Goal: Task Accomplishment & Management: Manage account settings

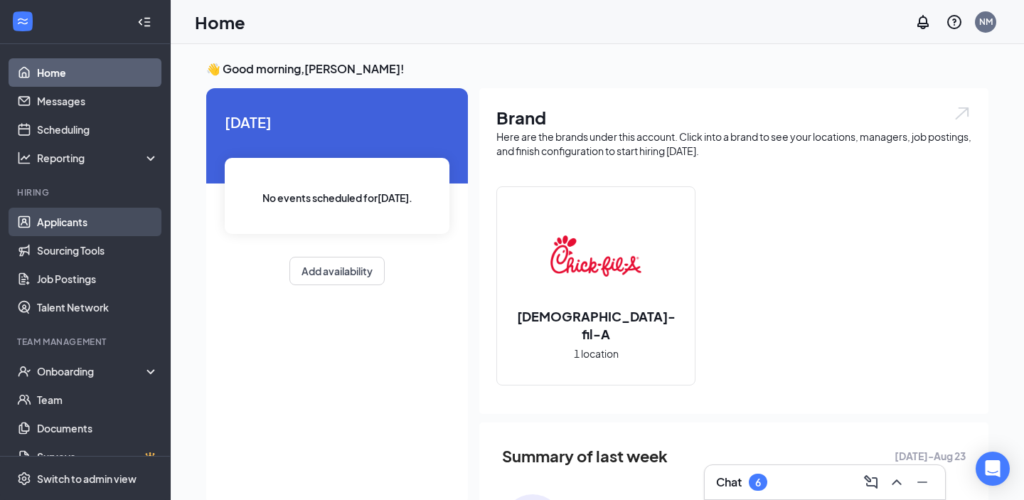
click at [100, 208] on link "Applicants" at bounding box center [98, 222] width 122 height 28
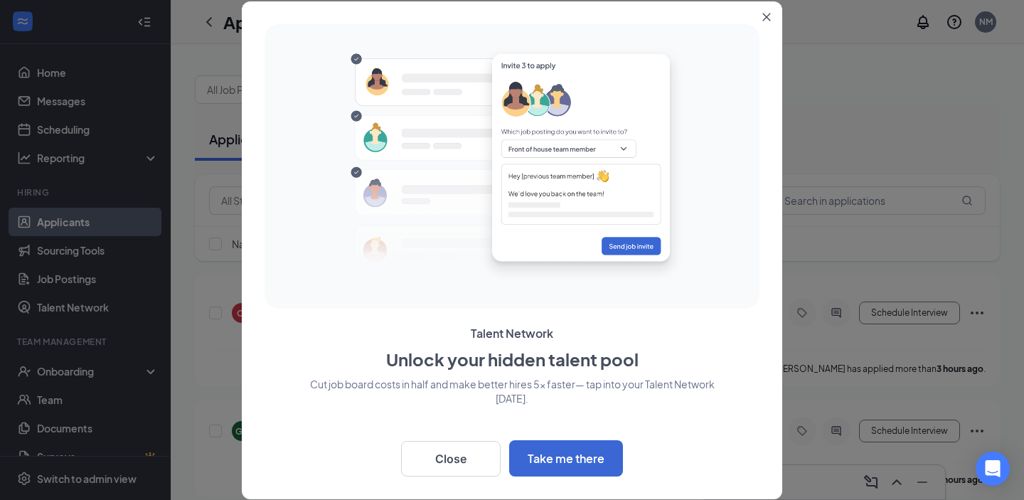
click at [762, 18] on icon "Close" at bounding box center [766, 17] width 9 height 9
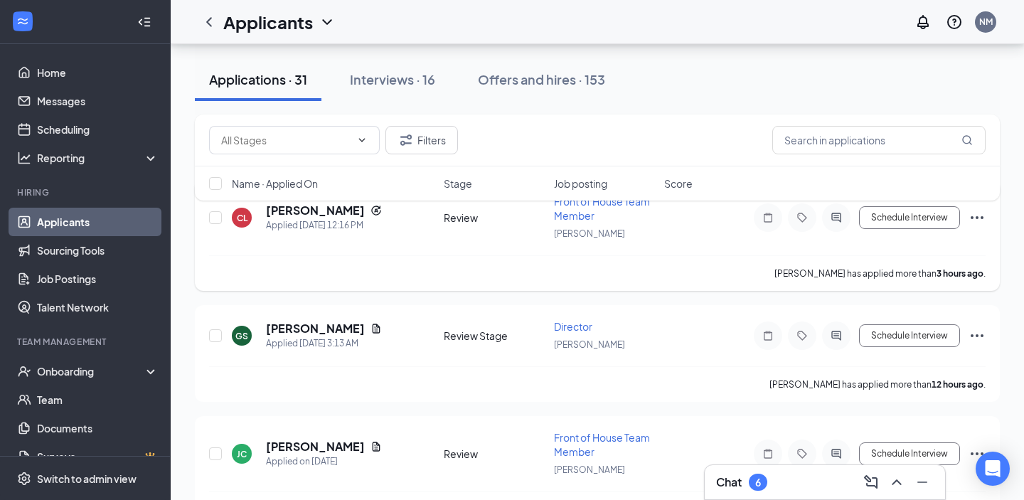
scroll to position [121, 0]
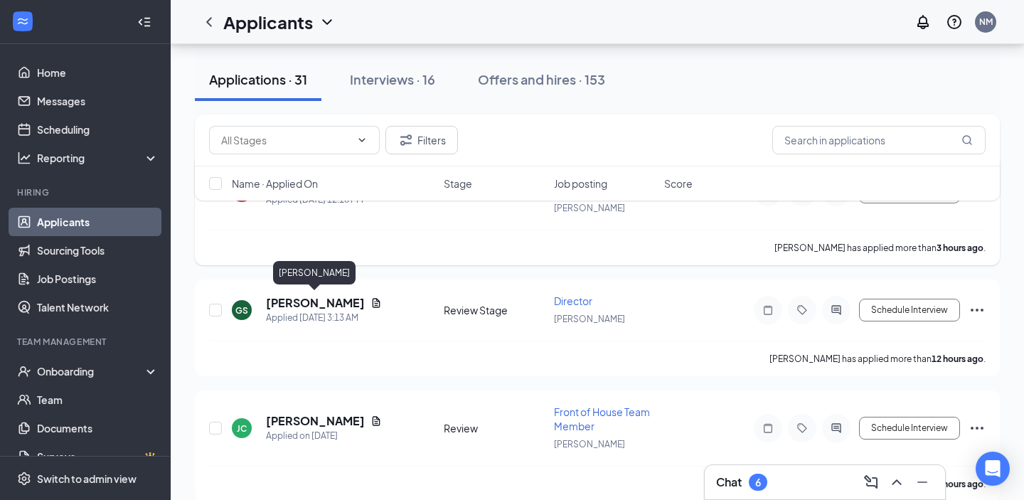
click at [331, 302] on h5 "[PERSON_NAME]" at bounding box center [315, 303] width 99 height 16
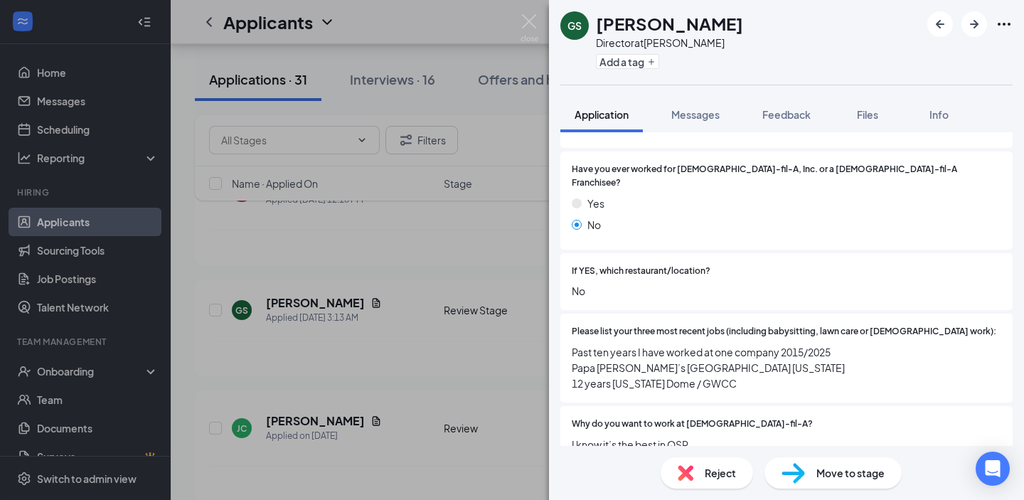
scroll to position [389, 0]
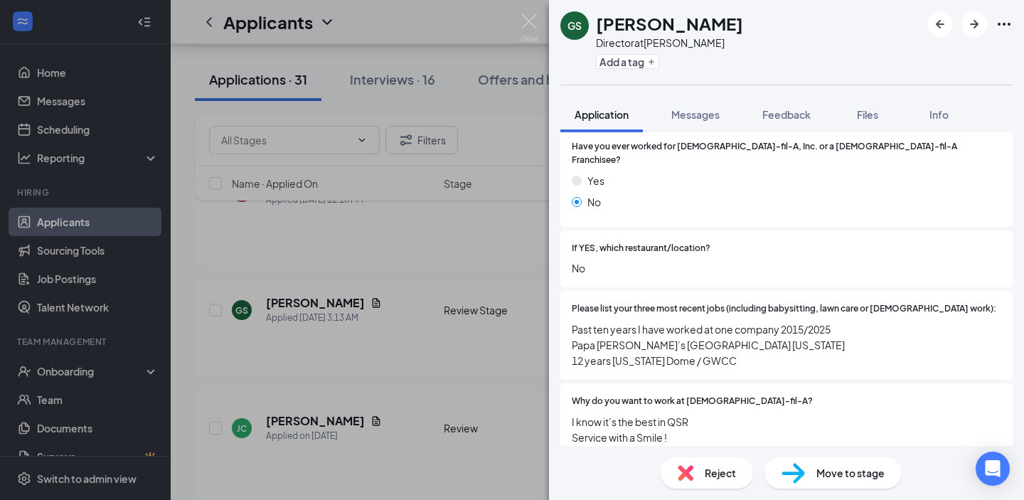
click at [409, 304] on div "GS [PERSON_NAME] Director at [PERSON_NAME] Add a tag Application Messages Feedb…" at bounding box center [512, 250] width 1024 height 500
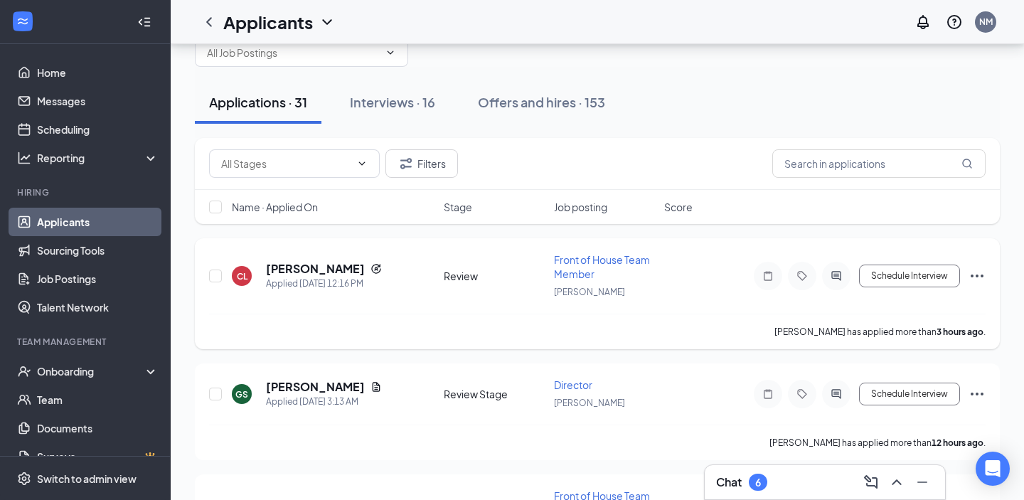
scroll to position [38, 0]
click at [314, 260] on h5 "[PERSON_NAME]" at bounding box center [315, 268] width 99 height 16
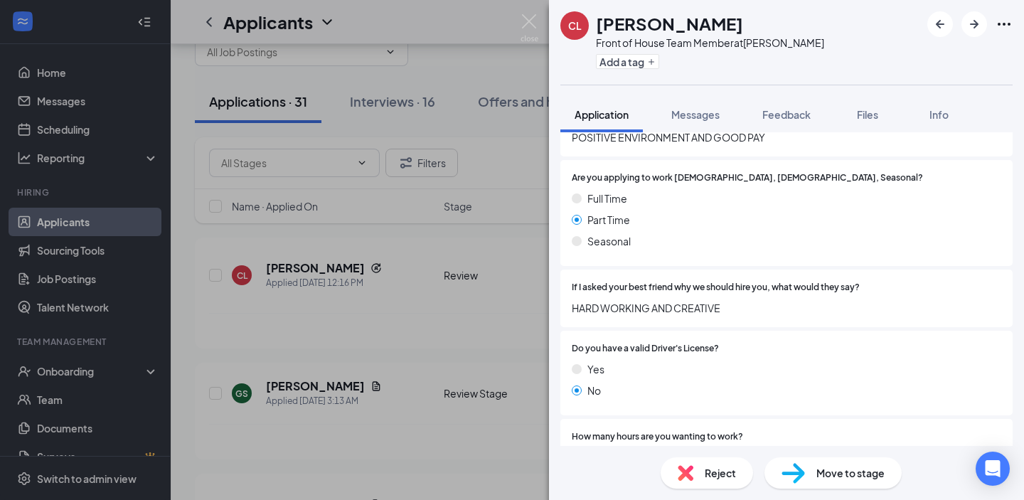
scroll to position [730, 0]
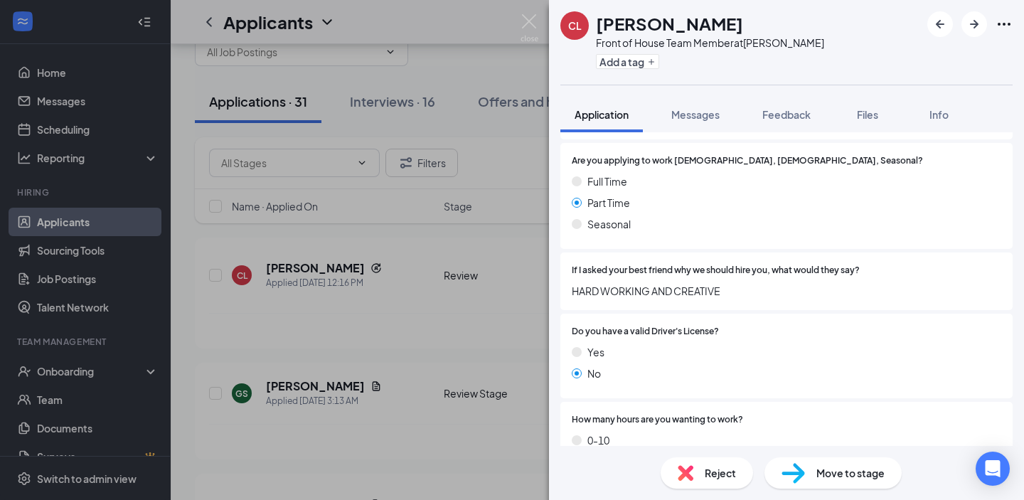
click at [453, 269] on div "CL [PERSON_NAME] Front of House Team Member at [PERSON_NAME] Add a tag Applicat…" at bounding box center [512, 250] width 1024 height 500
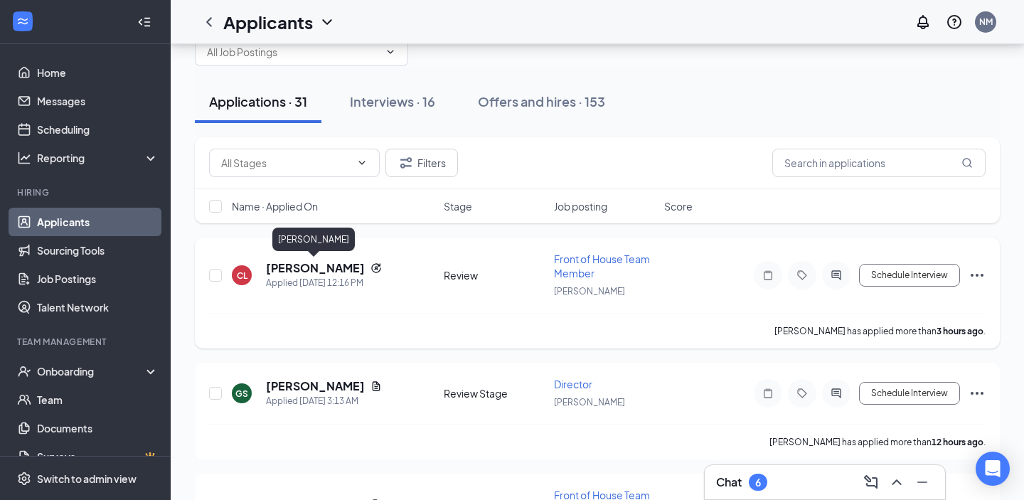
click at [297, 271] on h5 "[PERSON_NAME]" at bounding box center [315, 268] width 99 height 16
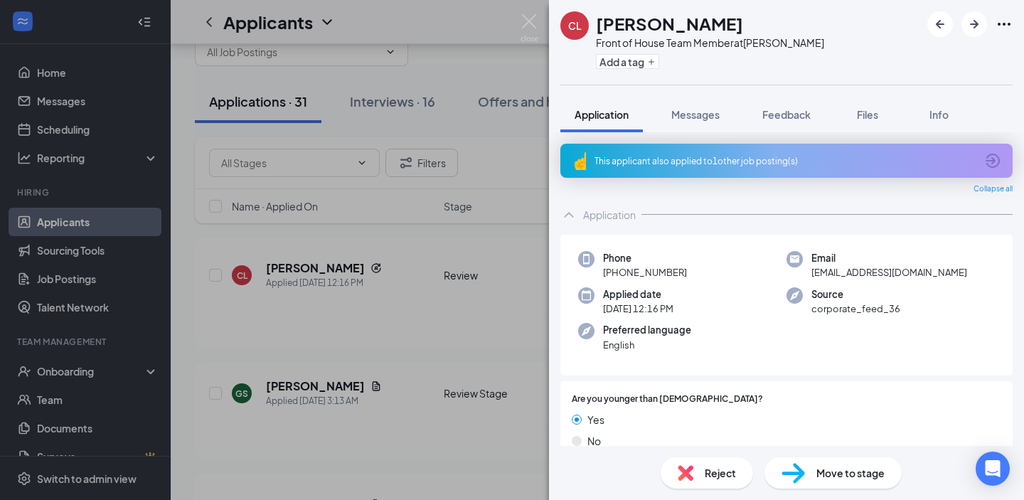
click at [787, 162] on div "This applicant also applied to 1 other job posting(s)" at bounding box center [785, 161] width 381 height 12
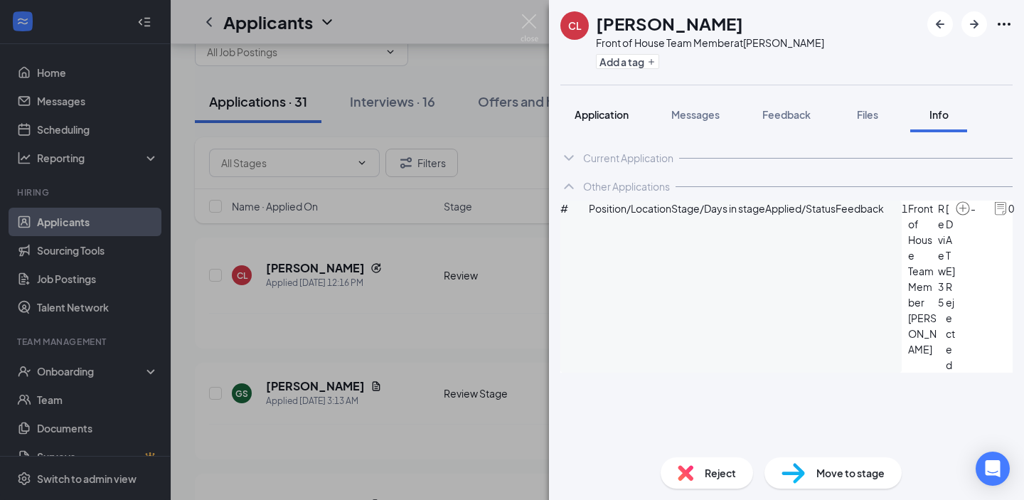
click at [594, 108] on span "Application" at bounding box center [602, 114] width 54 height 13
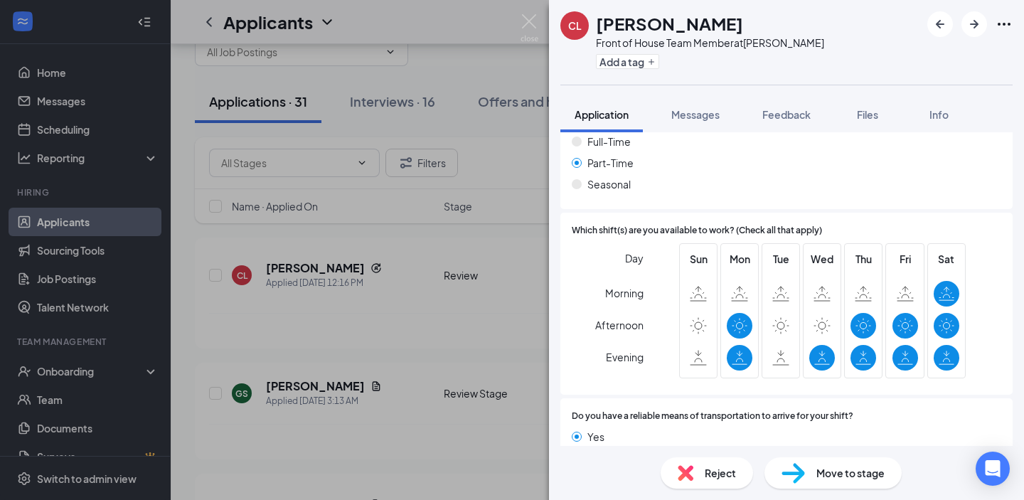
scroll to position [1492, 0]
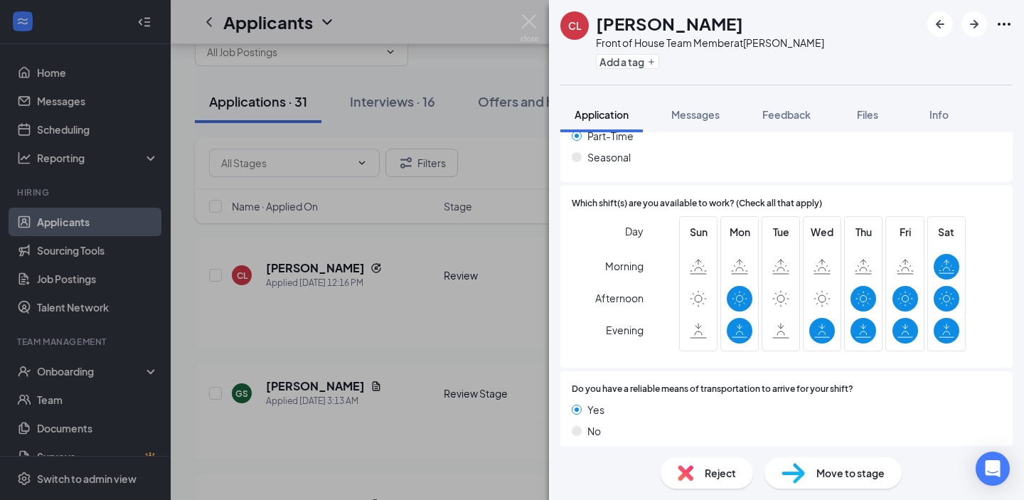
click at [459, 292] on div "CL [PERSON_NAME] Front of House Team Member at [PERSON_NAME] Add a tag Applicat…" at bounding box center [512, 250] width 1024 height 500
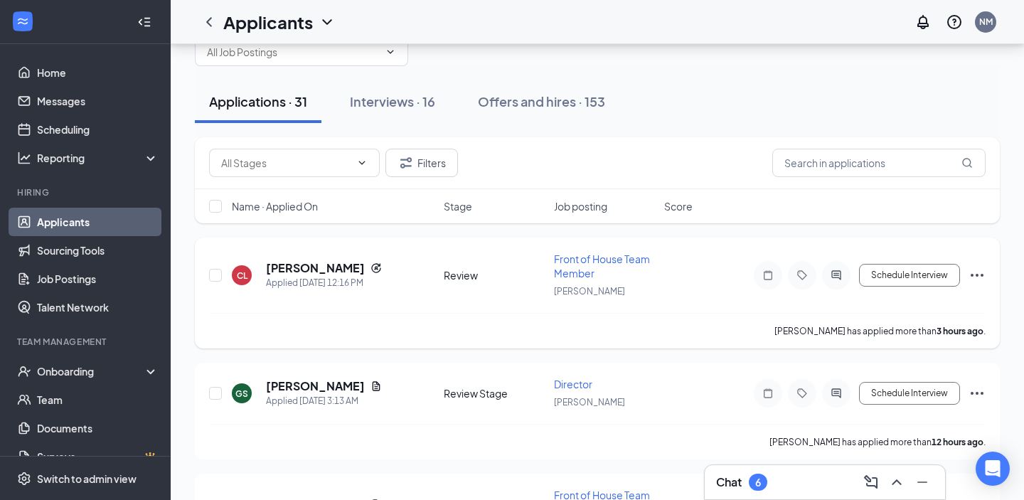
click at [979, 276] on icon "Ellipses" at bounding box center [977, 275] width 17 height 17
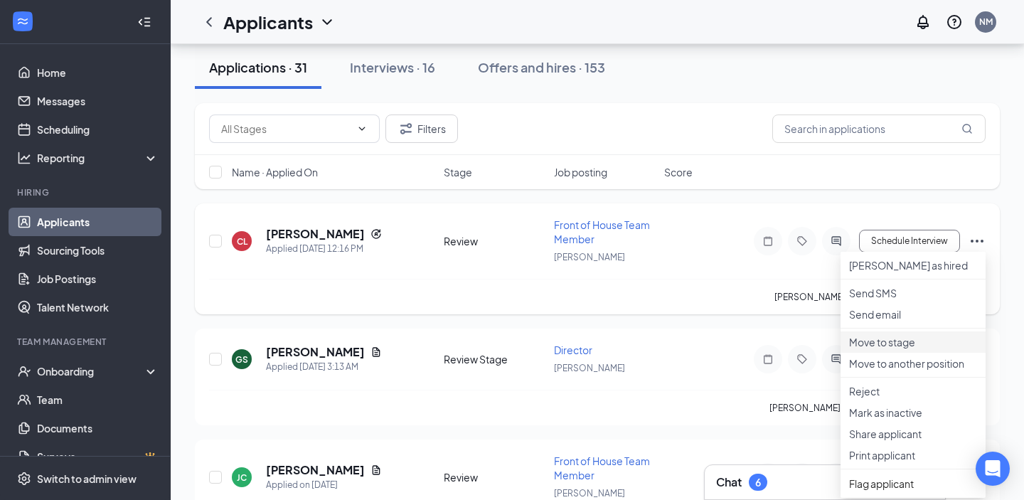
scroll to position [114, 0]
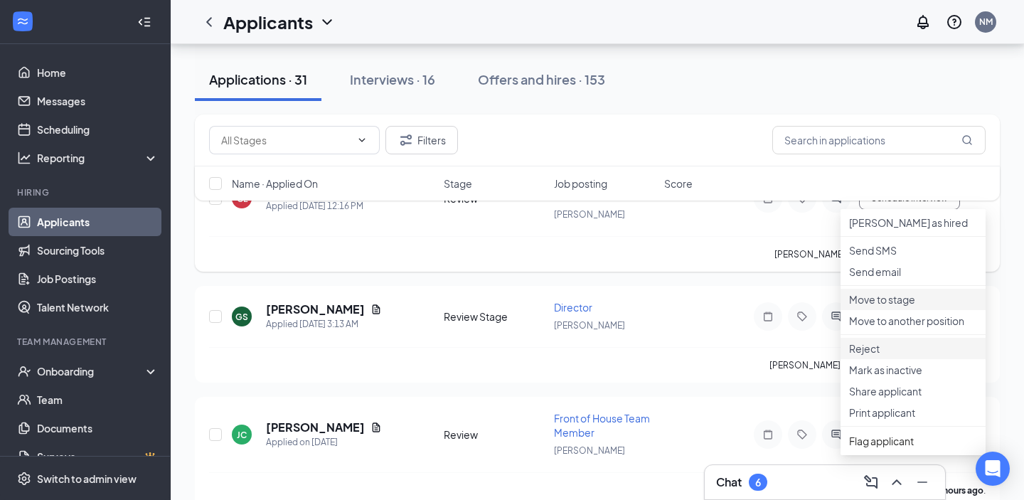
click at [890, 356] on p "Reject" at bounding box center [913, 348] width 128 height 14
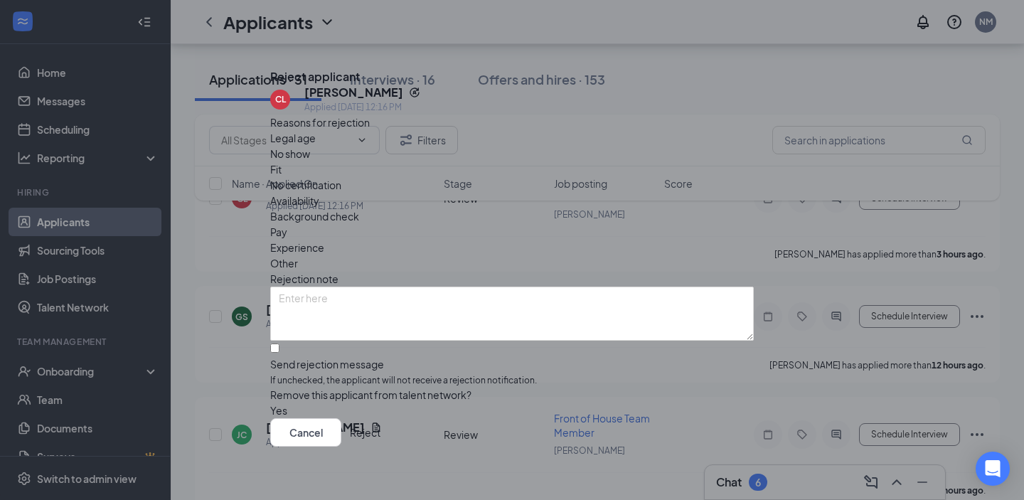
click at [380, 437] on button "Reject" at bounding box center [365, 432] width 31 height 28
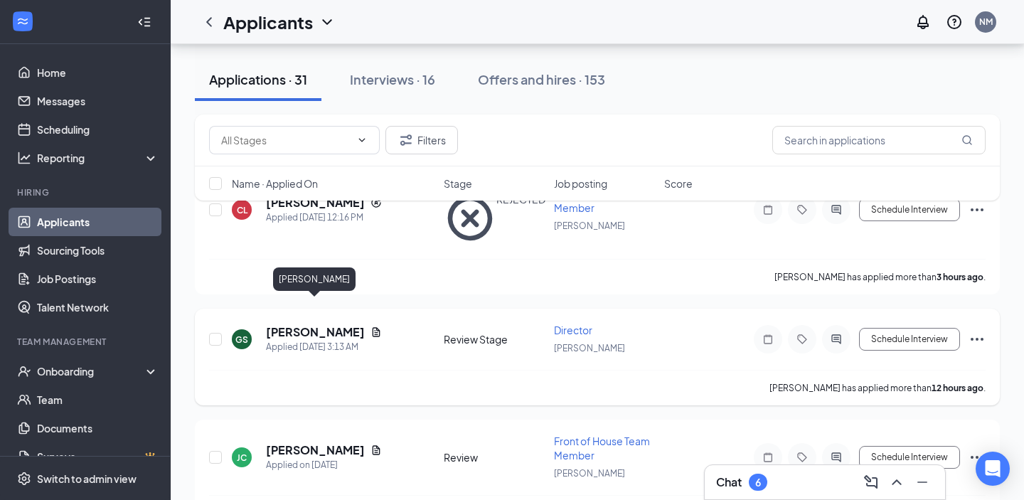
click at [309, 324] on h5 "[PERSON_NAME]" at bounding box center [315, 332] width 99 height 16
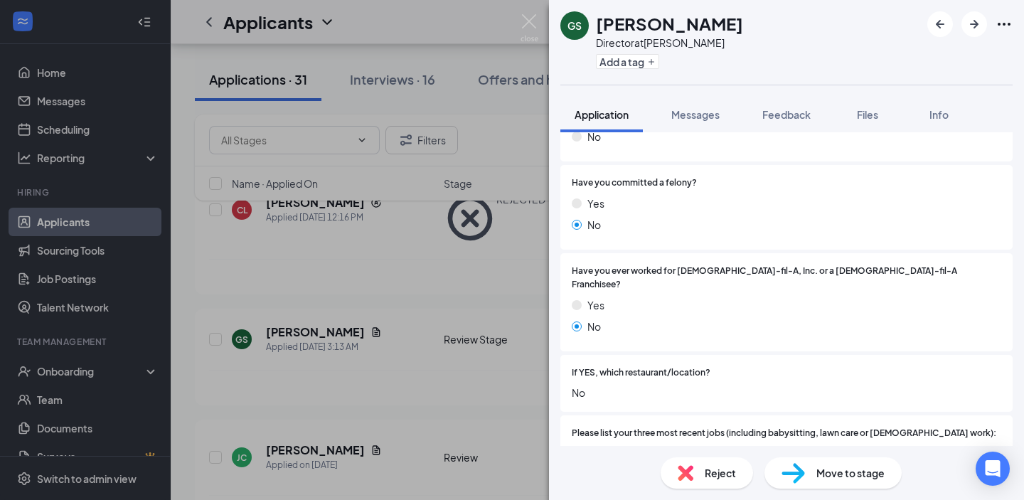
scroll to position [279, 0]
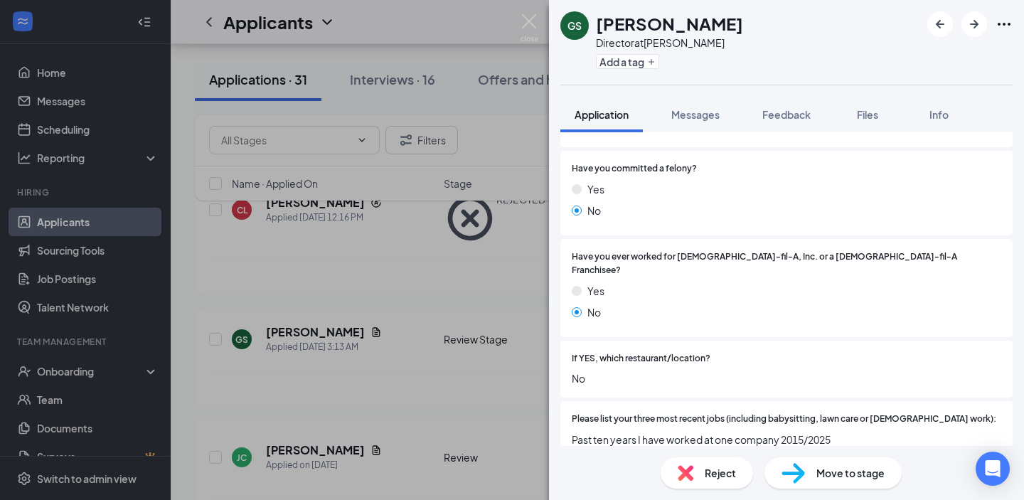
click at [464, 289] on div "GS [PERSON_NAME] Director at [PERSON_NAME] Add a tag Application Messages Feedb…" at bounding box center [512, 250] width 1024 height 500
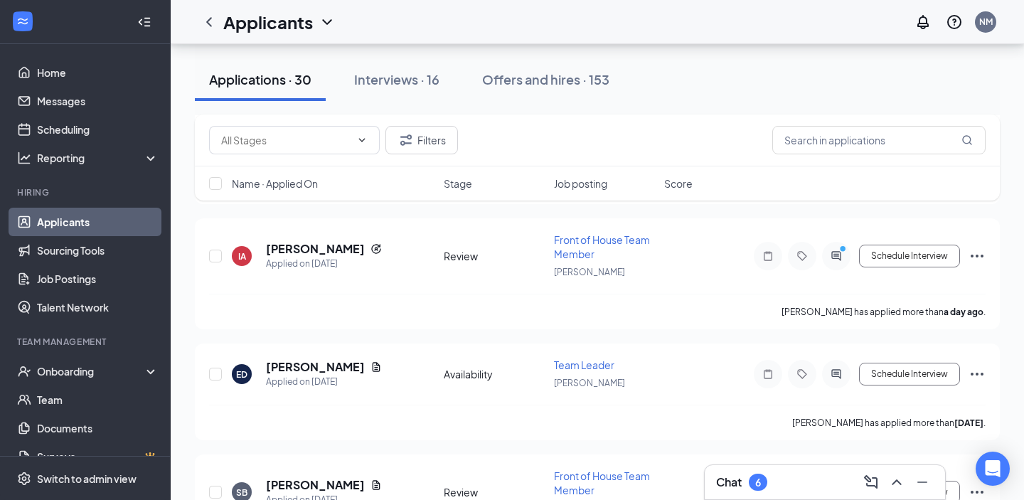
scroll to position [299, 0]
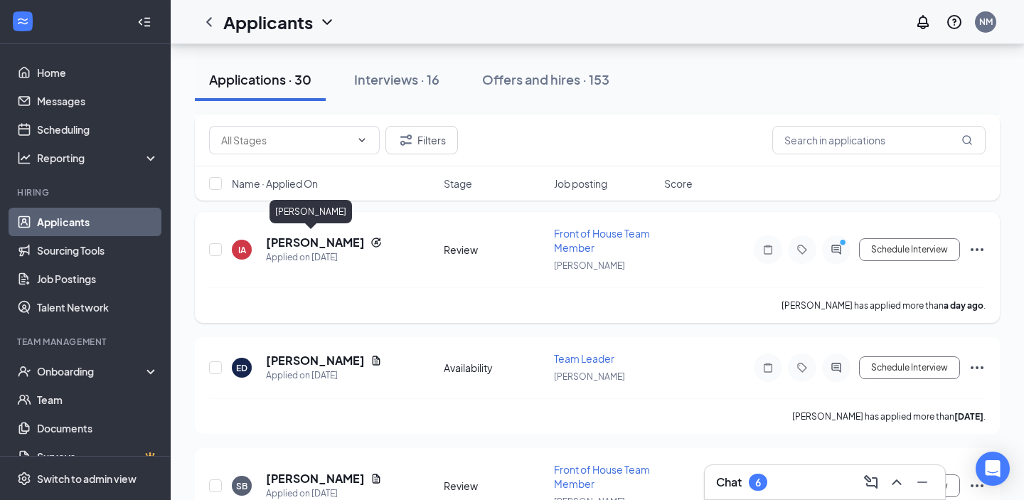
click at [309, 244] on h5 "[PERSON_NAME]" at bounding box center [315, 243] width 99 height 16
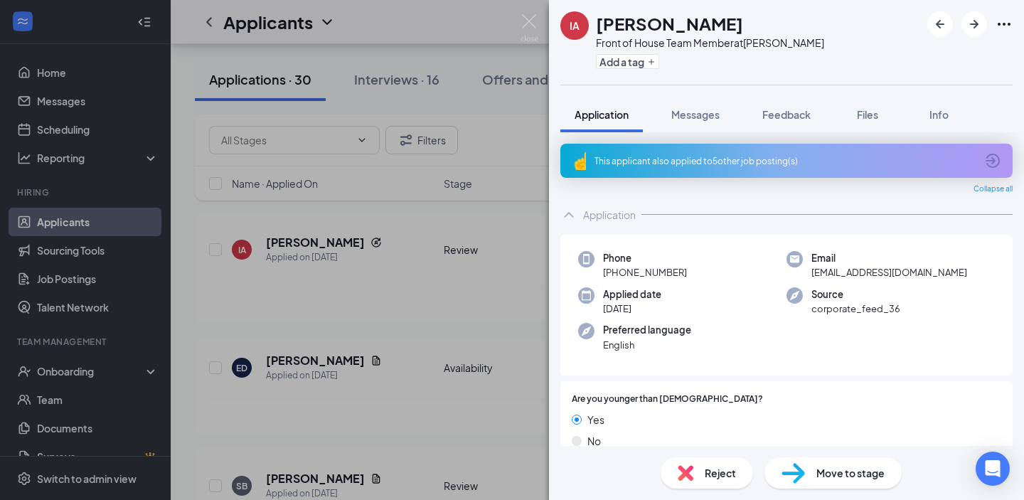
click at [435, 298] on div "IA [PERSON_NAME] Front of House Team Member at [PERSON_NAME] Add a tag Applicat…" at bounding box center [512, 250] width 1024 height 500
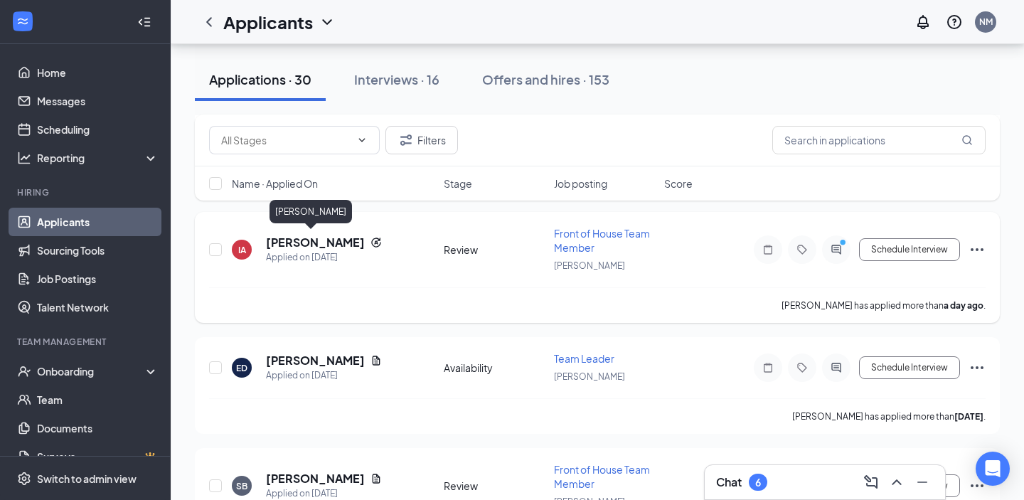
click at [307, 239] on h5 "[PERSON_NAME]" at bounding box center [315, 243] width 99 height 16
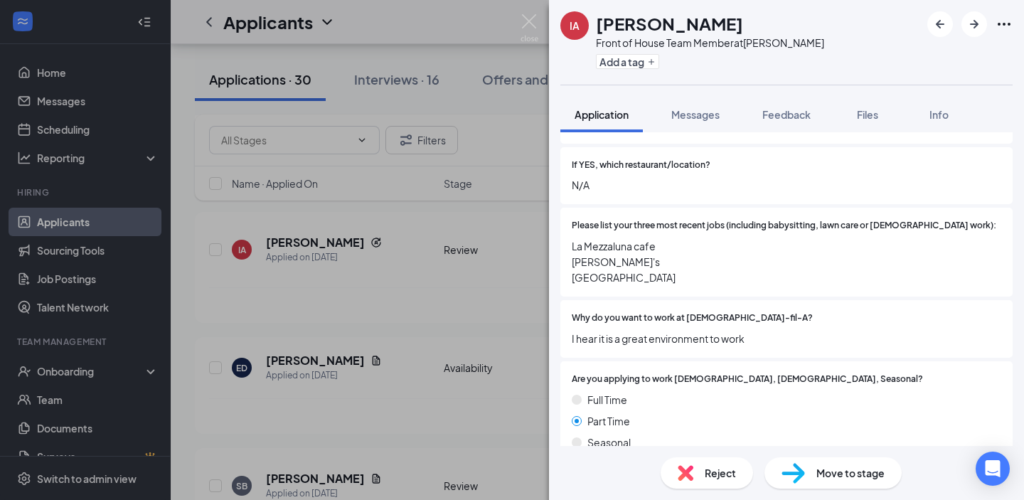
scroll to position [531, 0]
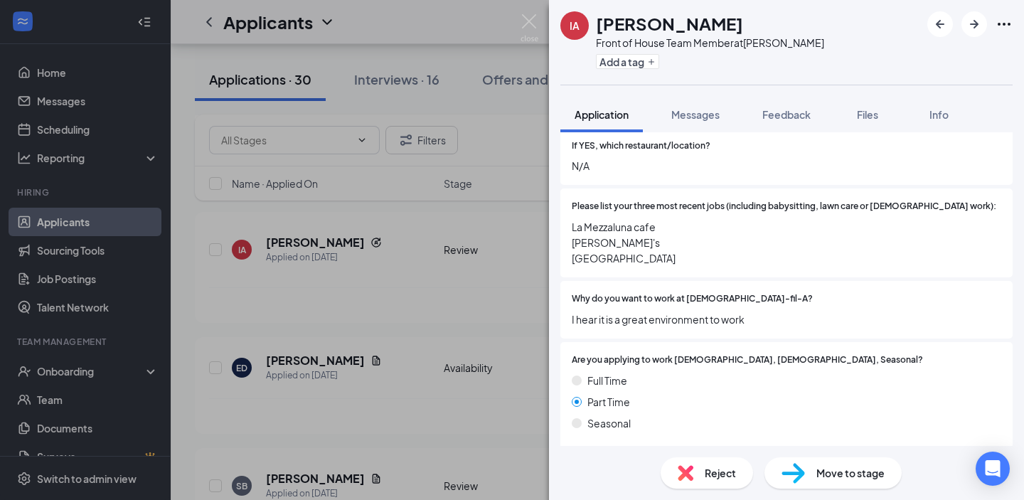
click at [364, 289] on div "IA [PERSON_NAME] Front of House Team Member at [PERSON_NAME] Add a tag Applicat…" at bounding box center [512, 250] width 1024 height 500
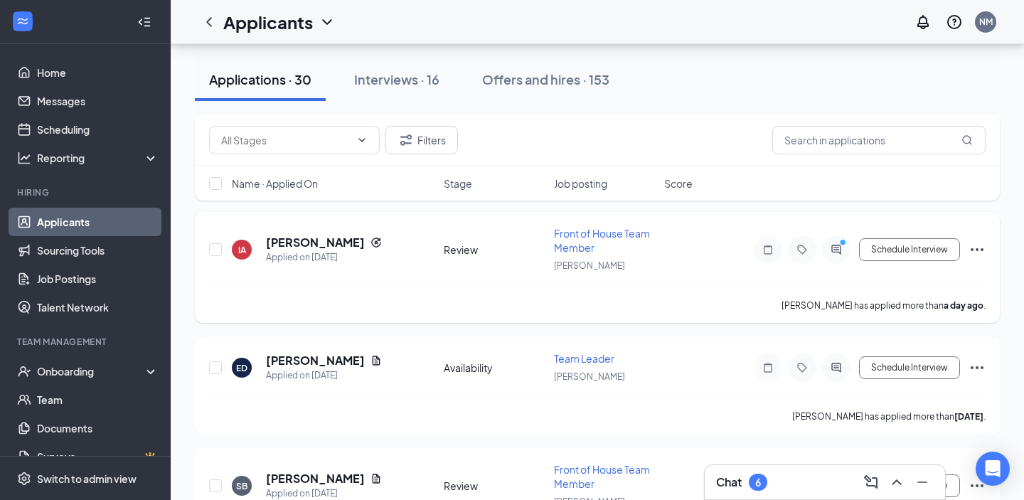
click at [836, 257] on div at bounding box center [836, 249] width 28 height 28
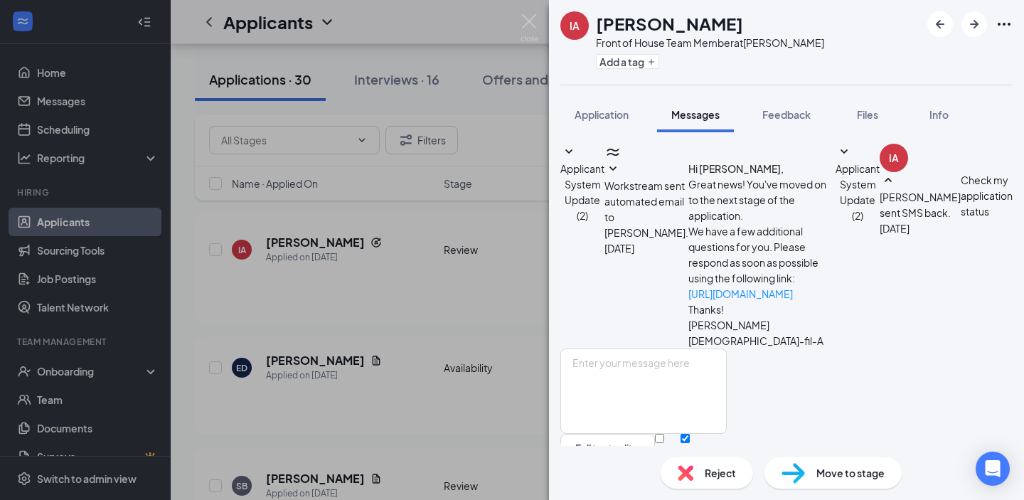
click at [469, 158] on div "IA [PERSON_NAME] Front of House Team Member at [PERSON_NAME] Add a tag Applicat…" at bounding box center [512, 250] width 1024 height 500
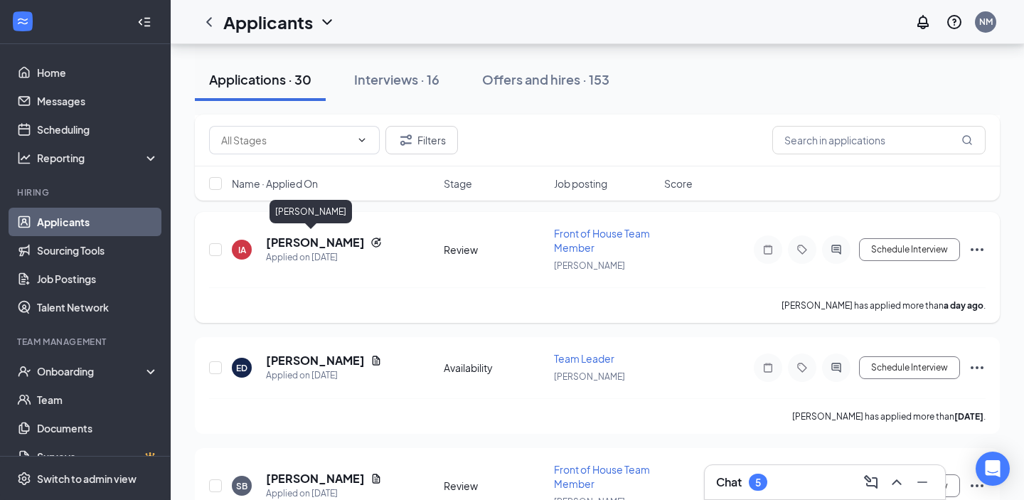
click at [293, 243] on h5 "[PERSON_NAME]" at bounding box center [315, 243] width 99 height 16
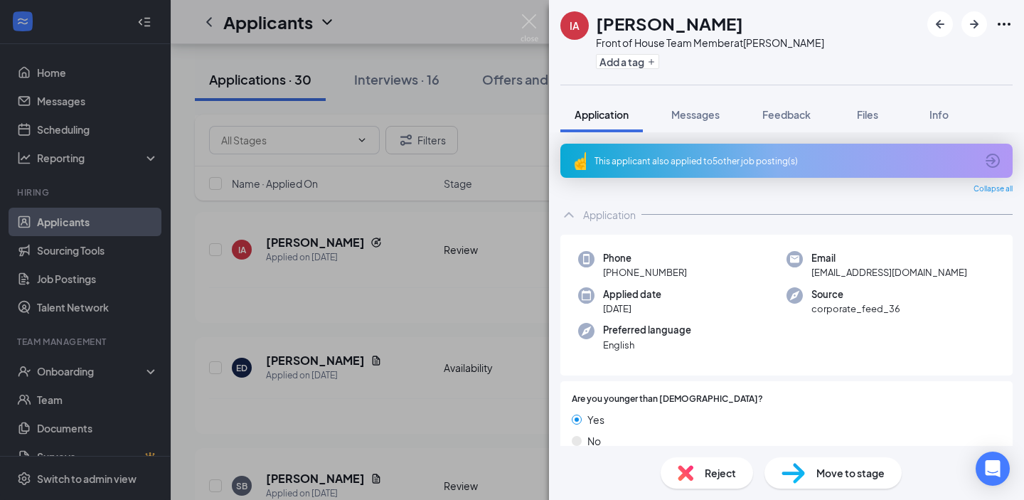
click at [363, 223] on div "IA [PERSON_NAME] Front of House Team Member at [PERSON_NAME] Add a tag Applicat…" at bounding box center [512, 250] width 1024 height 500
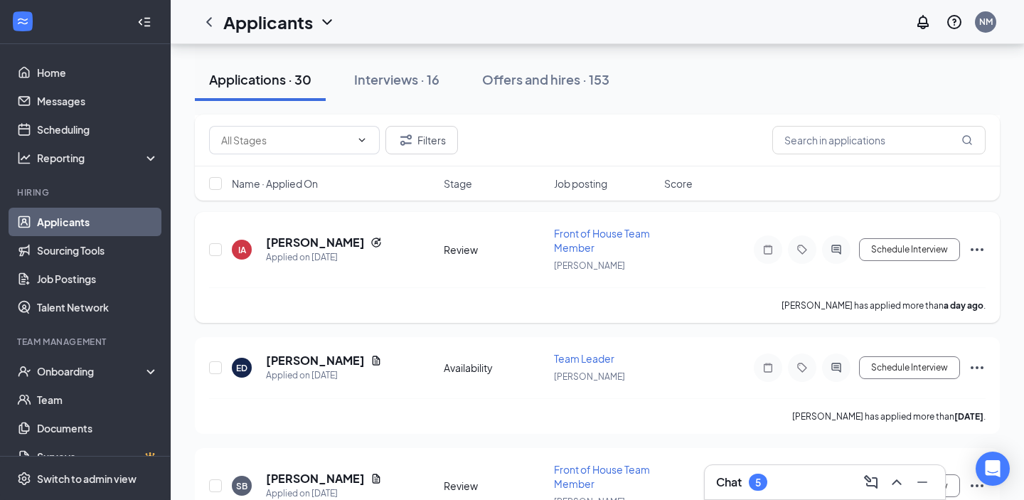
click at [888, 258] on div "Schedule Interview" at bounding box center [858, 249] width 256 height 28
click at [888, 253] on button "Schedule Interview" at bounding box center [909, 249] width 101 height 23
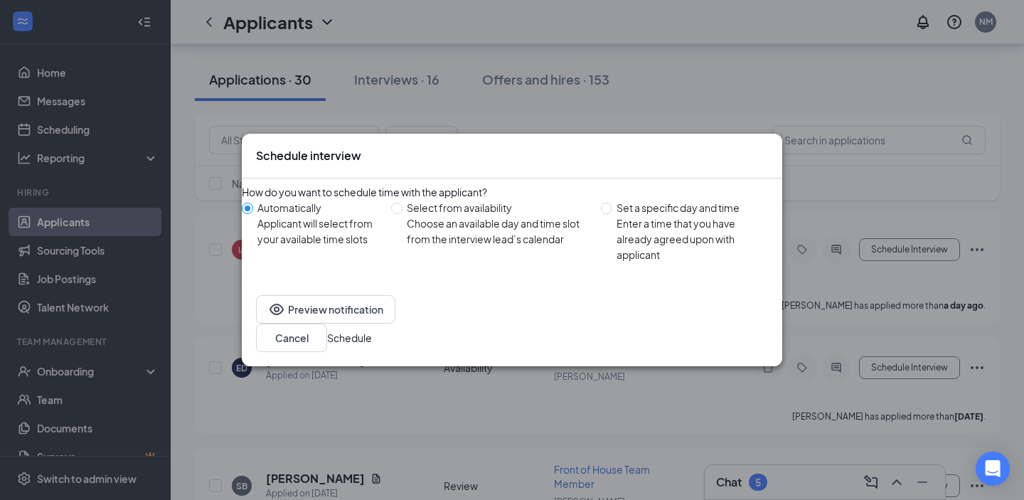
click at [372, 330] on button "Schedule" at bounding box center [349, 338] width 45 height 16
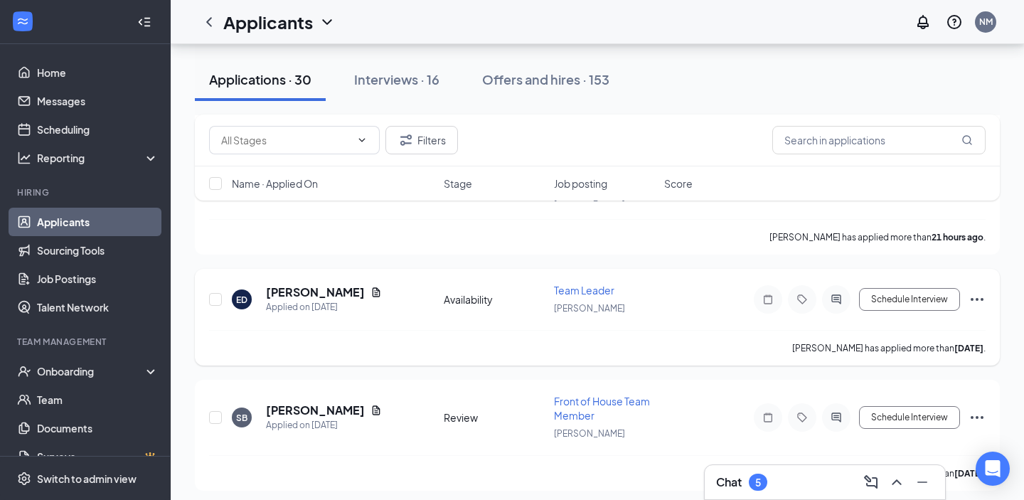
scroll to position [242, 0]
click at [290, 285] on h5 "[PERSON_NAME]" at bounding box center [315, 293] width 99 height 16
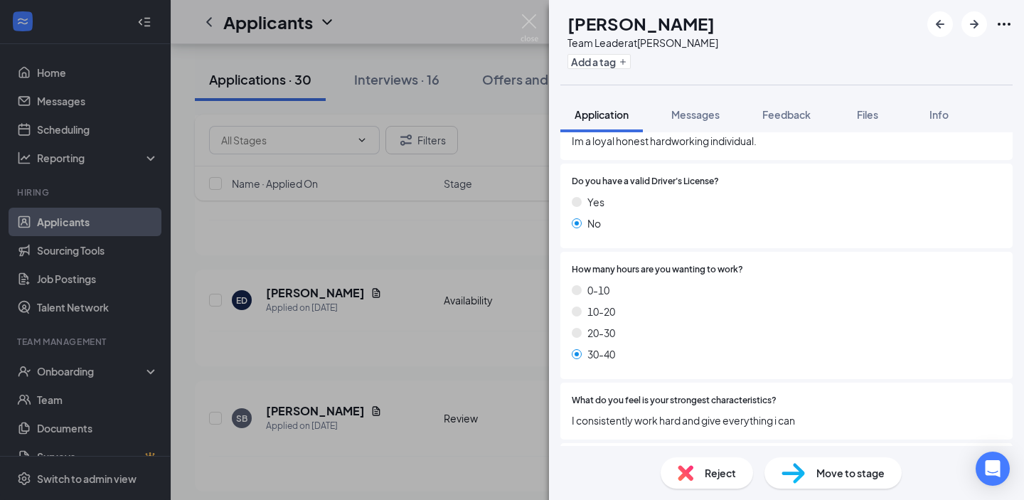
scroll to position [816, 0]
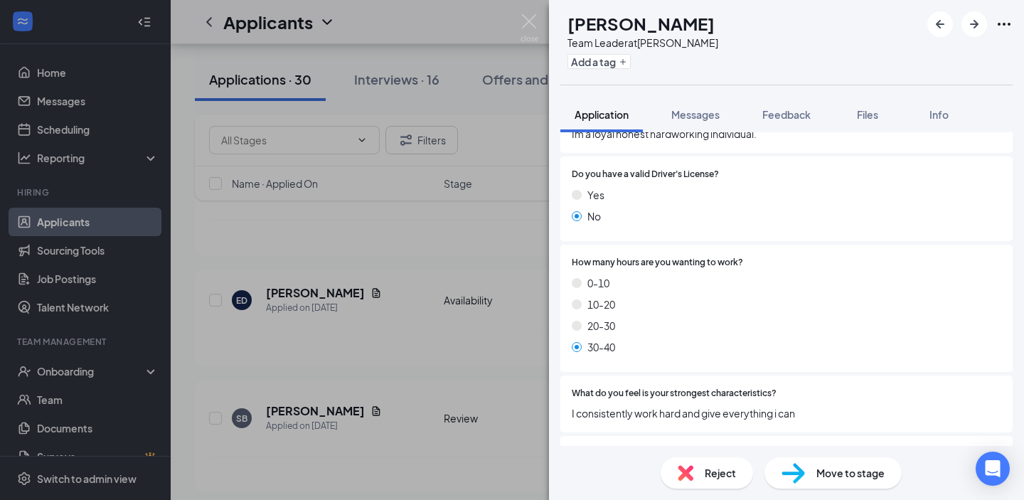
click at [417, 268] on div "ED [PERSON_NAME] Team Leader at [PERSON_NAME] Add a tag Application Messages Fe…" at bounding box center [512, 250] width 1024 height 500
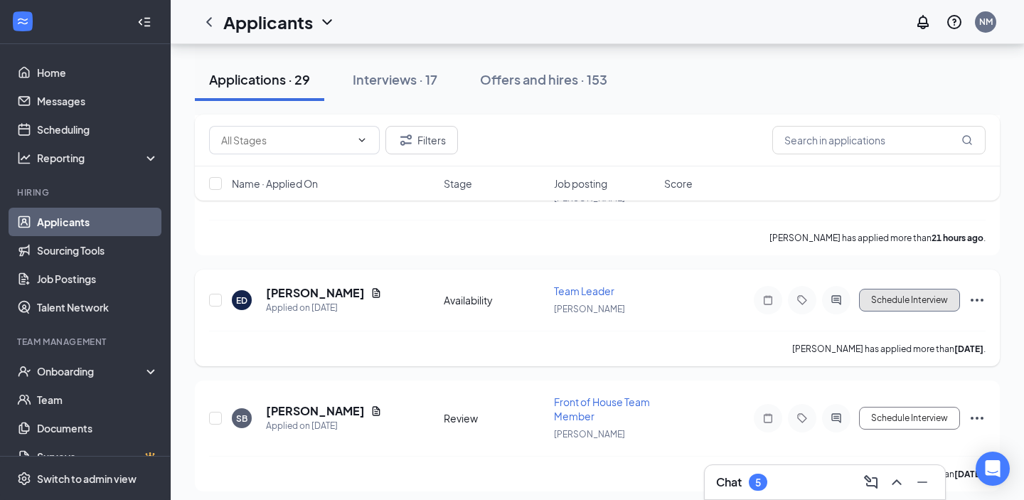
click at [907, 289] on button "Schedule Interview" at bounding box center [909, 300] width 101 height 23
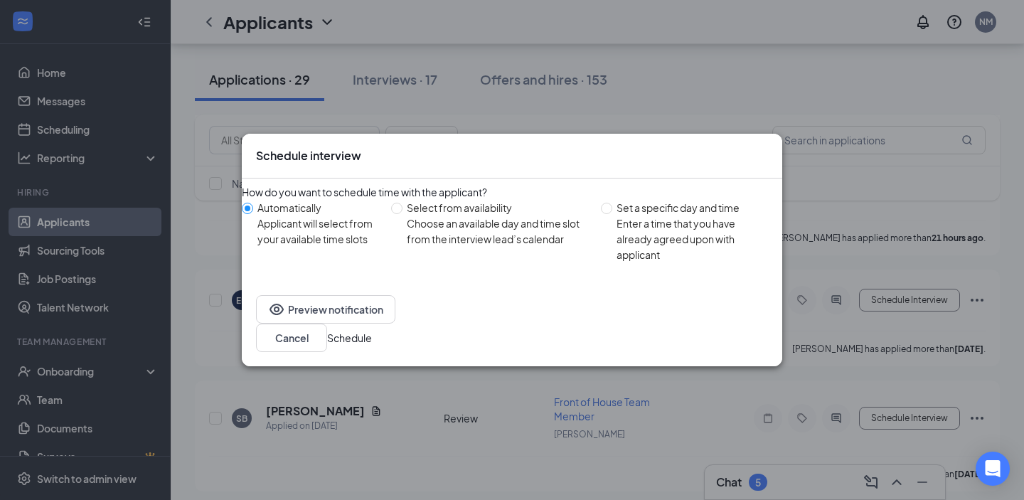
click at [372, 335] on button "Schedule" at bounding box center [349, 338] width 45 height 16
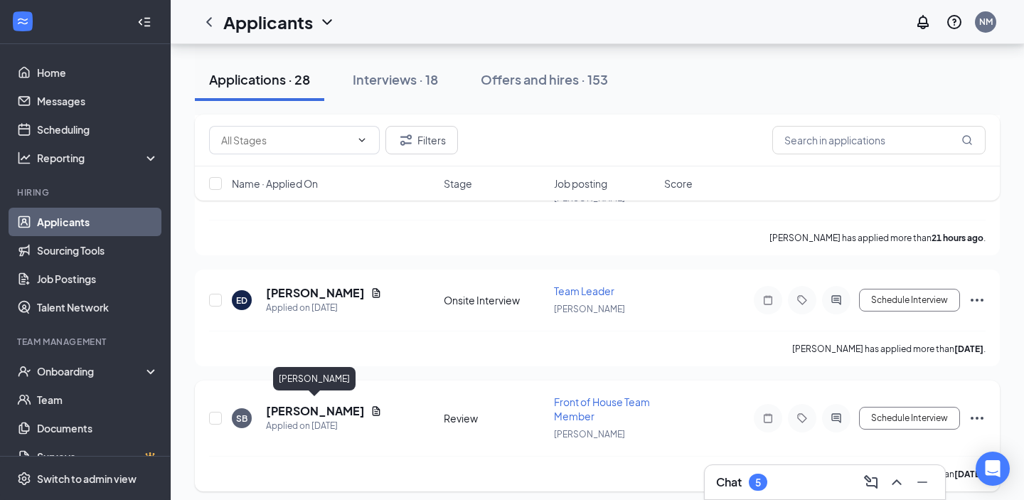
click at [308, 403] on h5 "[PERSON_NAME]" at bounding box center [315, 411] width 99 height 16
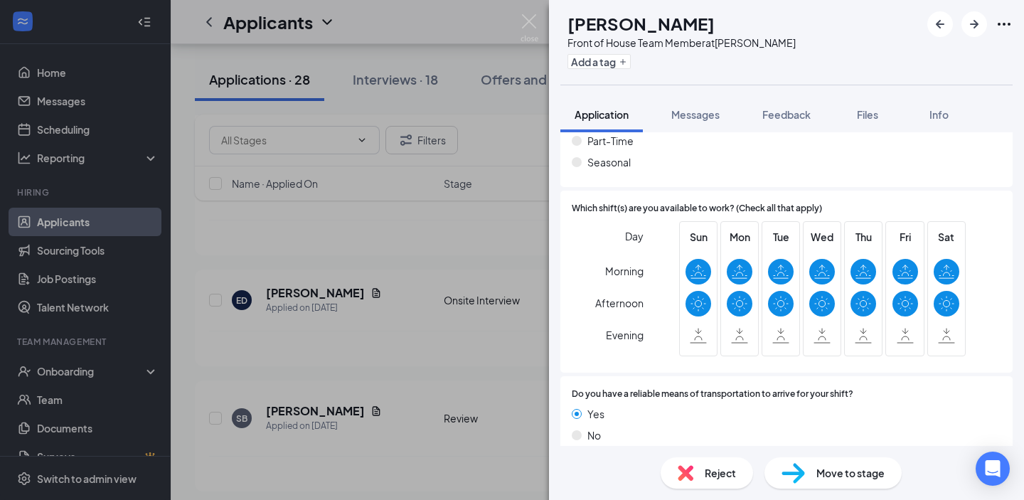
scroll to position [1529, 0]
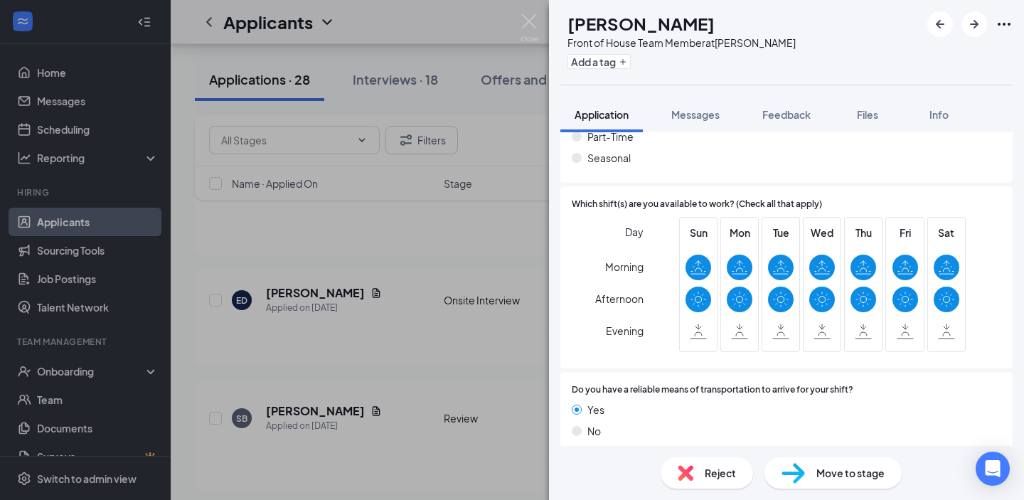
click at [488, 292] on div "SB [PERSON_NAME] Front of House Team Member at [PERSON_NAME] Add a tag Applicat…" at bounding box center [512, 250] width 1024 height 500
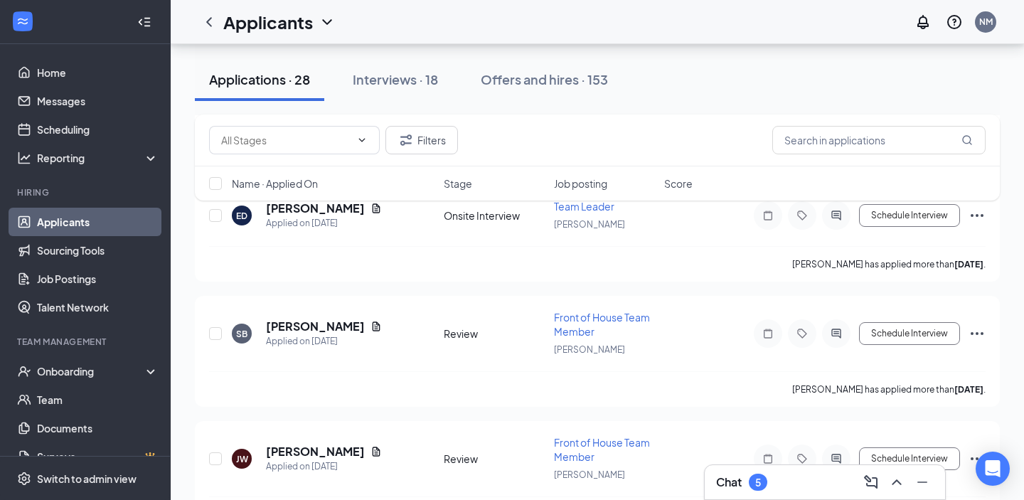
scroll to position [327, 0]
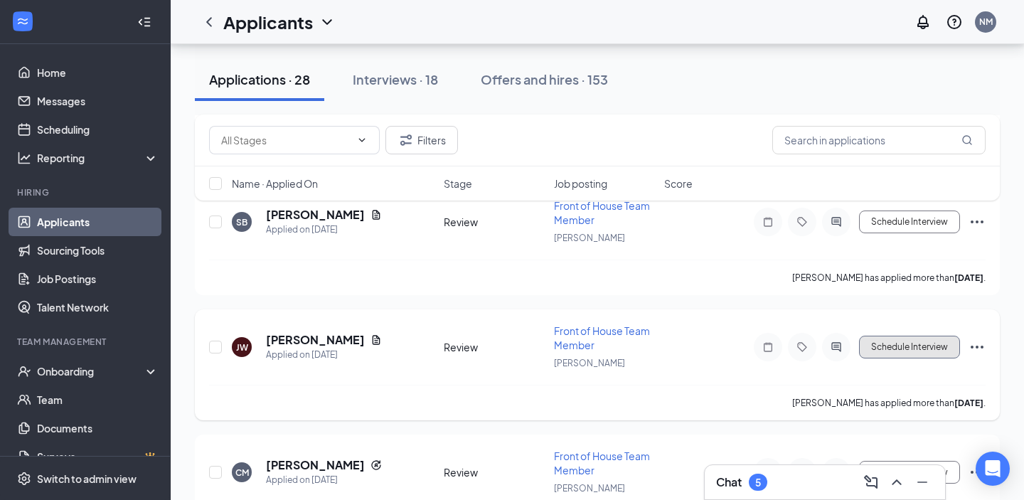
click at [928, 336] on button "Schedule Interview" at bounding box center [909, 347] width 101 height 23
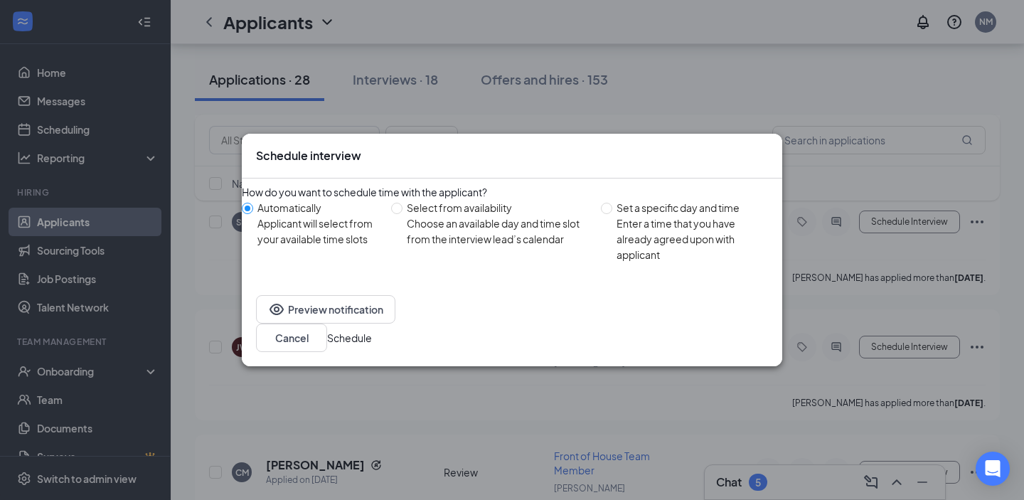
click at [751, 171] on div "Schedule interview" at bounding box center [512, 156] width 540 height 45
click at [768, 148] on icon "Cross" at bounding box center [768, 148] width 0 height 0
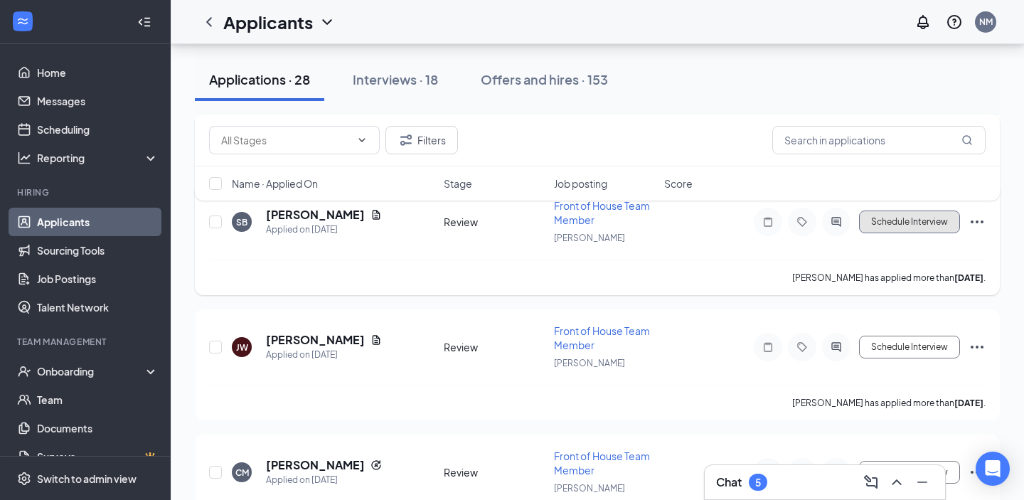
click at [900, 225] on button "Schedule Interview" at bounding box center [909, 222] width 101 height 23
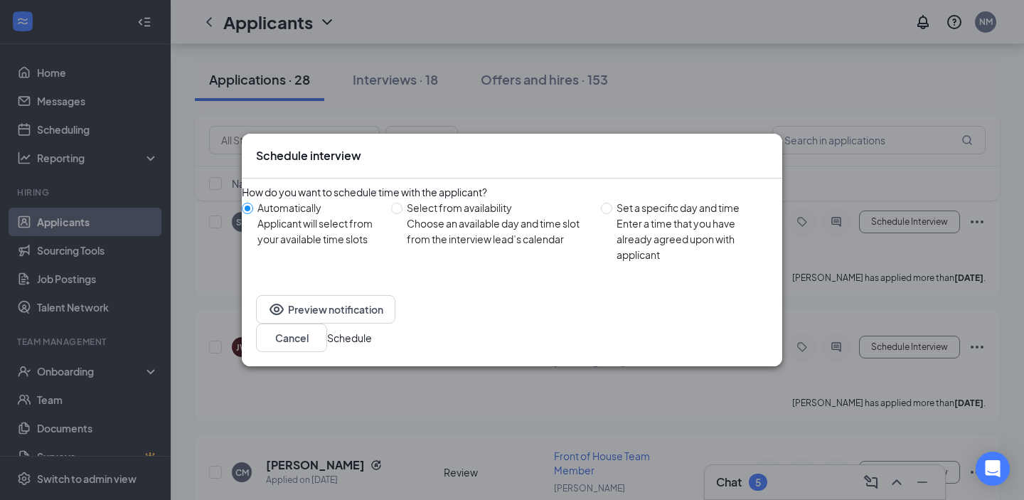
click at [372, 331] on button "Schedule" at bounding box center [349, 338] width 45 height 16
click at [327, 342] on button "button" at bounding box center [327, 342] width 0 height 0
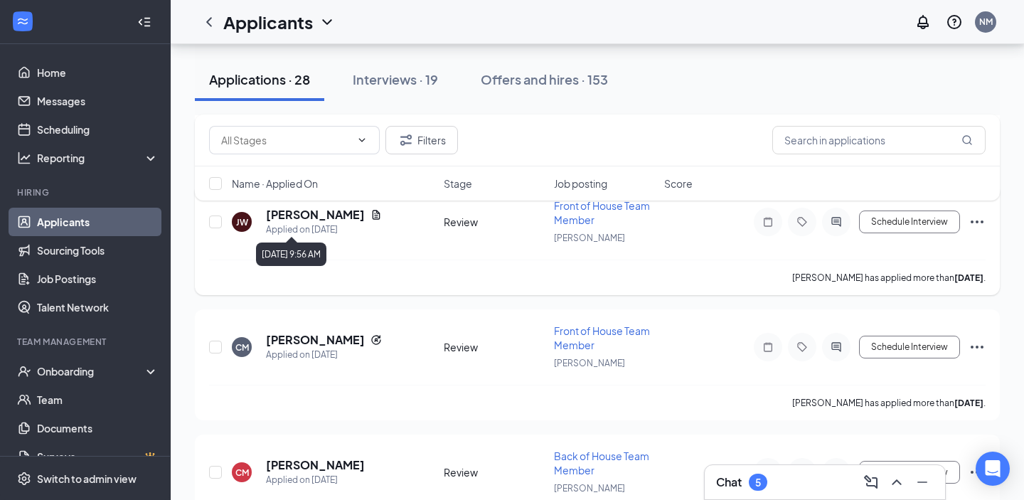
click at [302, 223] on div "Applied on [DATE]" at bounding box center [324, 230] width 116 height 14
click at [304, 210] on div "Filters Name · Applied On Stage Job posting Score" at bounding box center [597, 164] width 805 height 100
click at [303, 223] on div "Applied on [DATE]" at bounding box center [324, 230] width 116 height 14
click at [303, 218] on h5 "[PERSON_NAME]" at bounding box center [315, 215] width 99 height 16
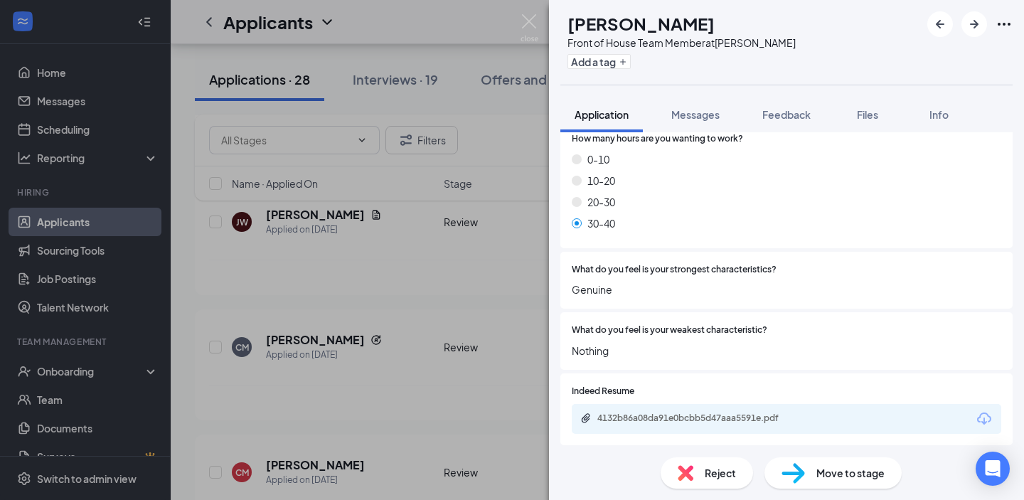
scroll to position [942, 0]
click at [447, 331] on div "[PERSON_NAME] Front of House Team Member at [PERSON_NAME] Add a tag Application…" at bounding box center [512, 250] width 1024 height 500
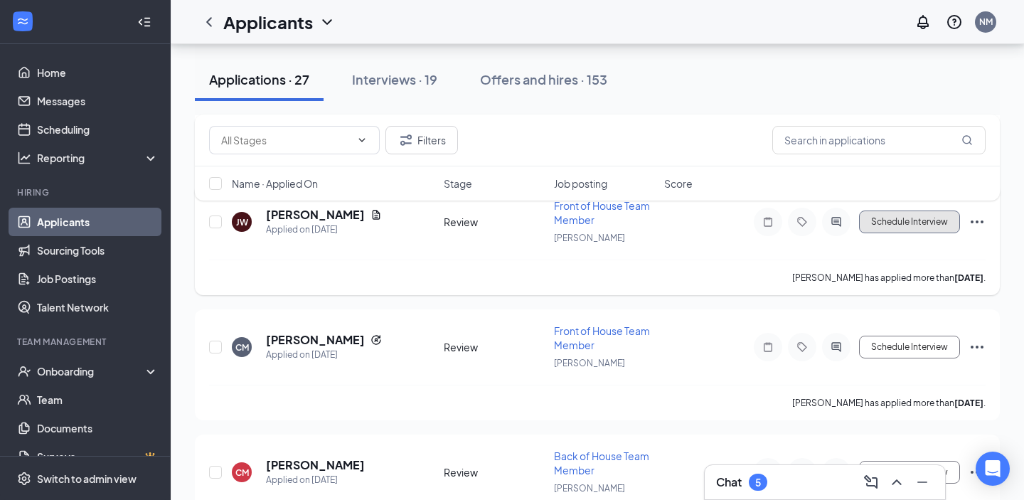
click at [927, 223] on button "Schedule Interview" at bounding box center [909, 222] width 101 height 23
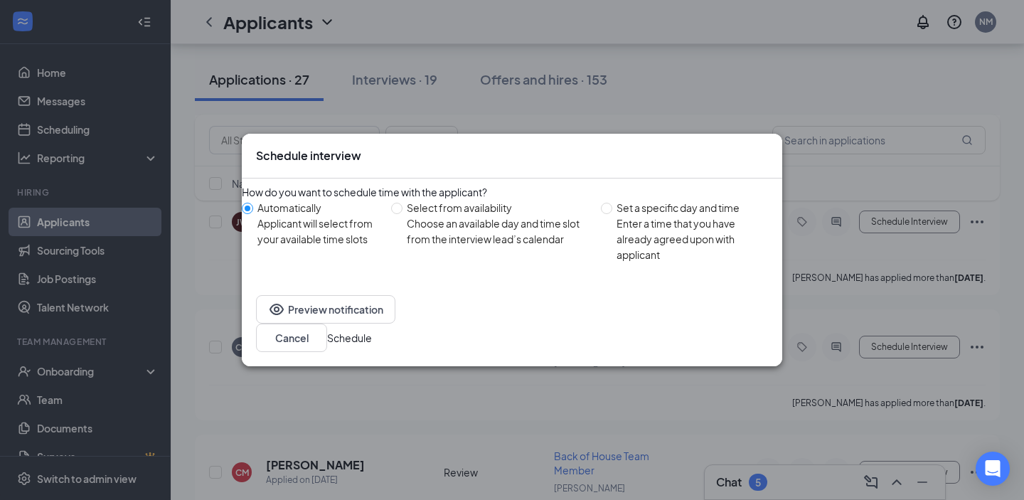
click at [372, 346] on button "Schedule" at bounding box center [349, 338] width 45 height 16
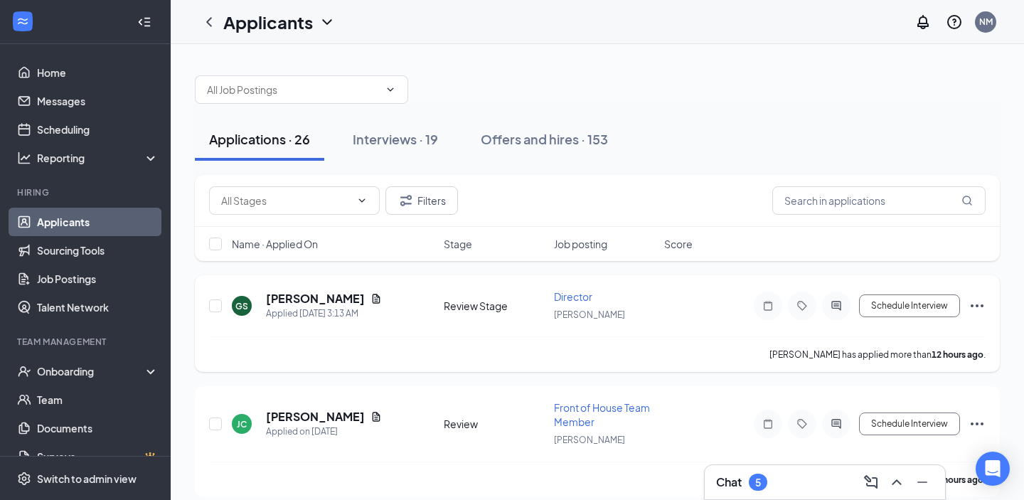
click at [307, 294] on h5 "[PERSON_NAME]" at bounding box center [315, 299] width 99 height 16
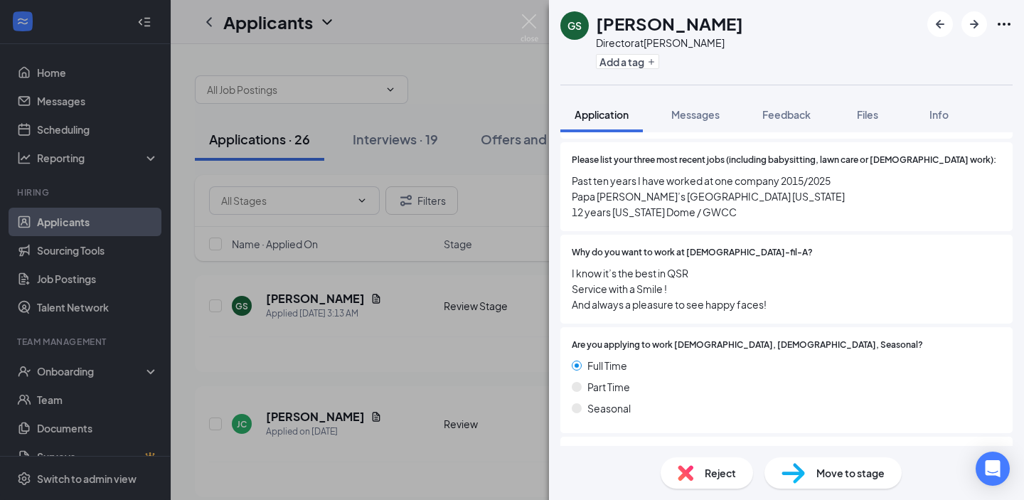
scroll to position [520, 0]
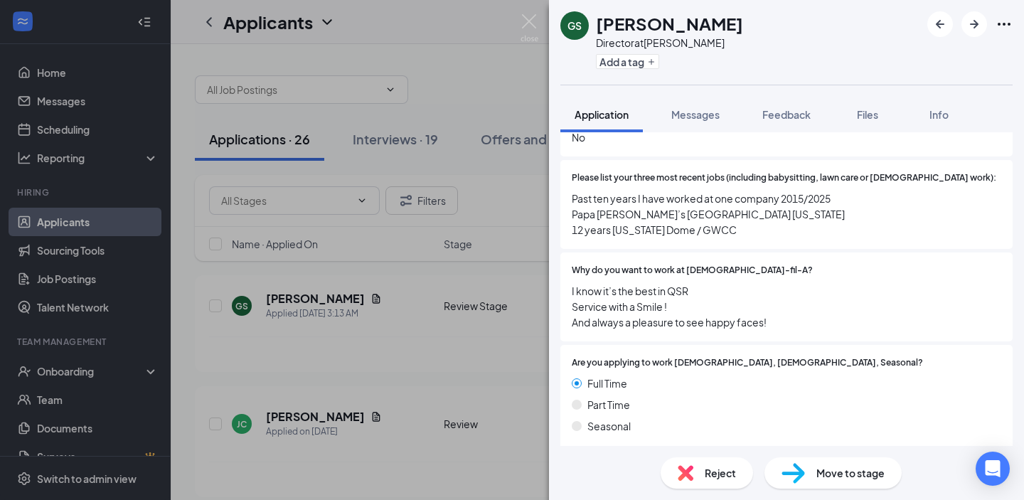
click at [403, 368] on div "GS [PERSON_NAME] Director at [PERSON_NAME] Add a tag Application Messages Feedb…" at bounding box center [512, 250] width 1024 height 500
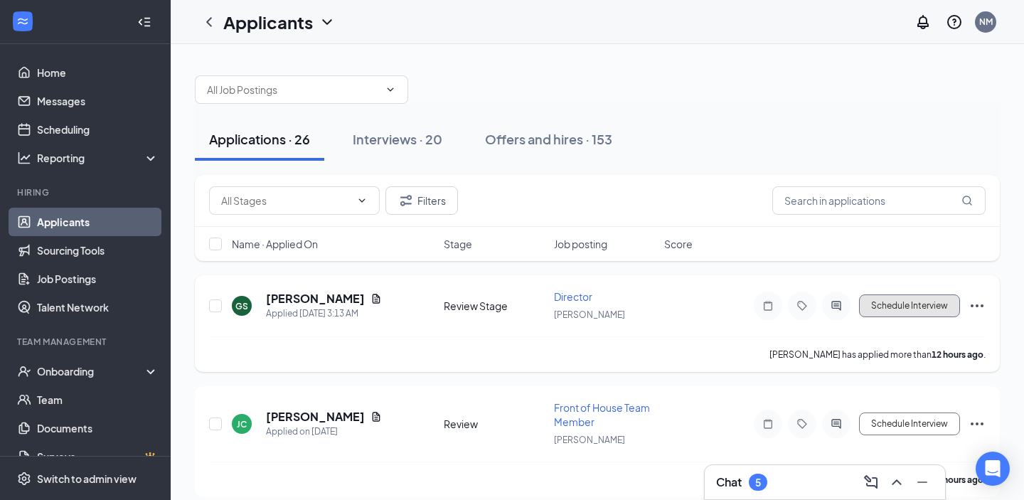
click at [878, 309] on button "Schedule Interview" at bounding box center [909, 305] width 101 height 23
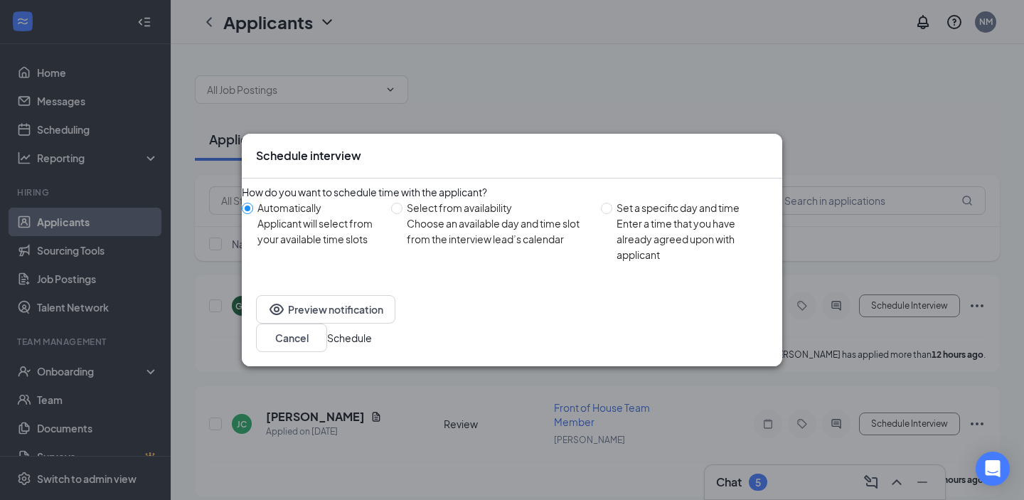
click at [372, 330] on button "Schedule" at bounding box center [349, 338] width 45 height 16
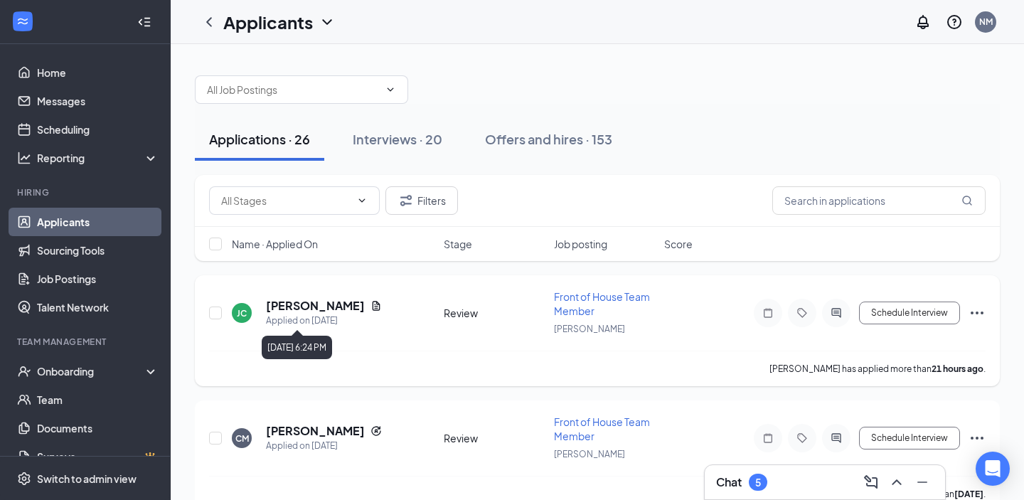
click at [300, 307] on h5 "[PERSON_NAME]" at bounding box center [315, 306] width 99 height 16
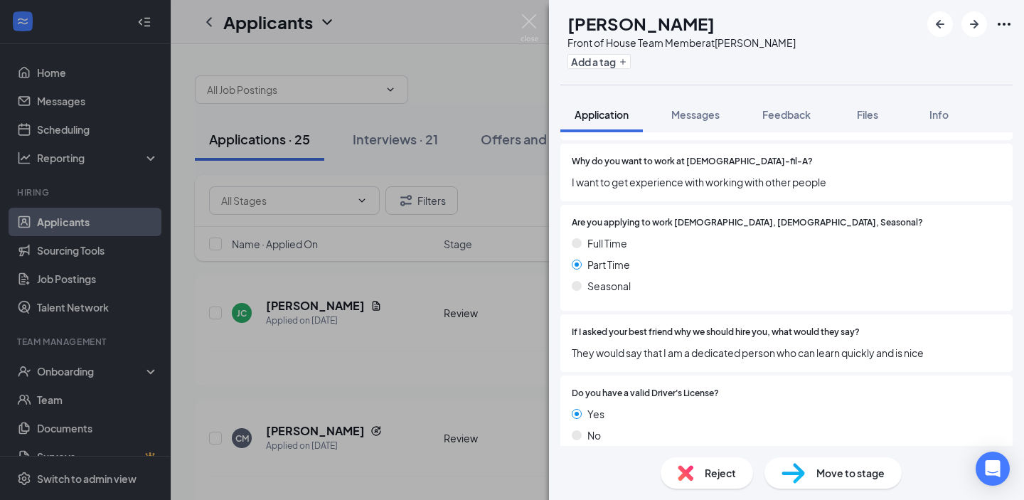
scroll to position [632, 0]
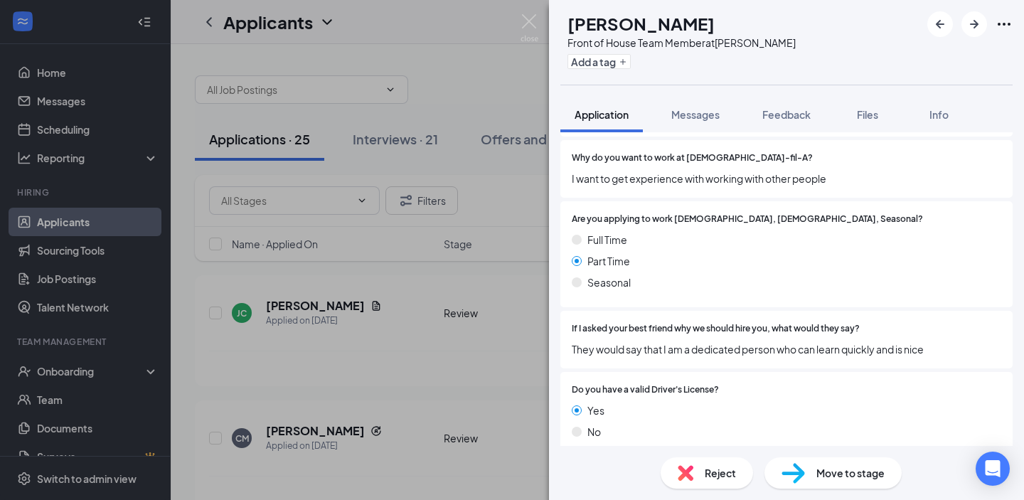
click at [648, 282] on div "Are you applying to work [DEMOGRAPHIC_DATA], [DEMOGRAPHIC_DATA], Seasonal? Full…" at bounding box center [786, 254] width 452 height 106
click at [405, 292] on div "[PERSON_NAME] Front of House Team Member at [PERSON_NAME] Add a tag Application…" at bounding box center [512, 250] width 1024 height 500
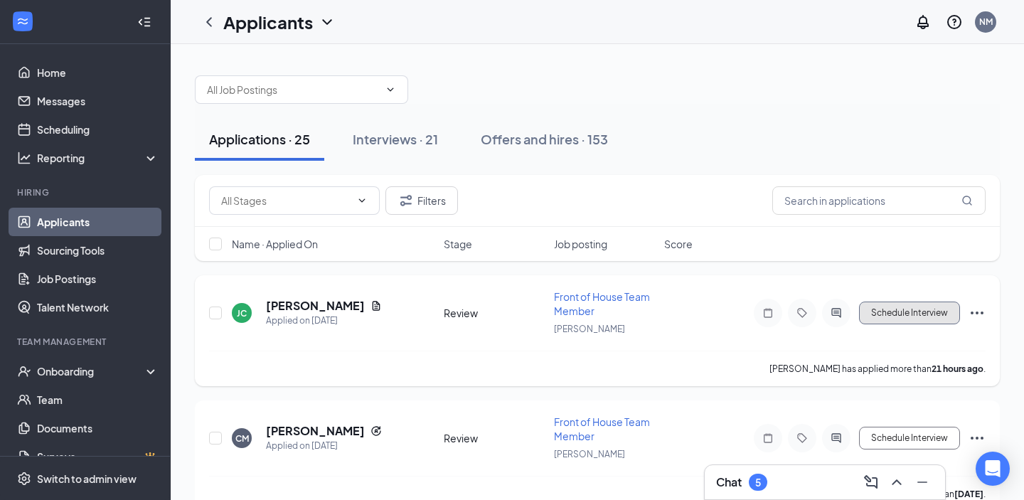
click at [949, 319] on button "Schedule Interview" at bounding box center [909, 313] width 101 height 23
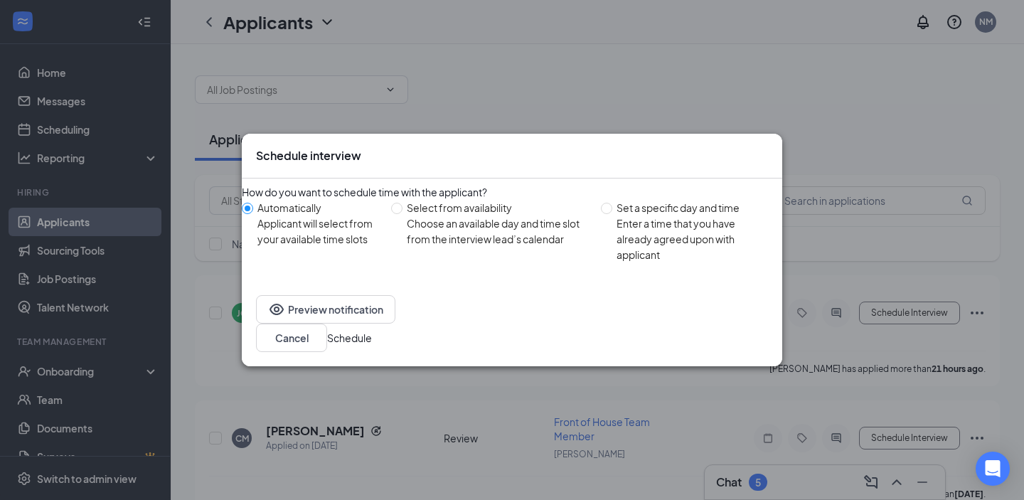
click at [372, 330] on button "Schedule" at bounding box center [349, 338] width 45 height 16
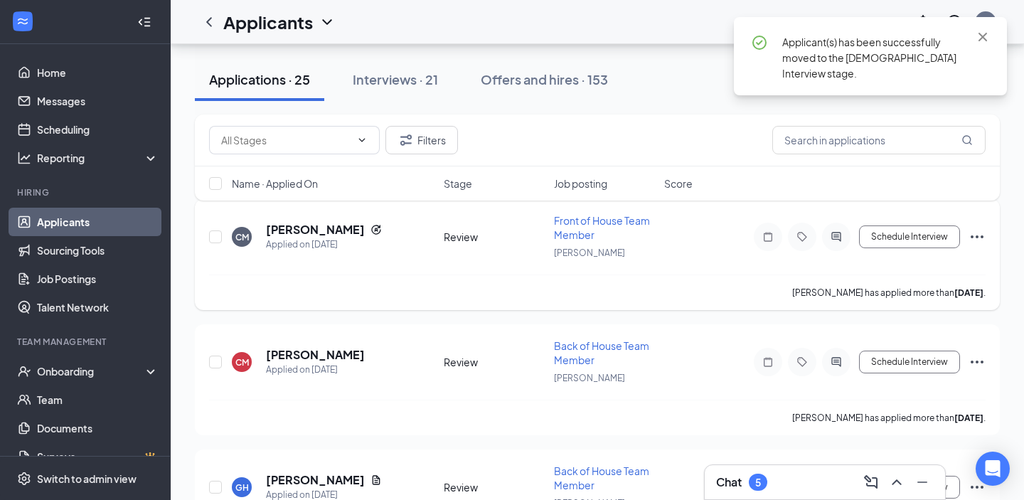
scroll to position [66, 0]
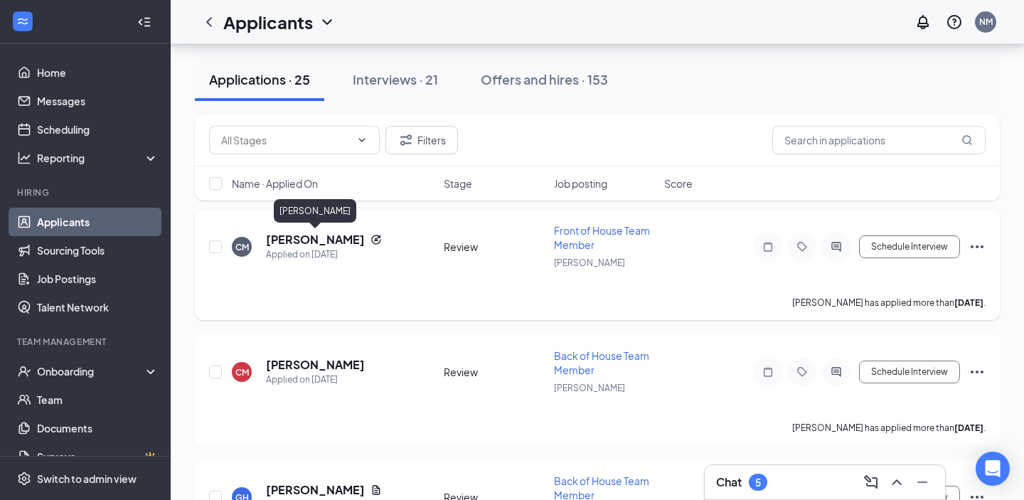
click at [339, 235] on h5 "[PERSON_NAME]" at bounding box center [315, 240] width 99 height 16
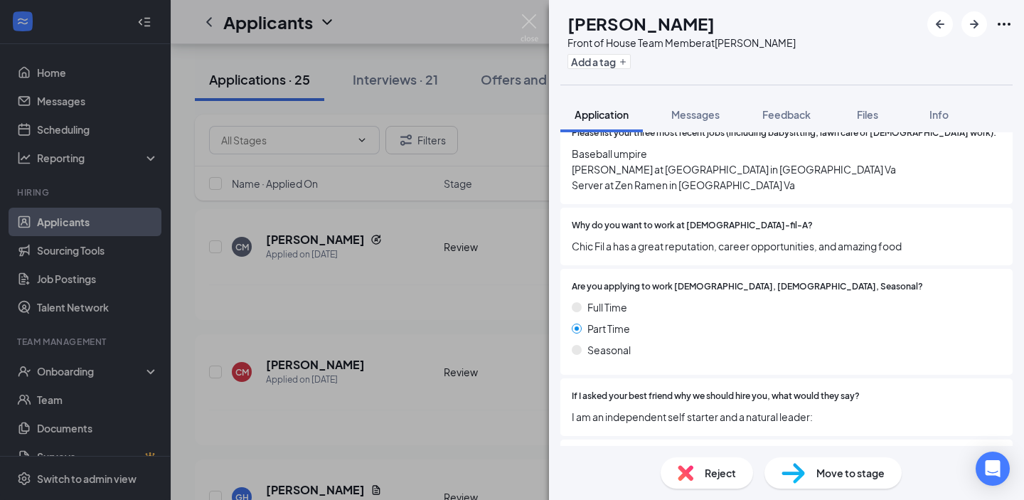
scroll to position [623, 0]
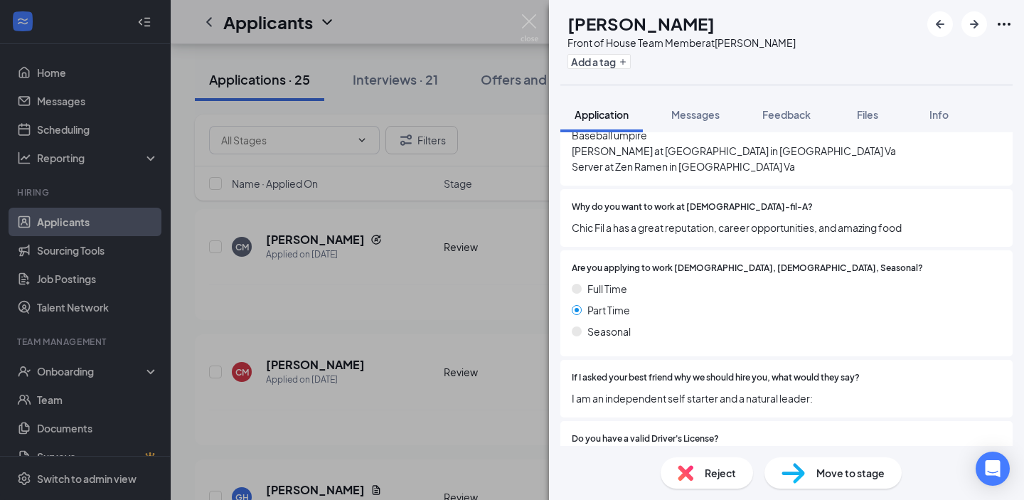
click at [824, 281] on div "Full Time" at bounding box center [787, 289] width 430 height 16
click at [513, 255] on div "CM Camden [PERSON_NAME] Front of House Team Member at [PERSON_NAME] Add a tag A…" at bounding box center [512, 250] width 1024 height 500
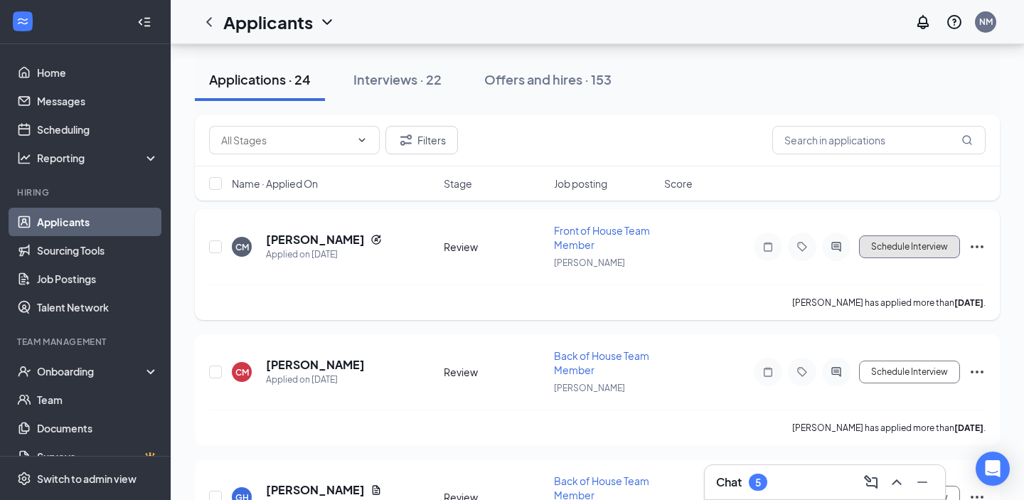
click at [882, 242] on button "Schedule Interview" at bounding box center [909, 246] width 101 height 23
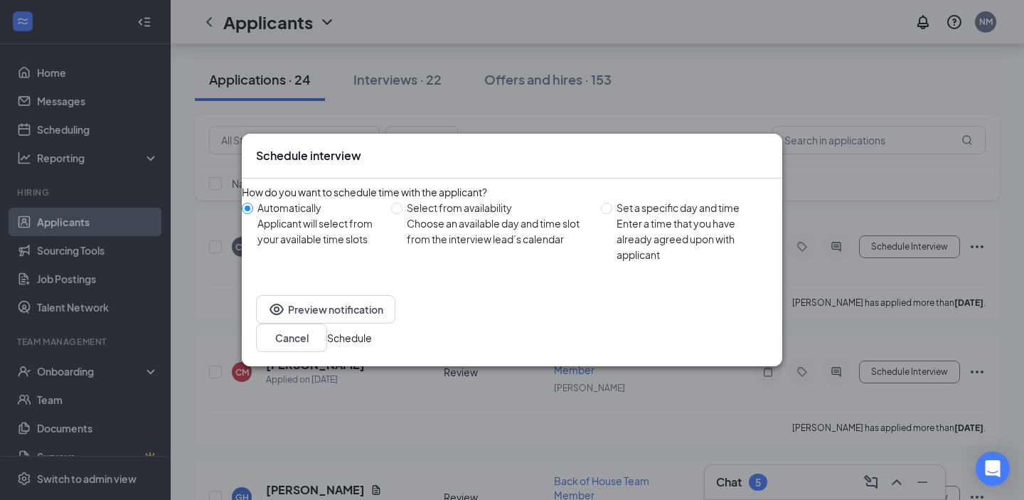
click at [372, 340] on button "Schedule" at bounding box center [349, 338] width 45 height 16
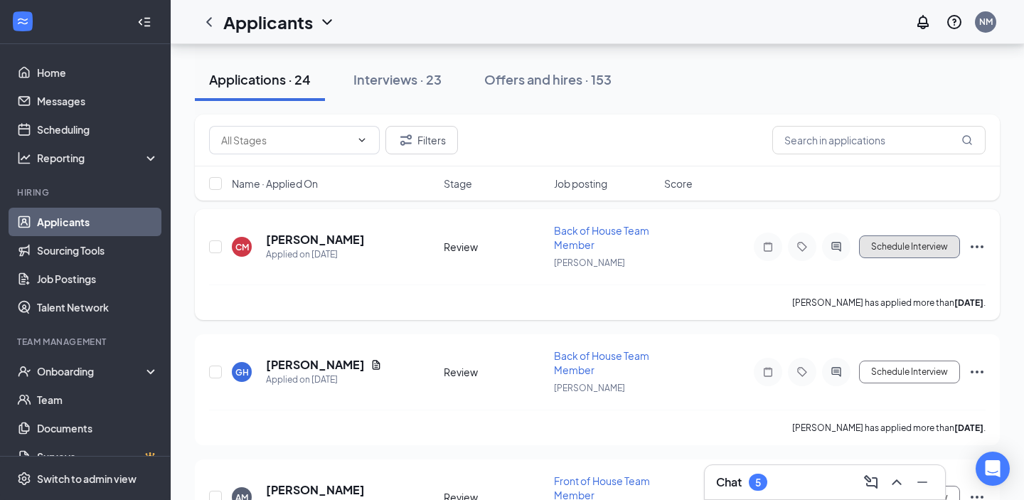
click at [912, 253] on button "Schedule Interview" at bounding box center [909, 246] width 101 height 23
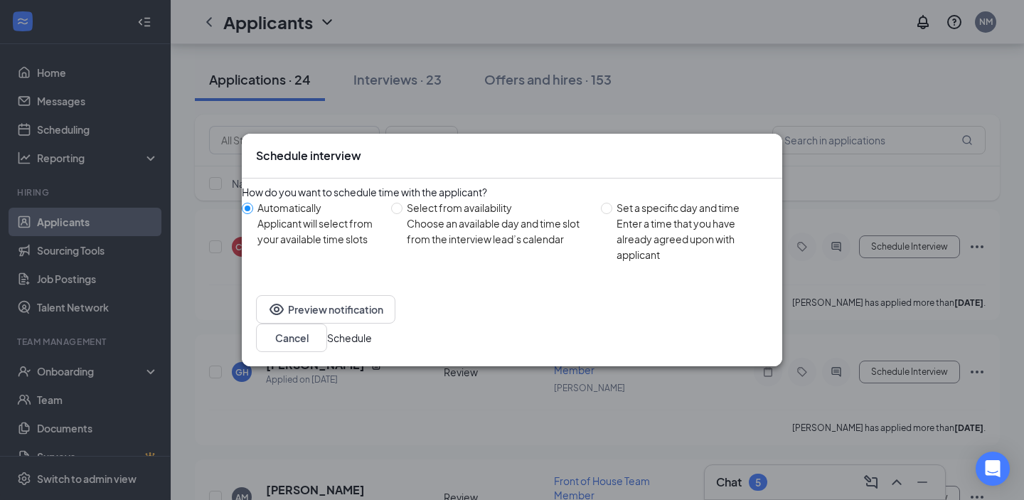
click at [372, 330] on button "Schedule" at bounding box center [349, 338] width 45 height 16
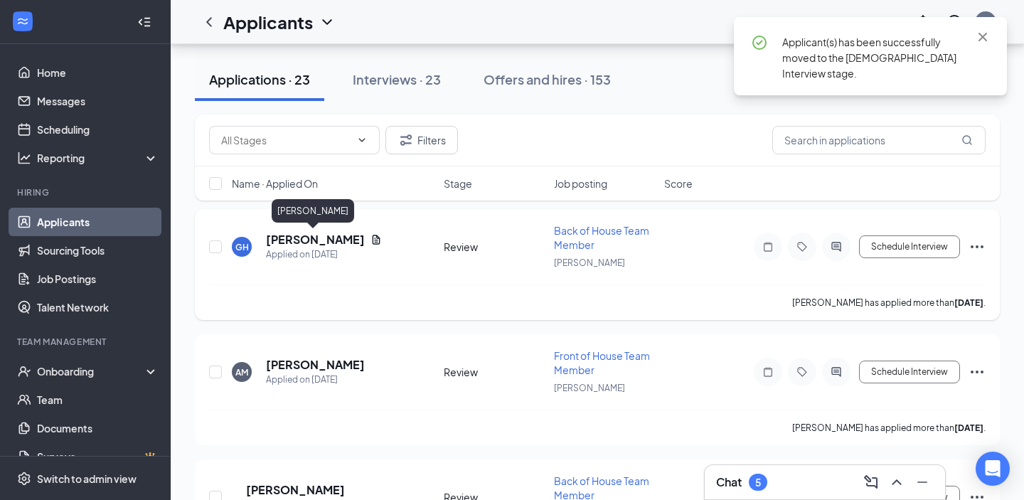
click at [336, 239] on h5 "[PERSON_NAME]" at bounding box center [315, 240] width 99 height 16
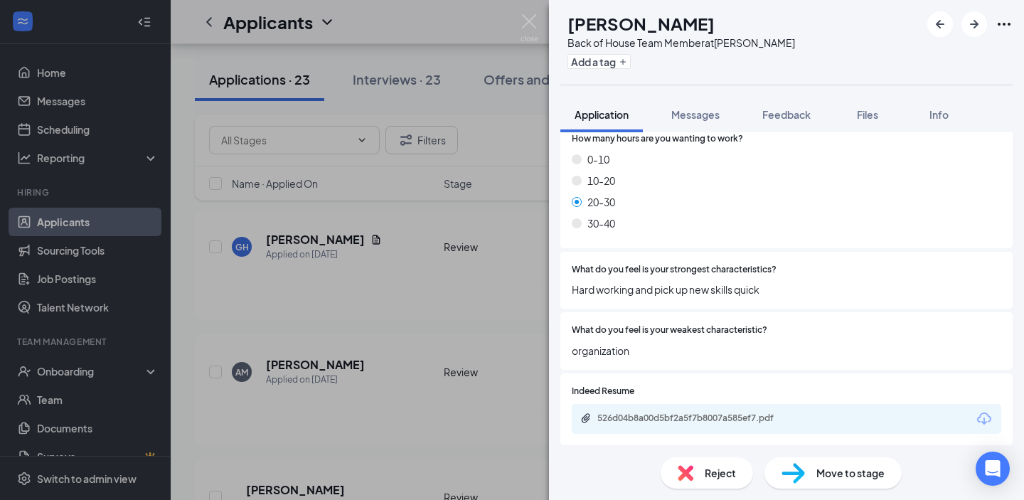
scroll to position [949, 0]
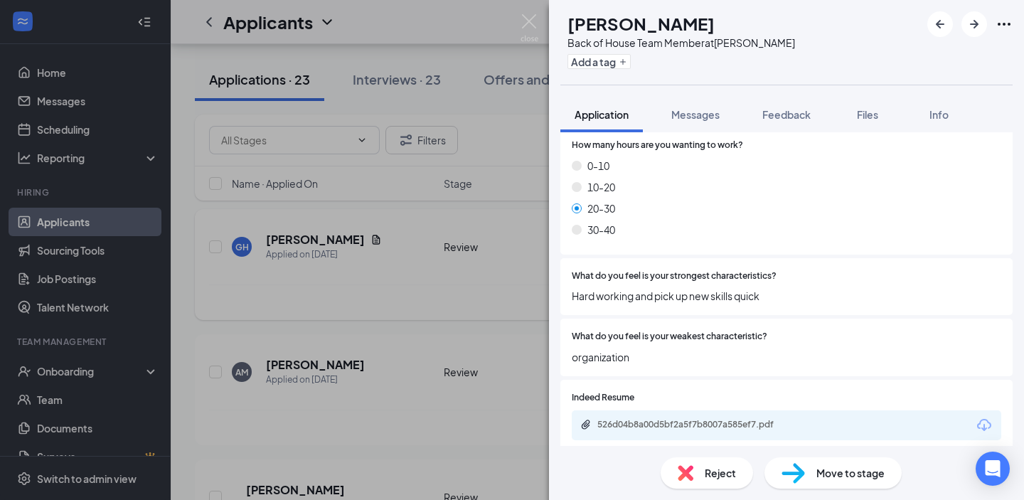
click at [412, 262] on div "GH [PERSON_NAME] Back of House Team Member at [PERSON_NAME] Add a tag Applicati…" at bounding box center [512, 250] width 1024 height 500
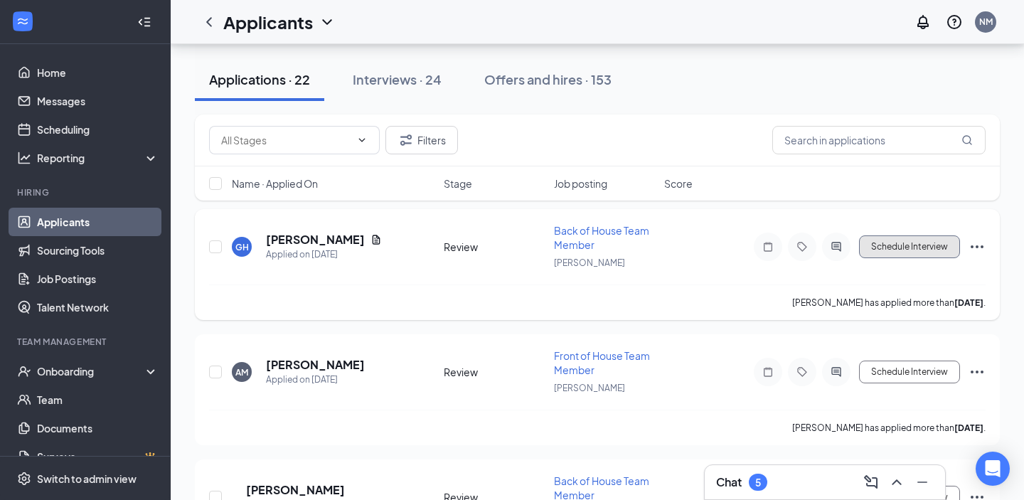
click at [938, 250] on button "Schedule Interview" at bounding box center [909, 246] width 101 height 23
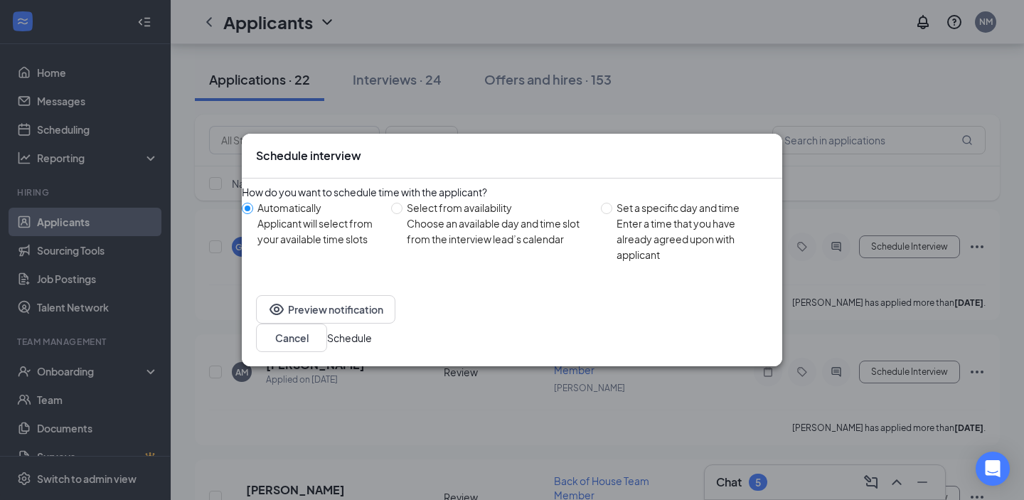
click at [372, 337] on button "Schedule" at bounding box center [349, 338] width 45 height 16
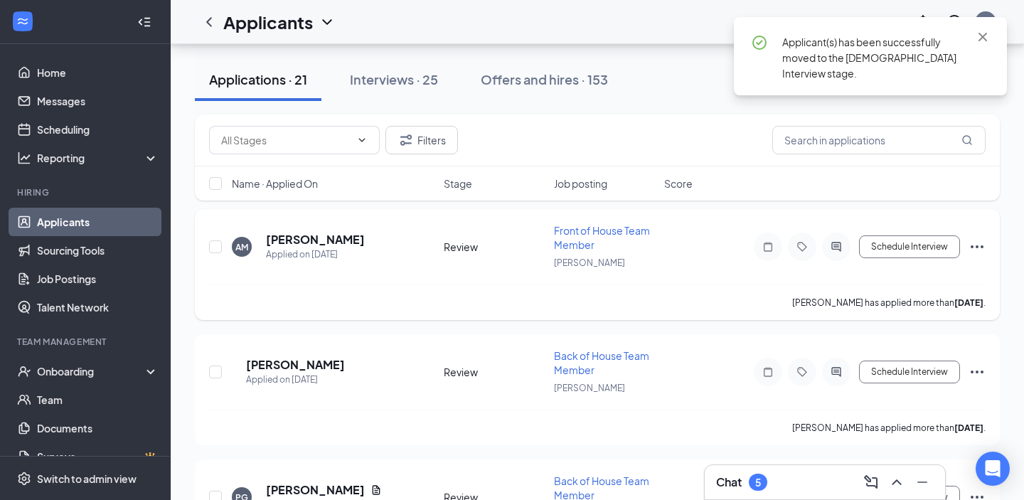
click at [309, 233] on h5 "[PERSON_NAME]" at bounding box center [315, 240] width 99 height 16
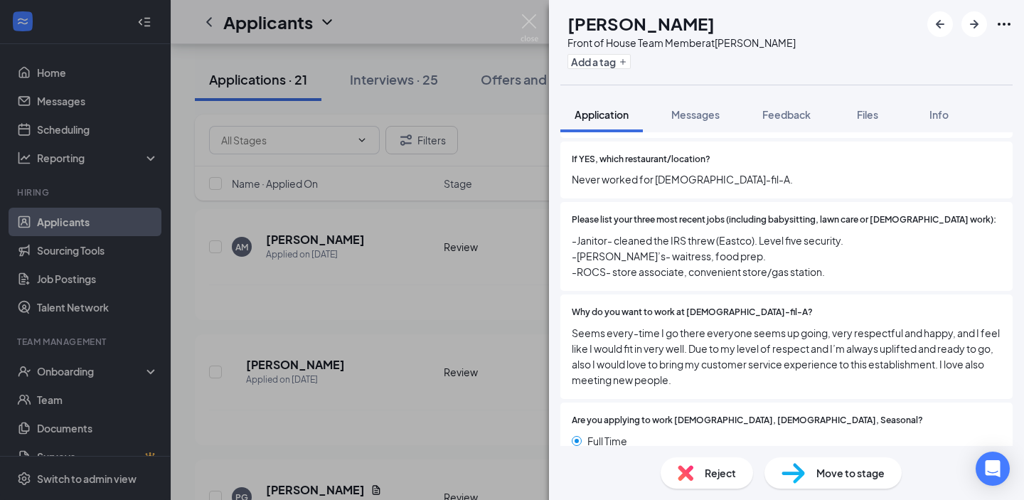
scroll to position [481, 0]
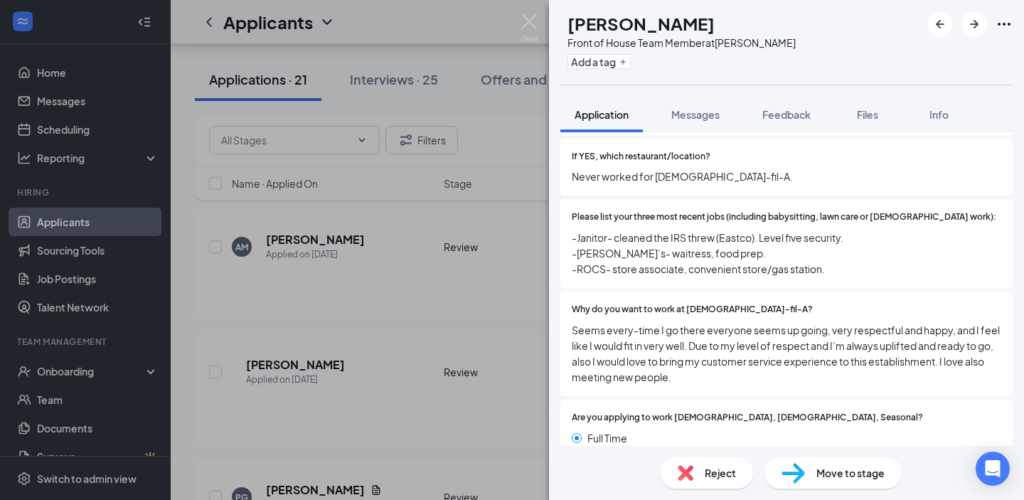
click at [387, 291] on div "AM [PERSON_NAME] Front of House Team Member at [PERSON_NAME] Add a tag Applicat…" at bounding box center [512, 250] width 1024 height 500
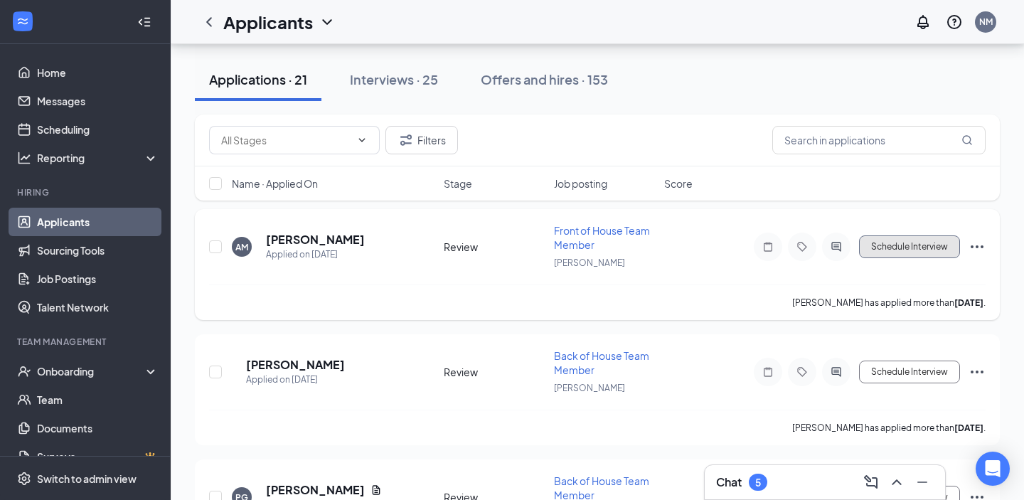
click at [902, 254] on button "Schedule Interview" at bounding box center [909, 246] width 101 height 23
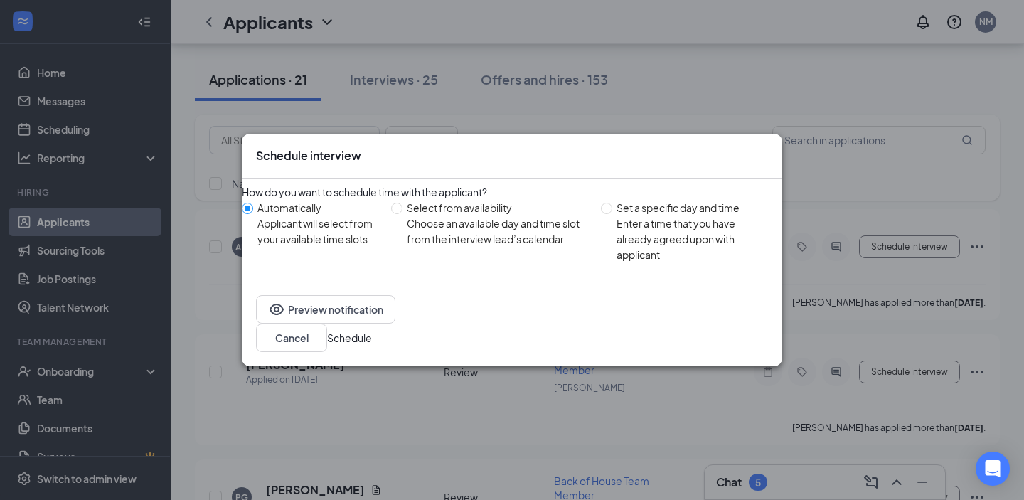
click at [372, 341] on button "Schedule" at bounding box center [349, 338] width 45 height 16
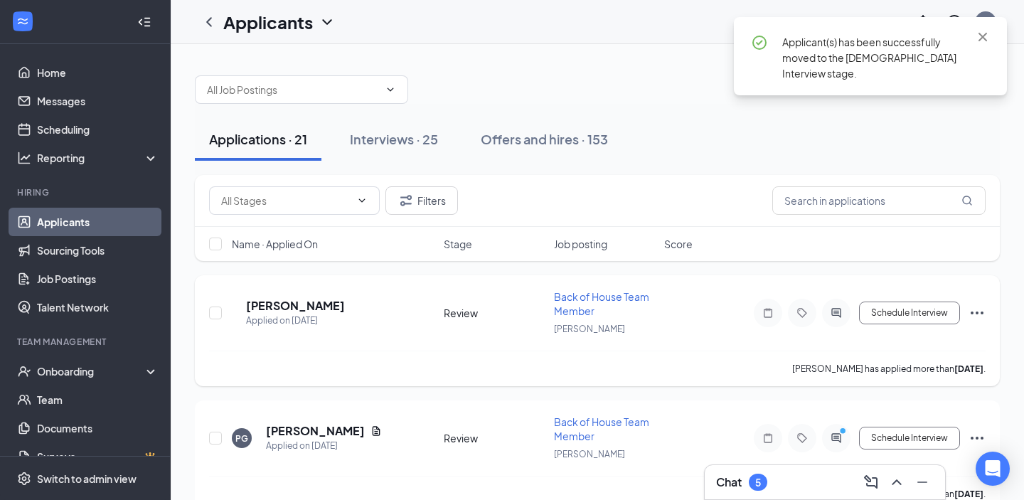
click at [277, 304] on h5 "[PERSON_NAME]" at bounding box center [295, 306] width 99 height 16
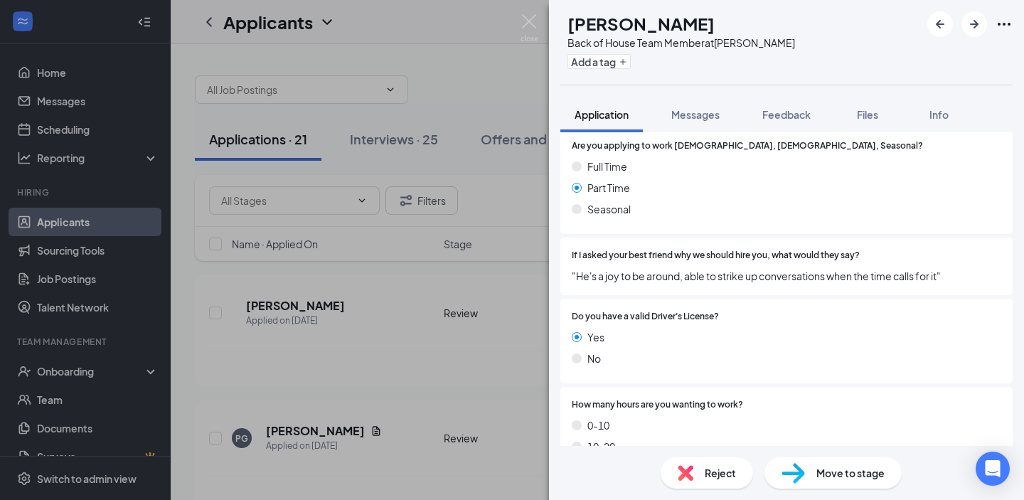
scroll to position [703, 0]
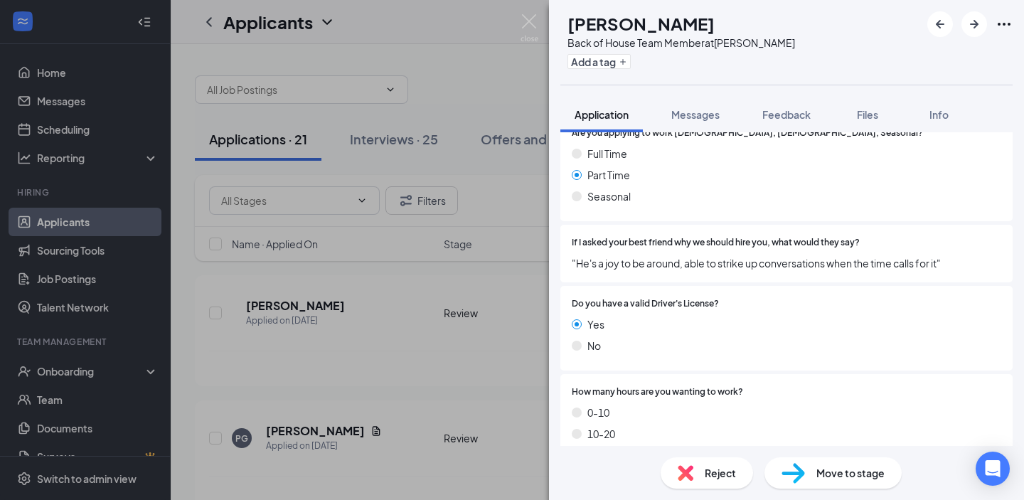
click at [446, 341] on div "KA [PERSON_NAME] Back of House Team Member at [PERSON_NAME] Add a tag Applicati…" at bounding box center [512, 250] width 1024 height 500
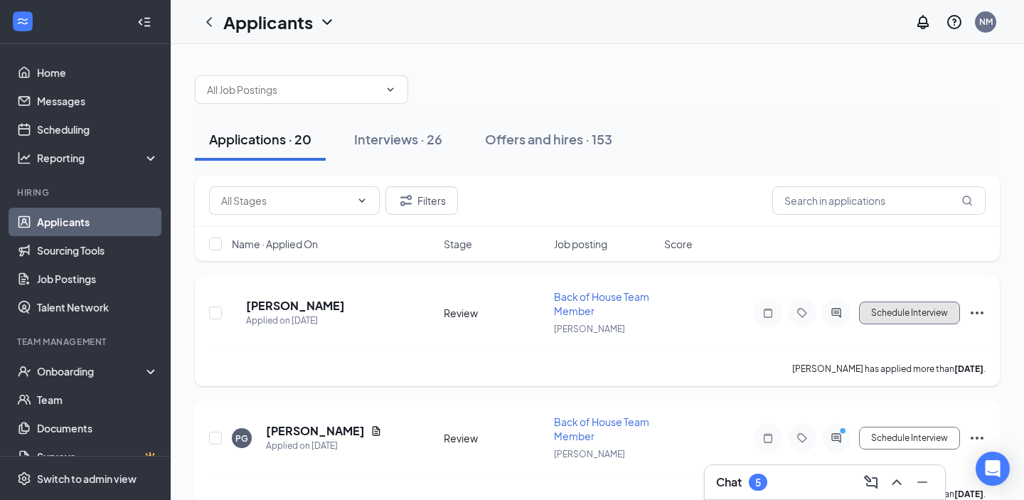
click at [885, 313] on button "Schedule Interview" at bounding box center [909, 313] width 101 height 23
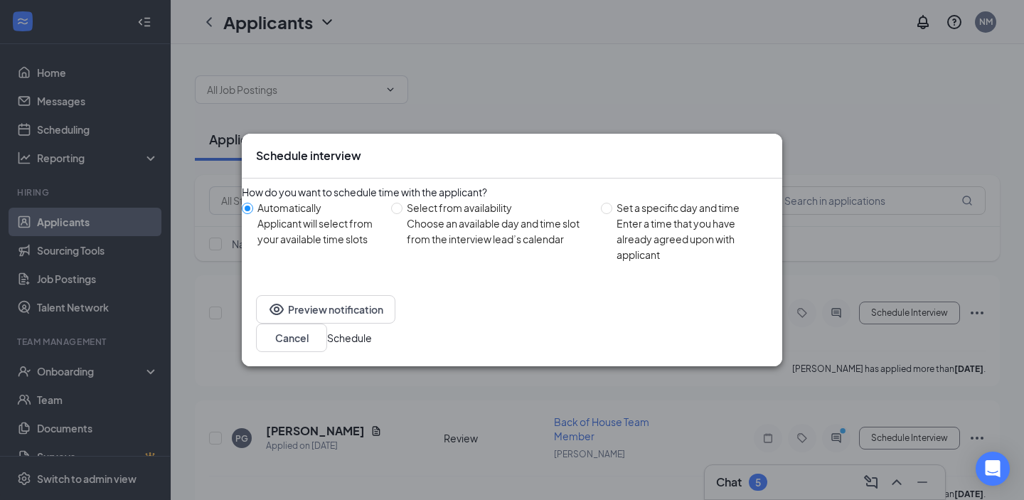
click at [372, 334] on button "Schedule" at bounding box center [349, 338] width 45 height 16
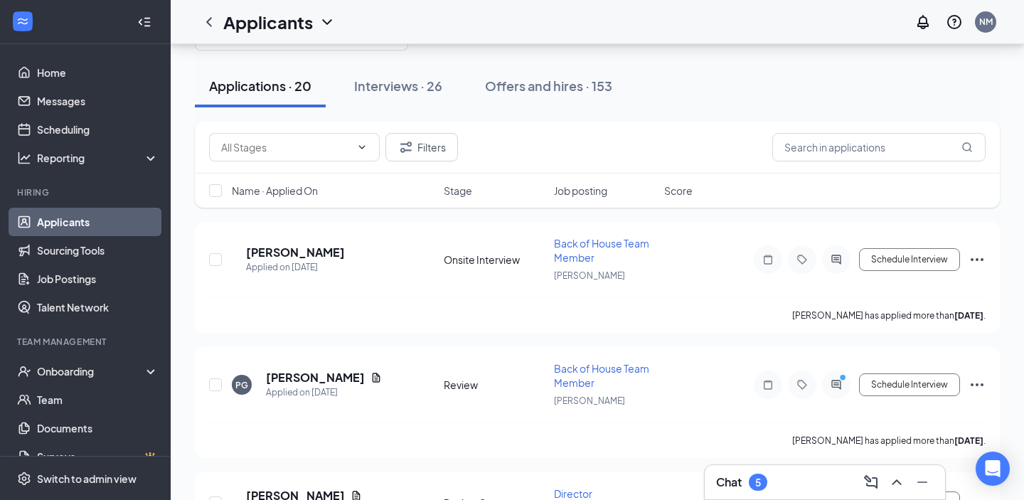
scroll to position [58, 0]
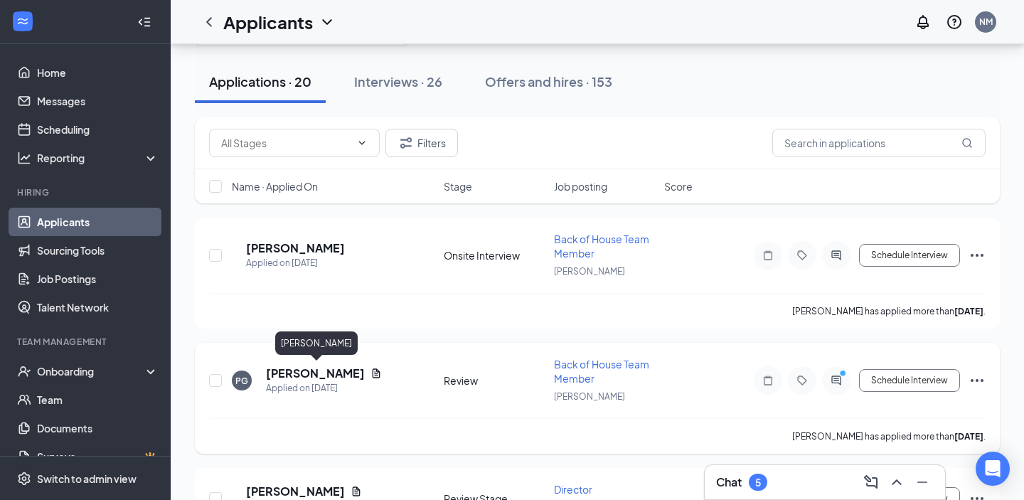
click at [311, 374] on h5 "[PERSON_NAME]" at bounding box center [315, 374] width 99 height 16
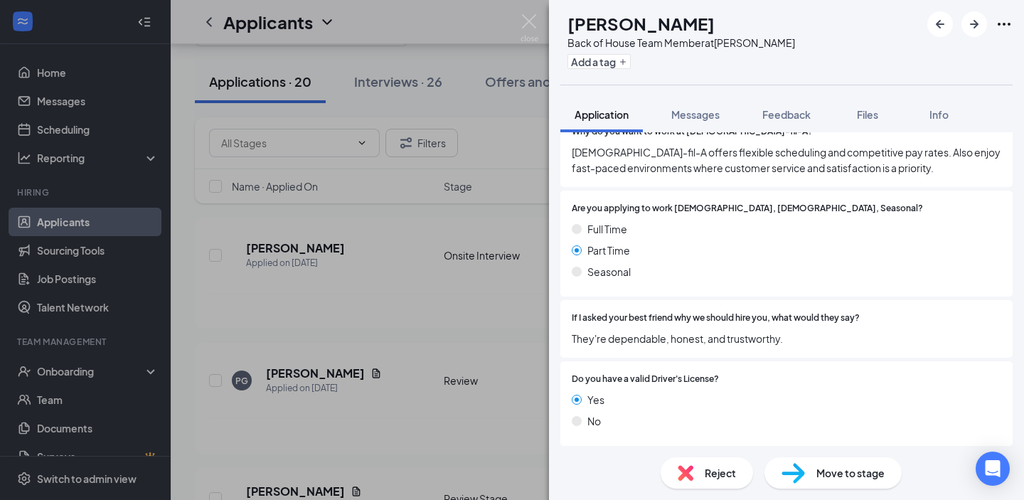
scroll to position [629, 0]
click at [377, 344] on div "PG [PERSON_NAME] Back of House Team Member at [PERSON_NAME] Add a tag Applicati…" at bounding box center [512, 250] width 1024 height 500
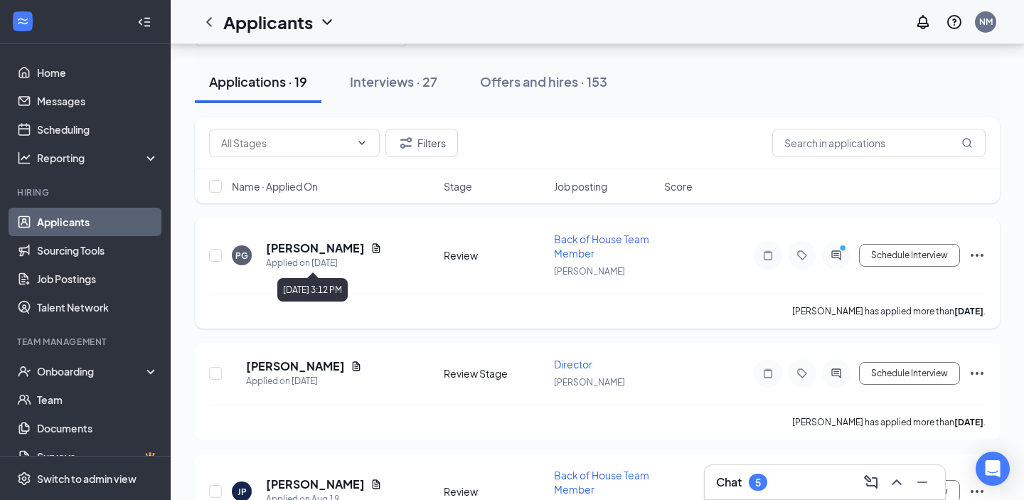
click at [316, 255] on h5 "[PERSON_NAME]" at bounding box center [315, 248] width 99 height 16
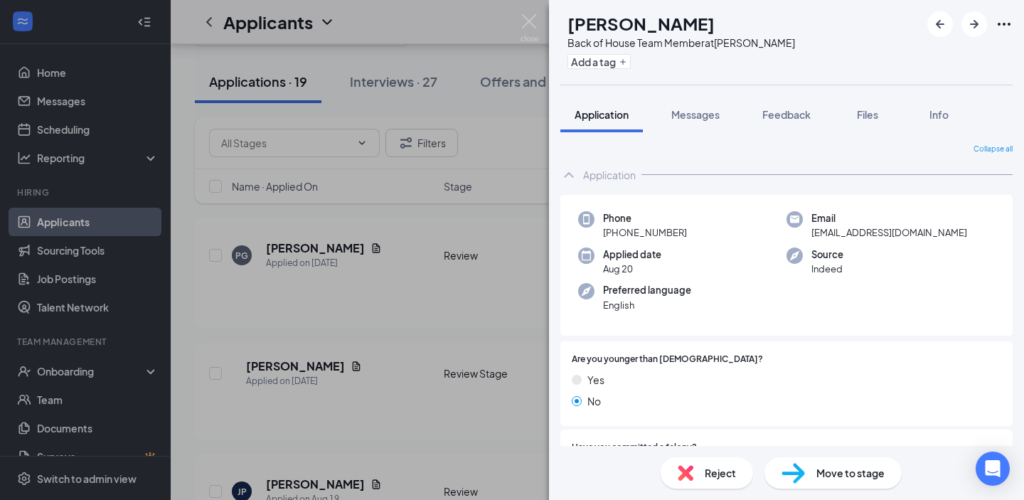
click at [405, 271] on div "PG [PERSON_NAME] Back of House Team Member at [PERSON_NAME] Add a tag Applicati…" at bounding box center [512, 250] width 1024 height 500
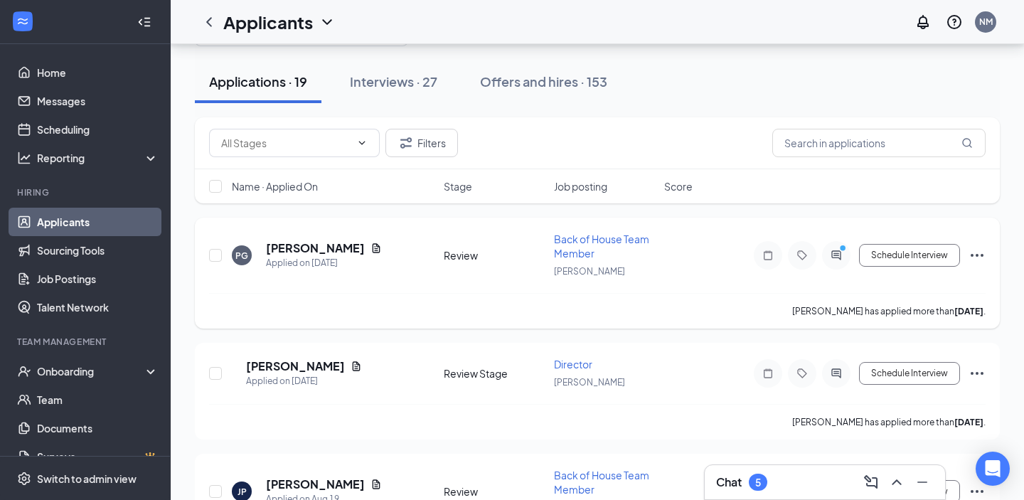
click at [836, 260] on icon "ActiveChat" at bounding box center [836, 255] width 17 height 11
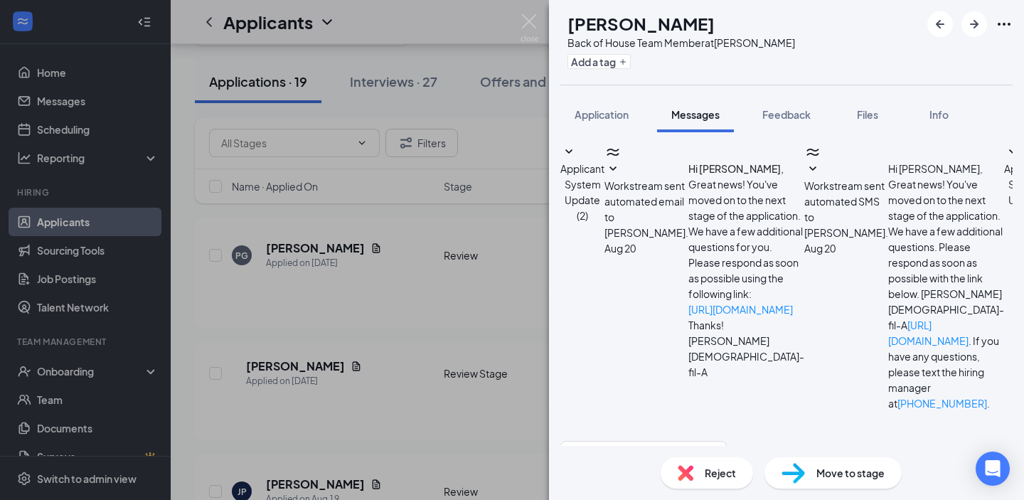
scroll to position [183, 0]
click at [395, 233] on div "PG [PERSON_NAME] Back of House Team Member at [PERSON_NAME] Add a tag Applicati…" at bounding box center [512, 250] width 1024 height 500
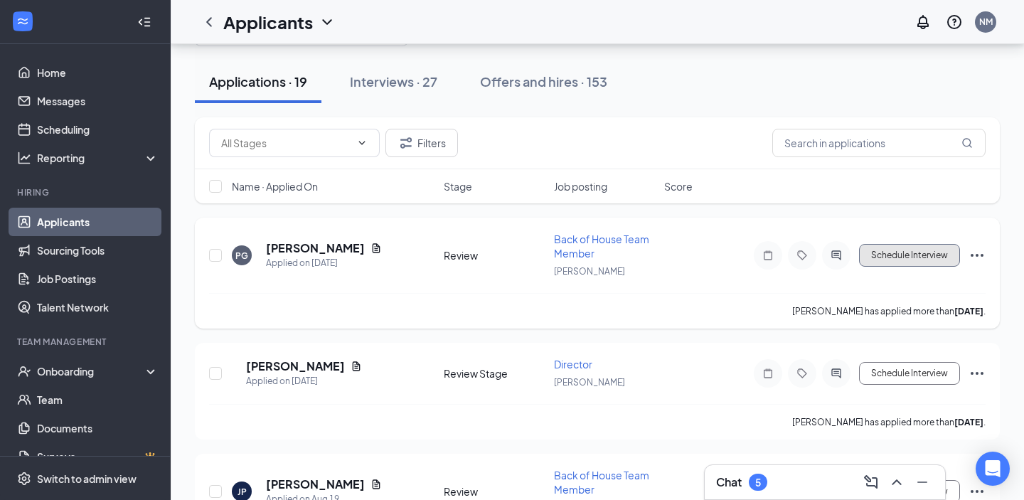
click at [896, 255] on button "Schedule Interview" at bounding box center [909, 255] width 101 height 23
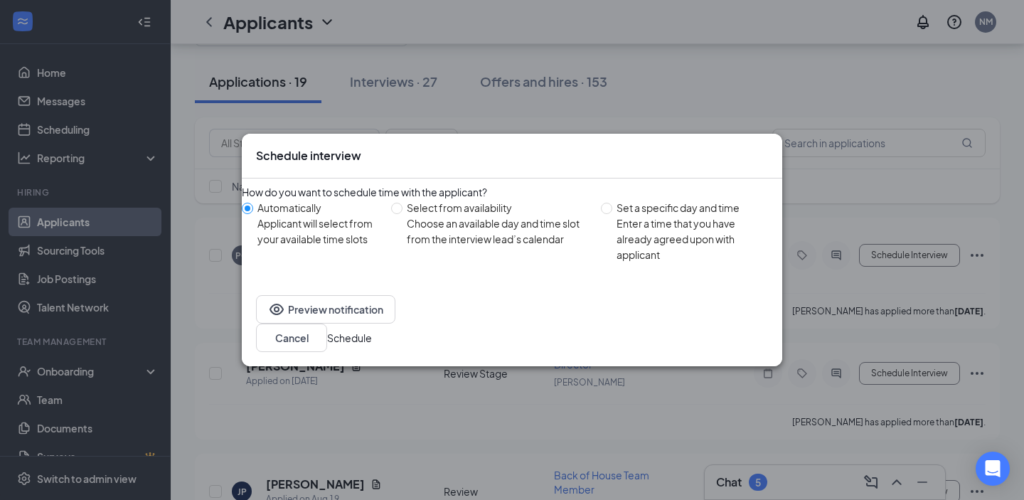
click at [372, 338] on button "Schedule" at bounding box center [349, 338] width 45 height 16
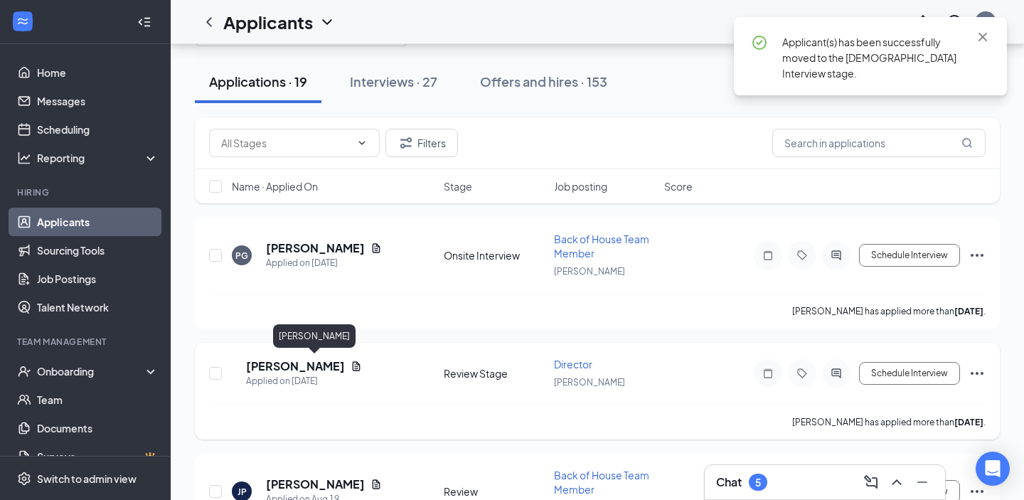
click at [299, 366] on h5 "[PERSON_NAME]" at bounding box center [295, 366] width 99 height 16
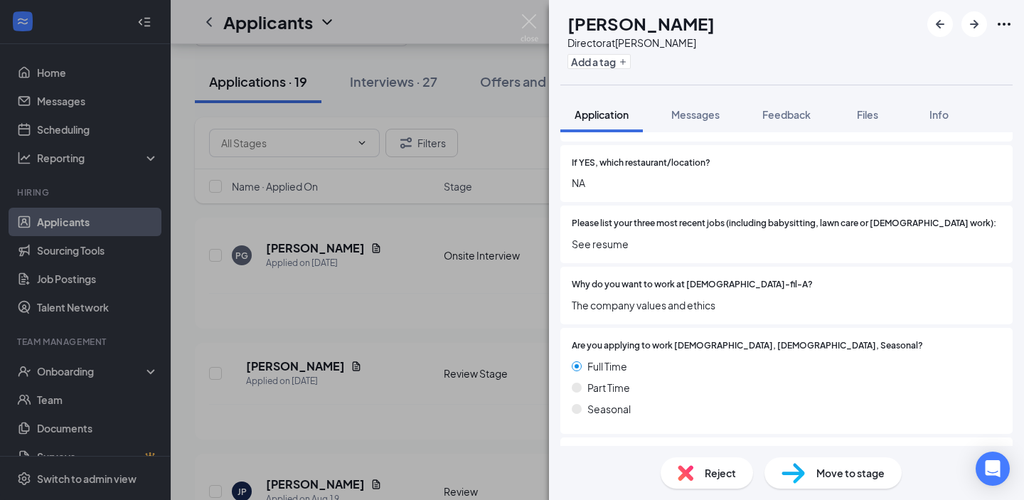
scroll to position [479, 0]
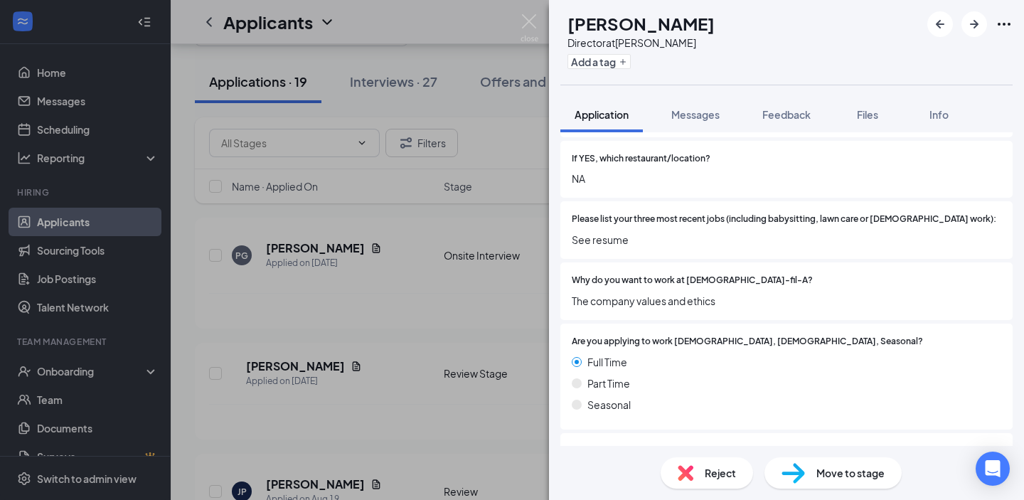
click at [425, 265] on div "JR [PERSON_NAME] Director at [PERSON_NAME] Add a tag Application Messages Feedb…" at bounding box center [512, 250] width 1024 height 500
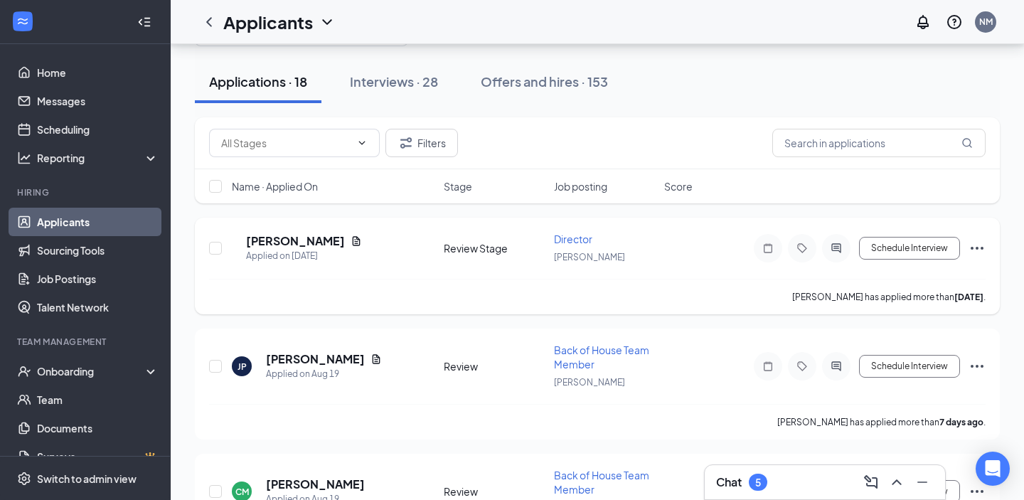
click at [980, 253] on icon "Ellipses" at bounding box center [977, 248] width 17 height 17
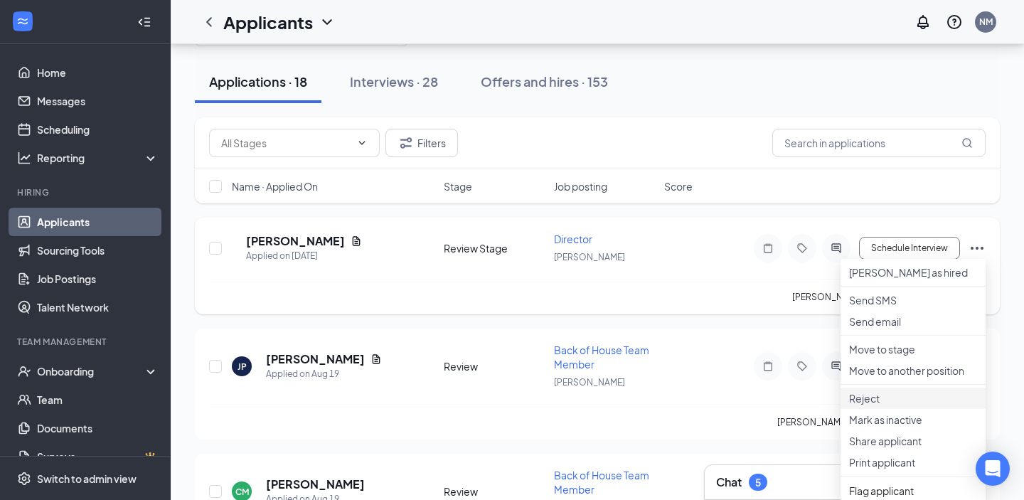
click at [861, 405] on p "Reject" at bounding box center [913, 398] width 128 height 14
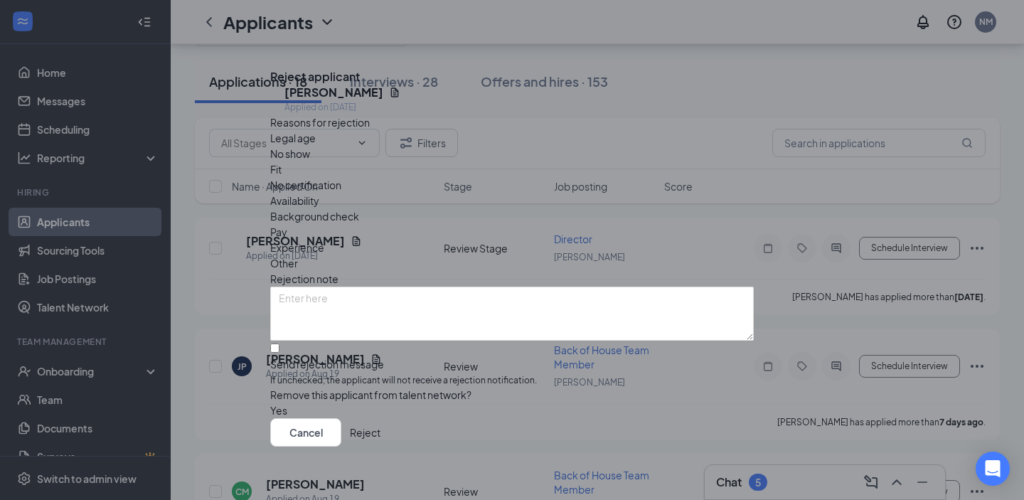
click at [380, 428] on button "Reject" at bounding box center [365, 432] width 31 height 28
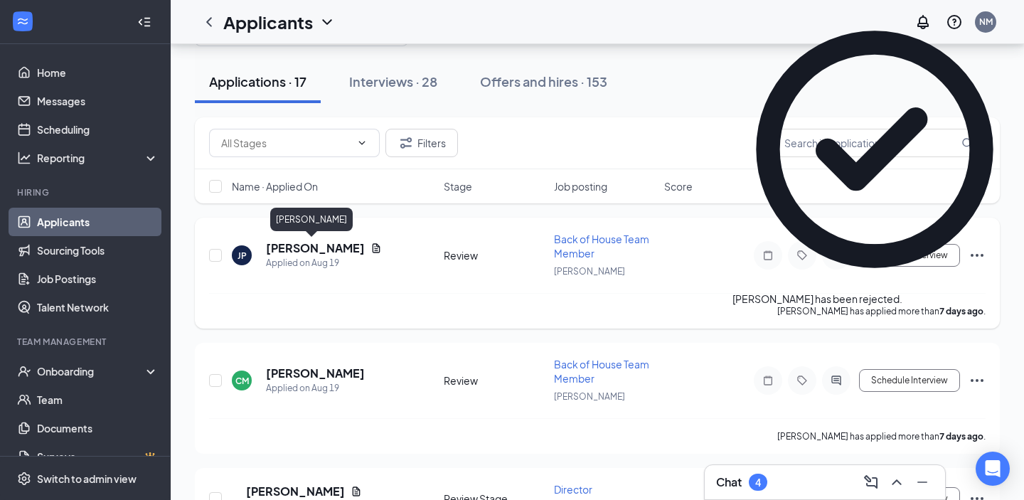
click at [326, 249] on h5 "[PERSON_NAME]" at bounding box center [315, 248] width 99 height 16
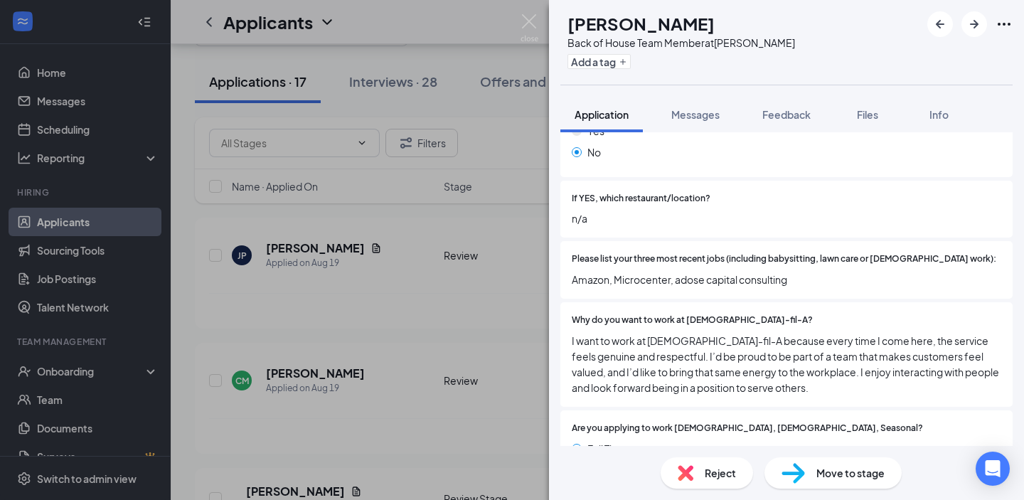
scroll to position [443, 0]
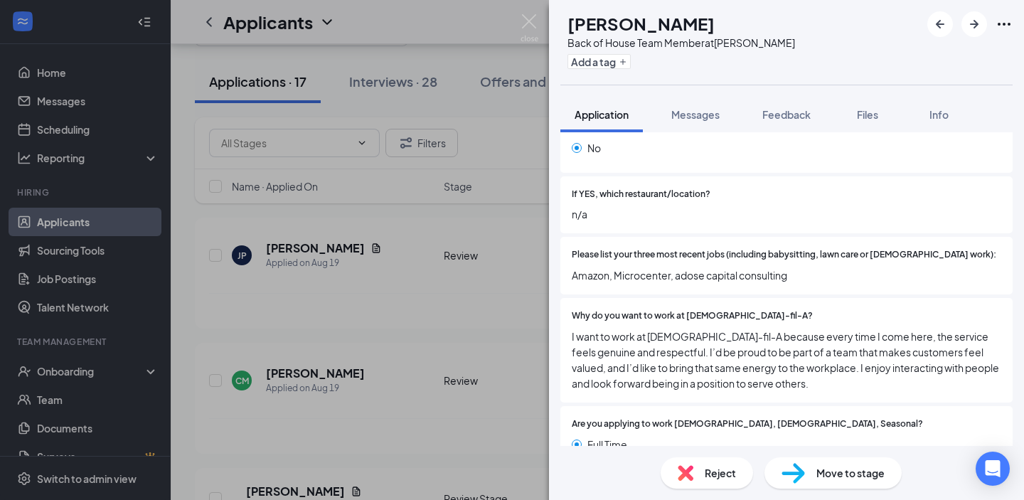
click at [484, 302] on div "[PERSON_NAME] Back of House Team Member at [PERSON_NAME] Add a tag Application …" at bounding box center [512, 250] width 1024 height 500
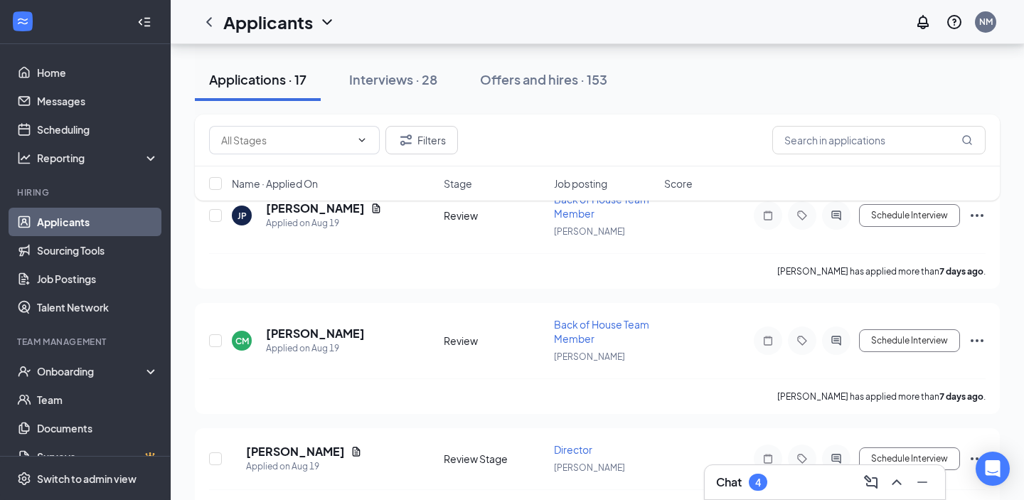
scroll to position [98, 0]
click at [302, 337] on h5 "[PERSON_NAME]" at bounding box center [315, 333] width 99 height 16
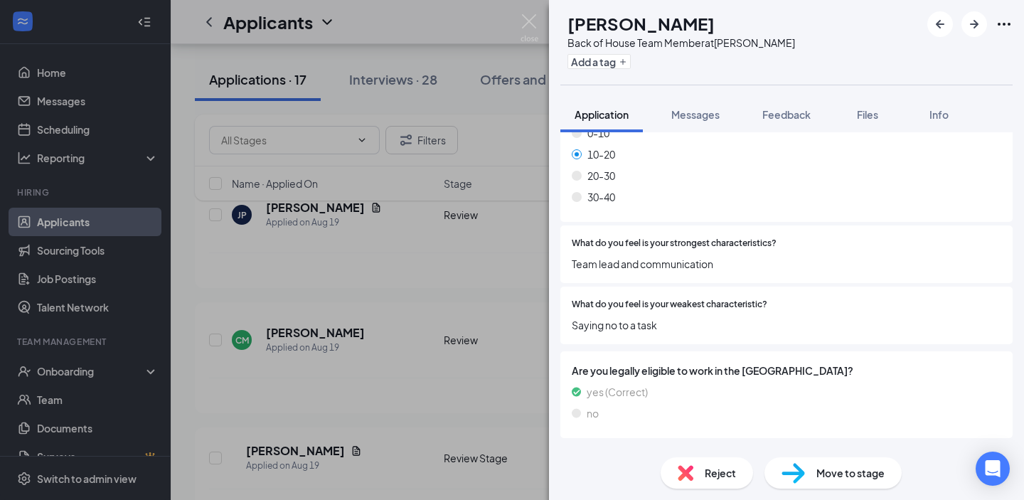
scroll to position [1017, 0]
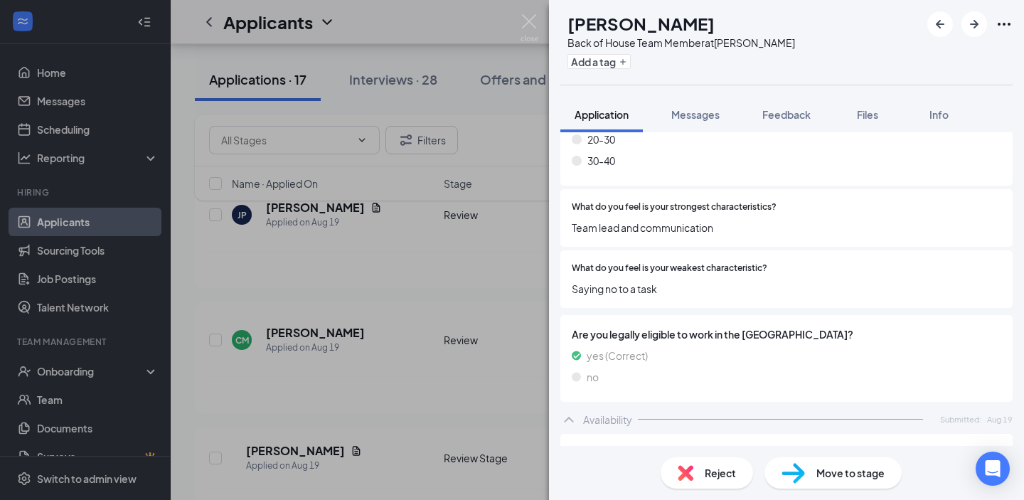
click at [351, 323] on div "[PERSON_NAME] [PERSON_NAME] Back of House Team Member at [PERSON_NAME] Add a ta…" at bounding box center [512, 250] width 1024 height 500
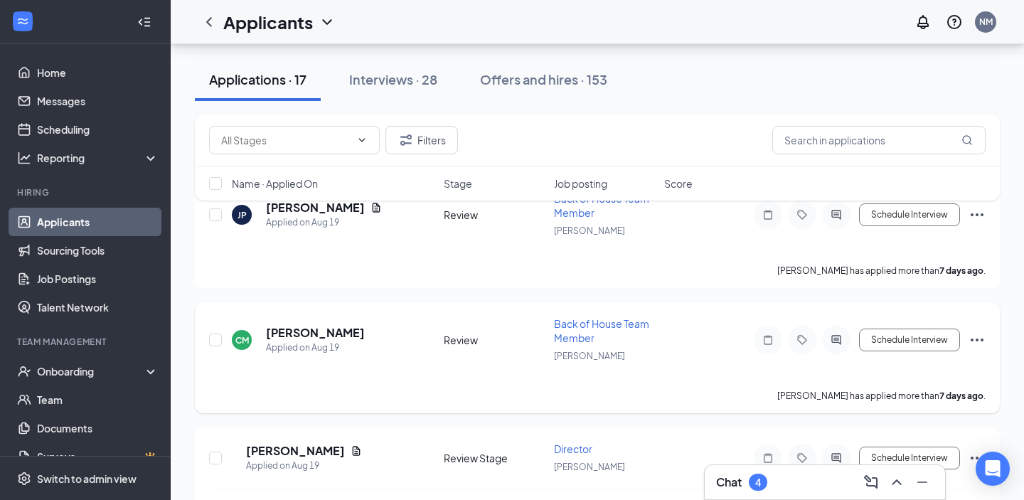
click at [984, 331] on icon "Ellipses" at bounding box center [977, 339] width 17 height 17
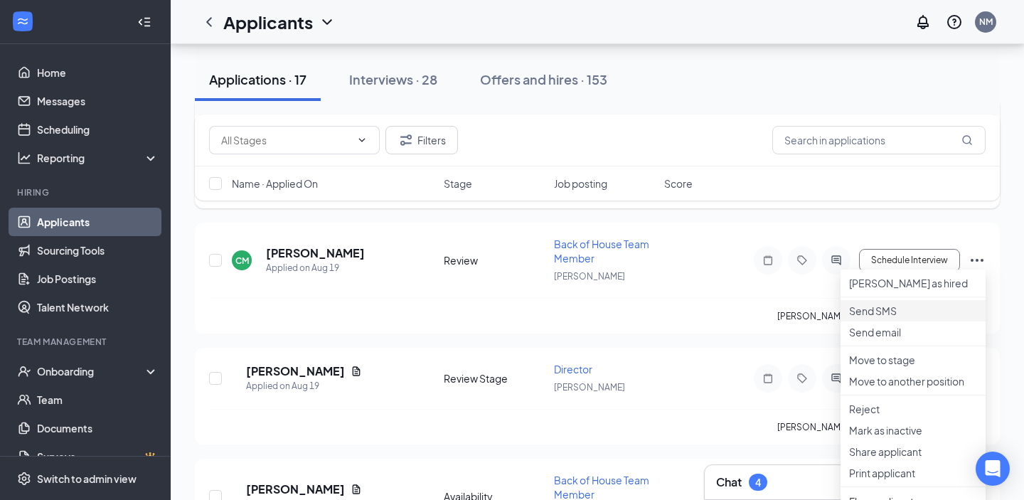
scroll to position [200, 0]
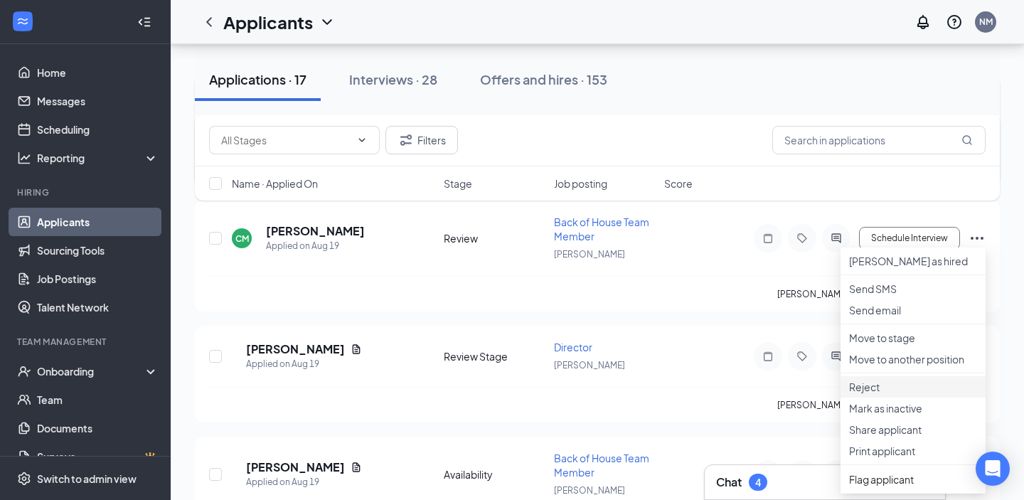
click at [865, 394] on p "Reject" at bounding box center [913, 387] width 128 height 14
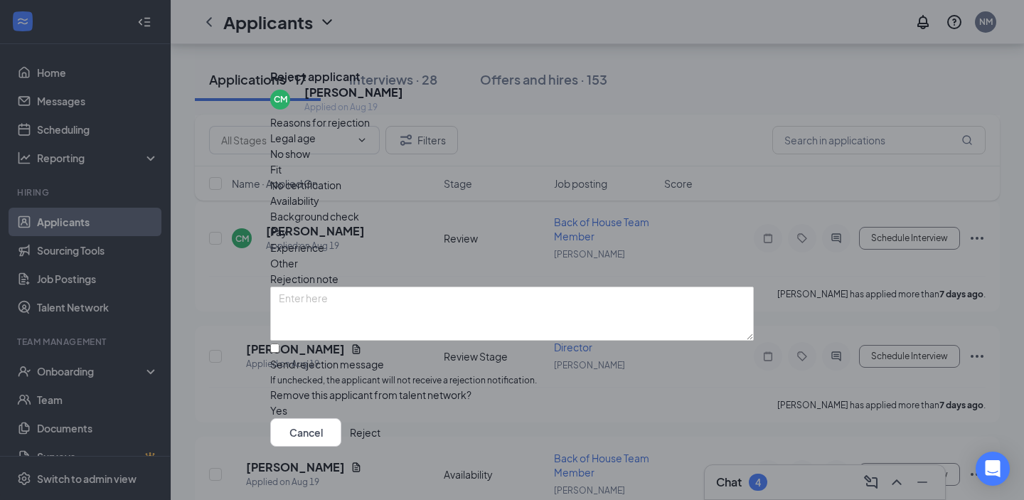
click at [380, 439] on button "Reject" at bounding box center [365, 432] width 31 height 28
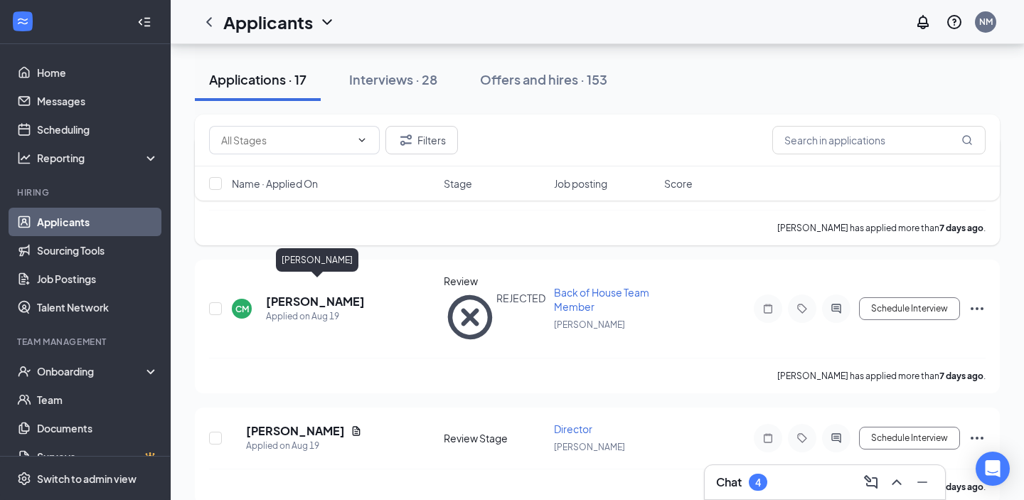
scroll to position [204, 0]
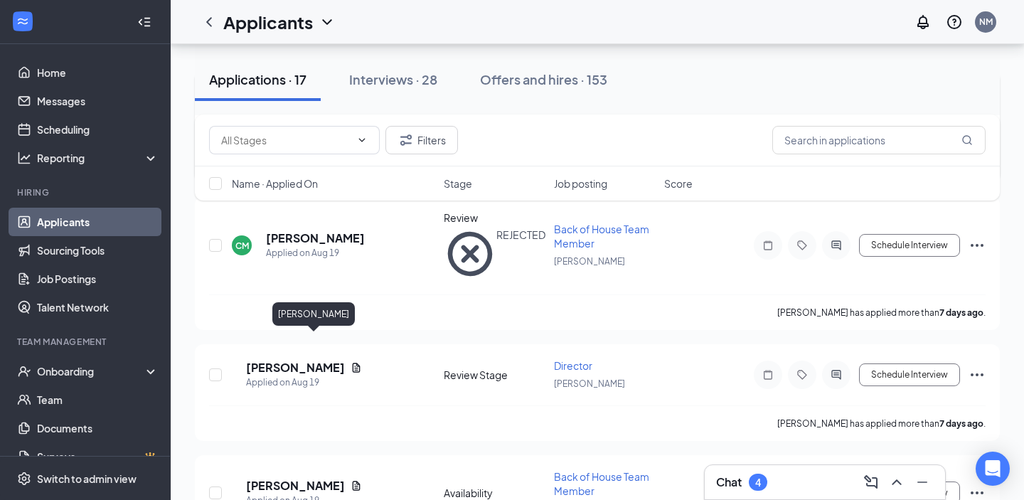
click at [332, 360] on h5 "[PERSON_NAME]" at bounding box center [295, 368] width 99 height 16
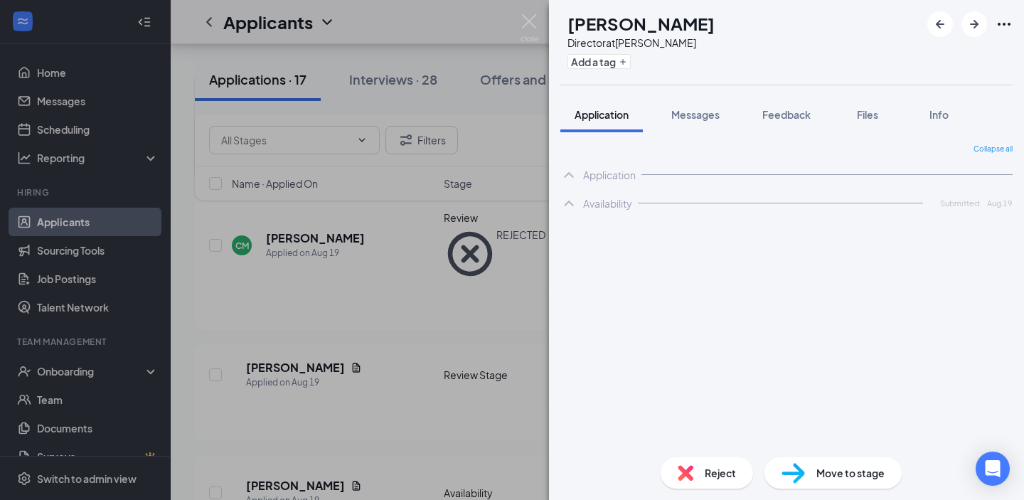
click at [332, 342] on div "[PERSON_NAME] [PERSON_NAME] Director at [PERSON_NAME] Add a tag Application Mes…" at bounding box center [512, 250] width 1024 height 500
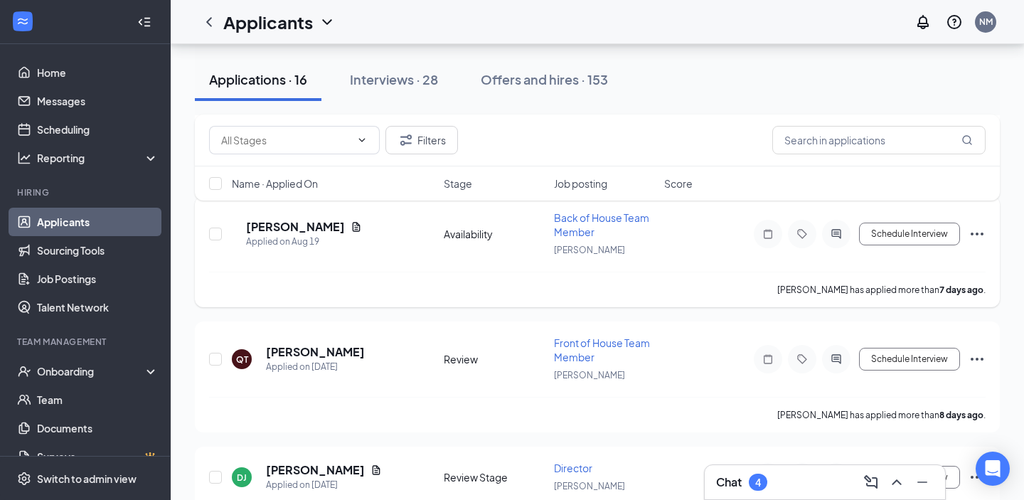
scroll to position [295, 0]
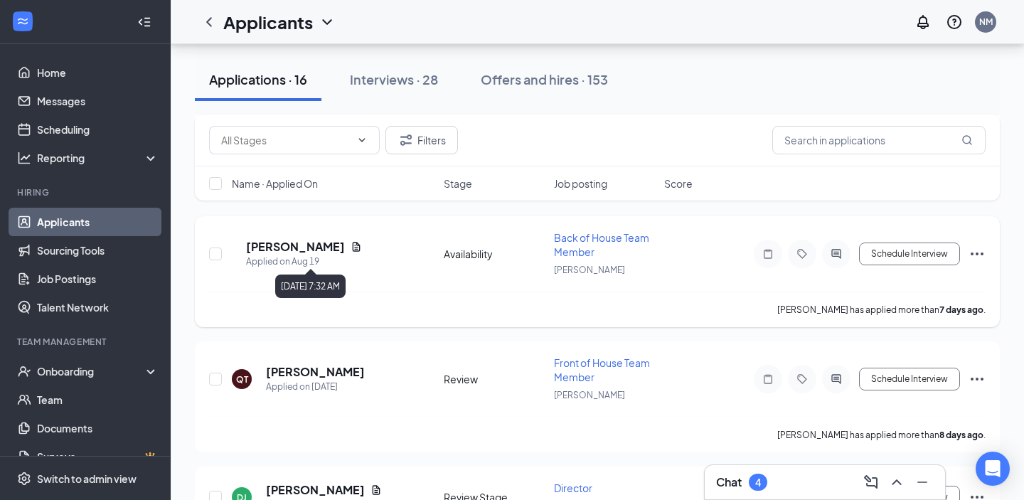
click at [325, 255] on div "Applied on Aug 19" at bounding box center [304, 262] width 116 height 14
click at [329, 242] on h5 "[PERSON_NAME]" at bounding box center [295, 247] width 99 height 16
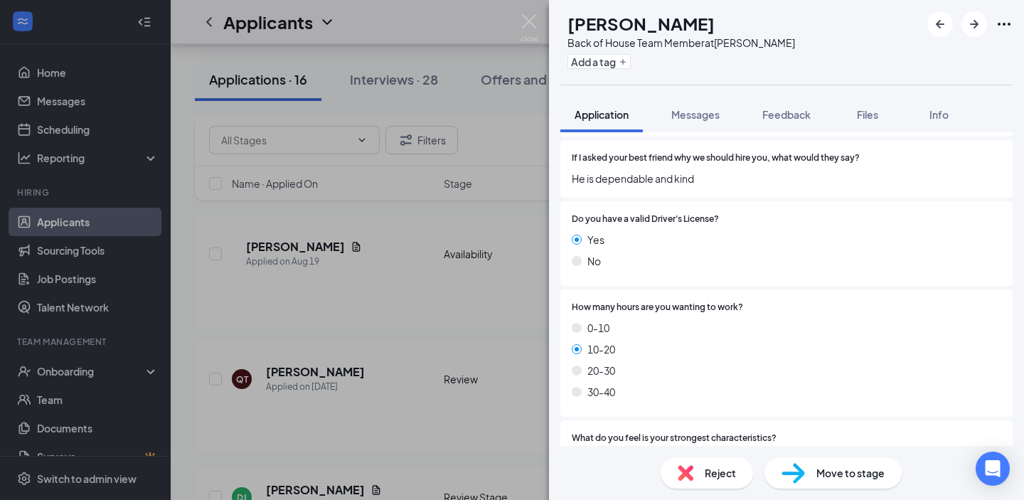
scroll to position [776, 0]
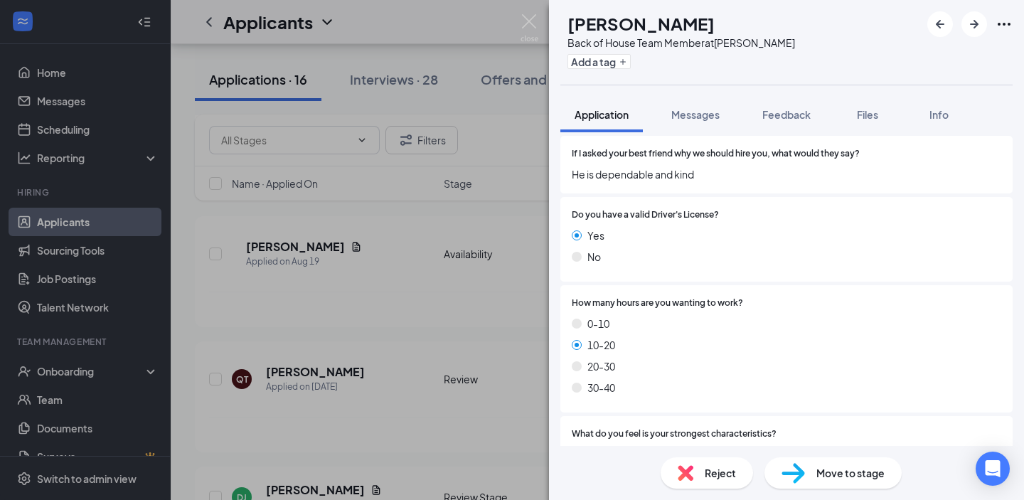
click at [512, 301] on div "CM [PERSON_NAME] Back of House Team Member at [PERSON_NAME] Add a tag Applicati…" at bounding box center [512, 250] width 1024 height 500
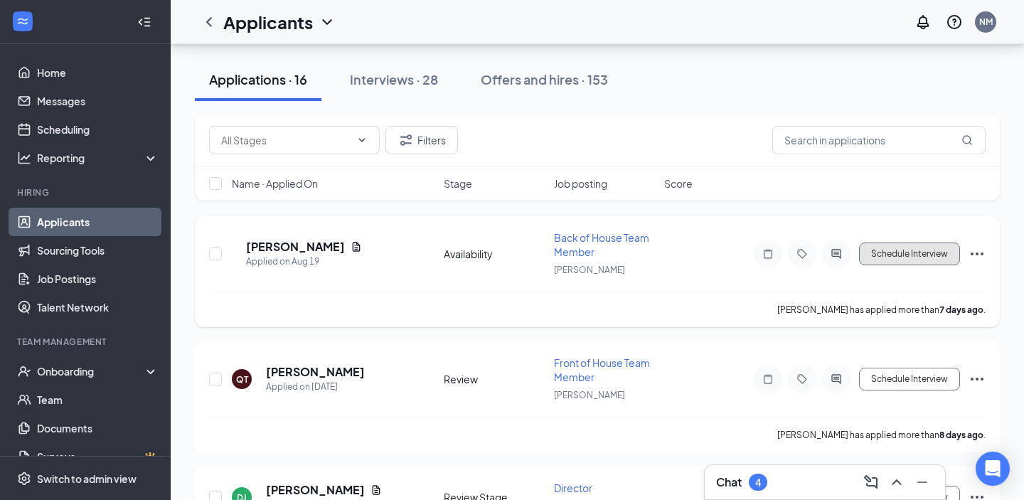
click at [887, 249] on button "Schedule Interview" at bounding box center [909, 254] width 101 height 23
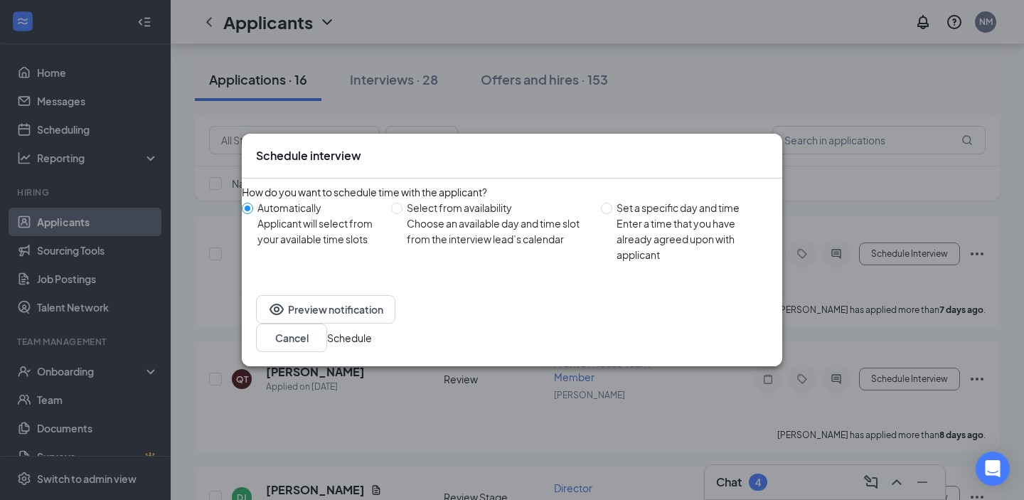
click at [372, 335] on button "Schedule" at bounding box center [349, 338] width 45 height 16
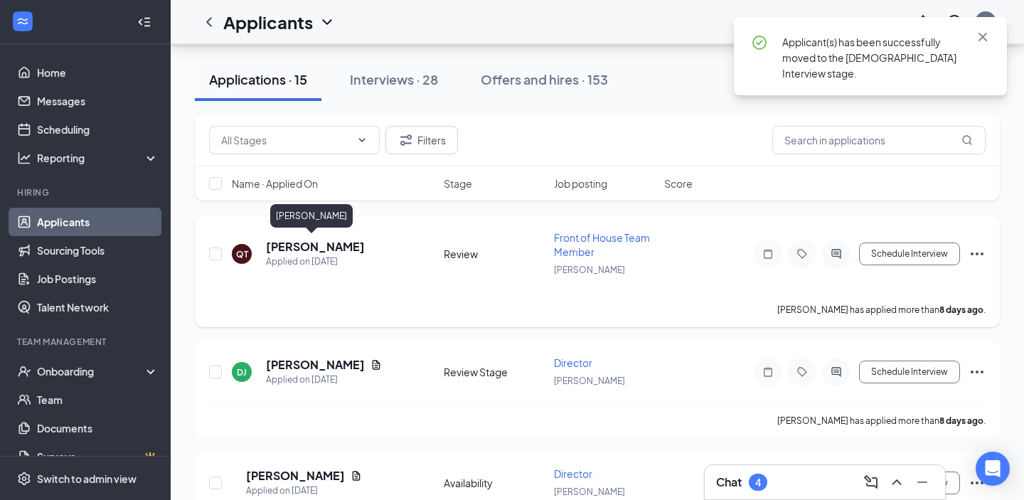
click at [315, 230] on div "[PERSON_NAME]" at bounding box center [311, 218] width 82 height 29
click at [315, 239] on h5 "[PERSON_NAME]" at bounding box center [315, 247] width 99 height 16
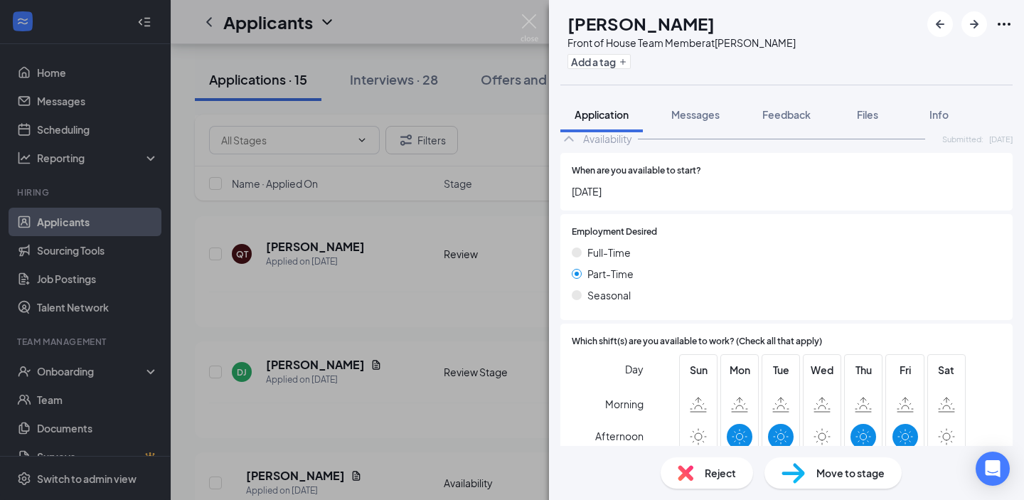
scroll to position [1328, 0]
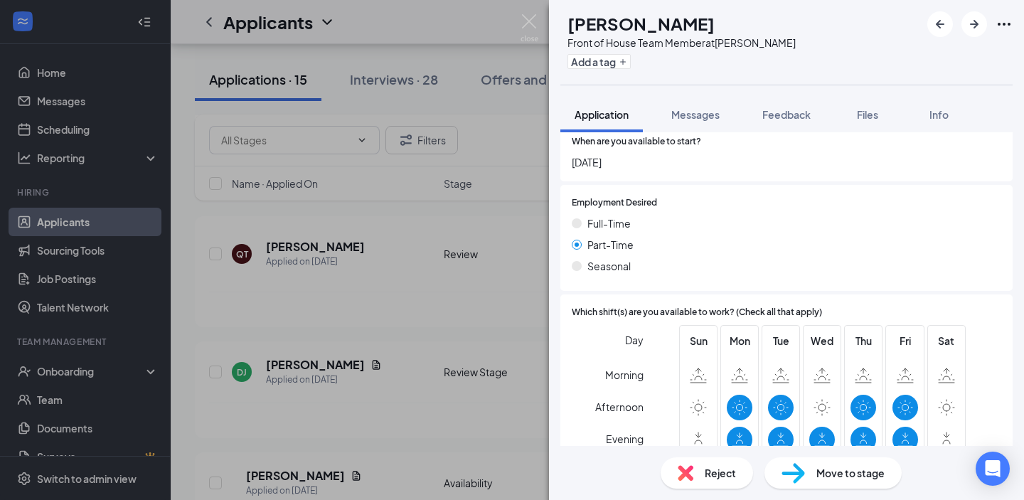
click at [395, 305] on div "QT [PERSON_NAME] Front of House Team Member at [PERSON_NAME] Add a tag Applicat…" at bounding box center [512, 250] width 1024 height 500
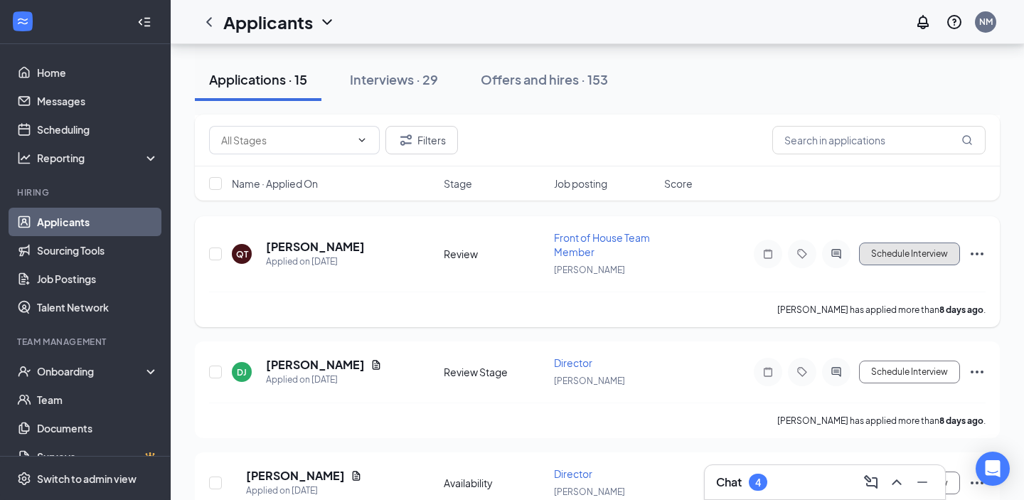
click at [907, 243] on button "Schedule Interview" at bounding box center [909, 254] width 101 height 23
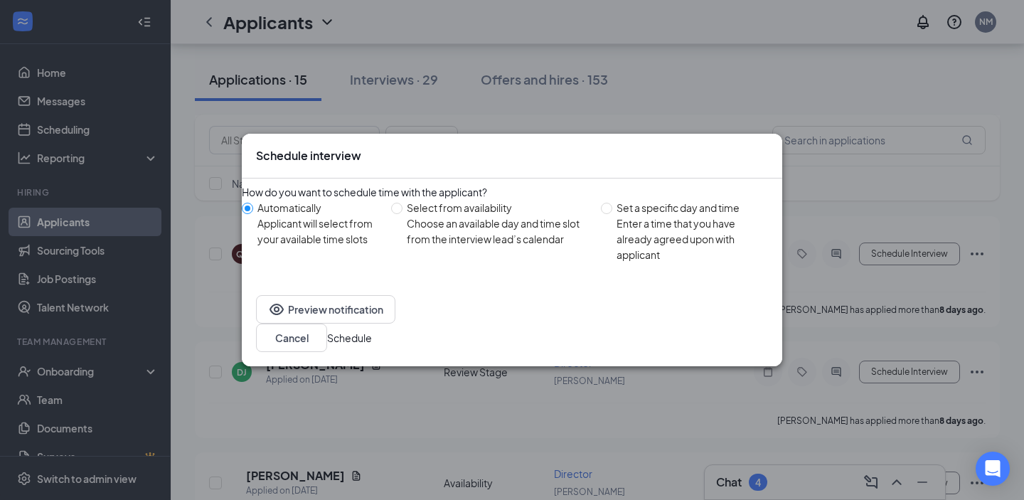
click at [372, 344] on button "Schedule" at bounding box center [349, 338] width 45 height 16
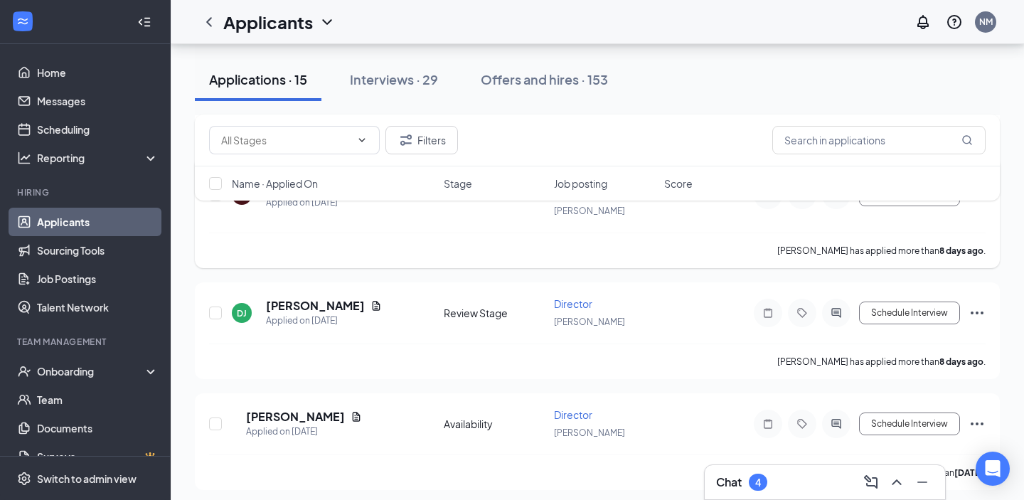
scroll to position [379, 0]
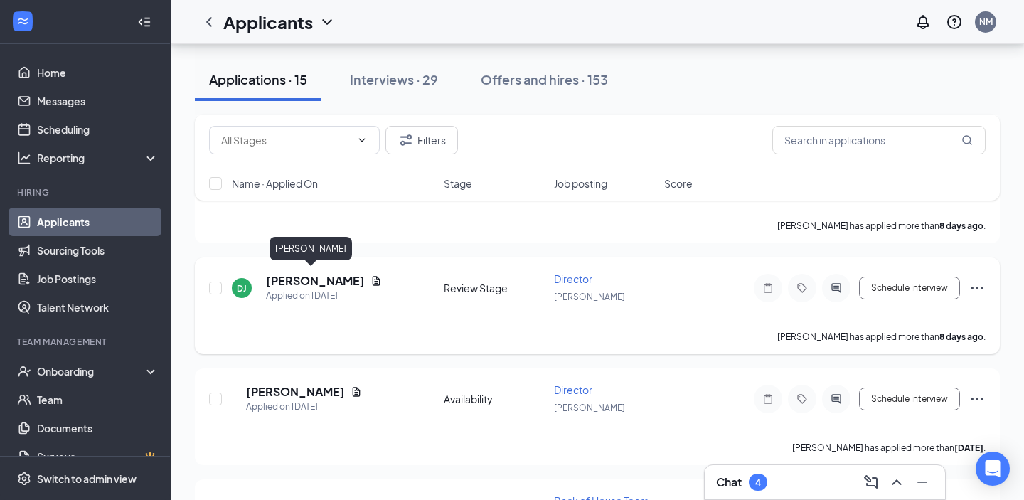
click at [292, 273] on h5 "[PERSON_NAME]" at bounding box center [315, 281] width 99 height 16
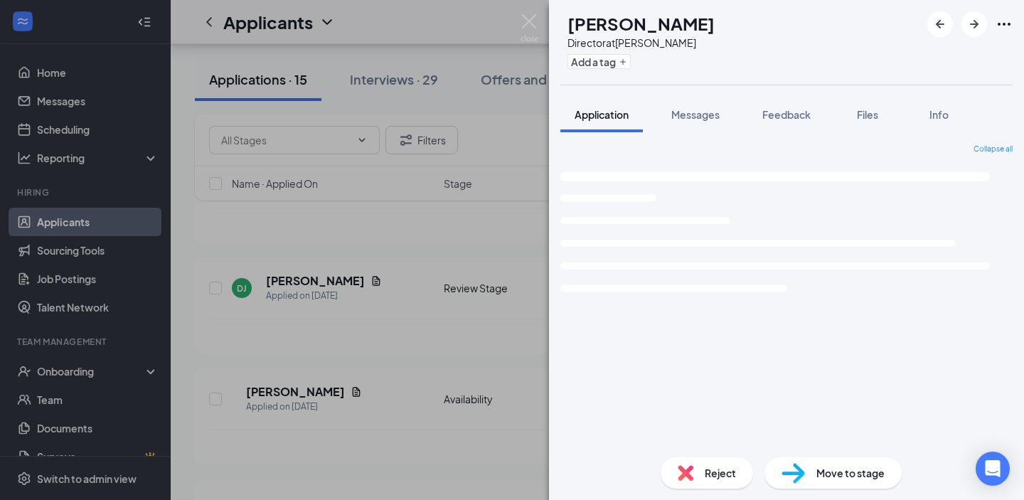
click at [333, 260] on div "DJ [PERSON_NAME] Director at [PERSON_NAME] Add a tag Application Messages Feedb…" at bounding box center [512, 250] width 1024 height 500
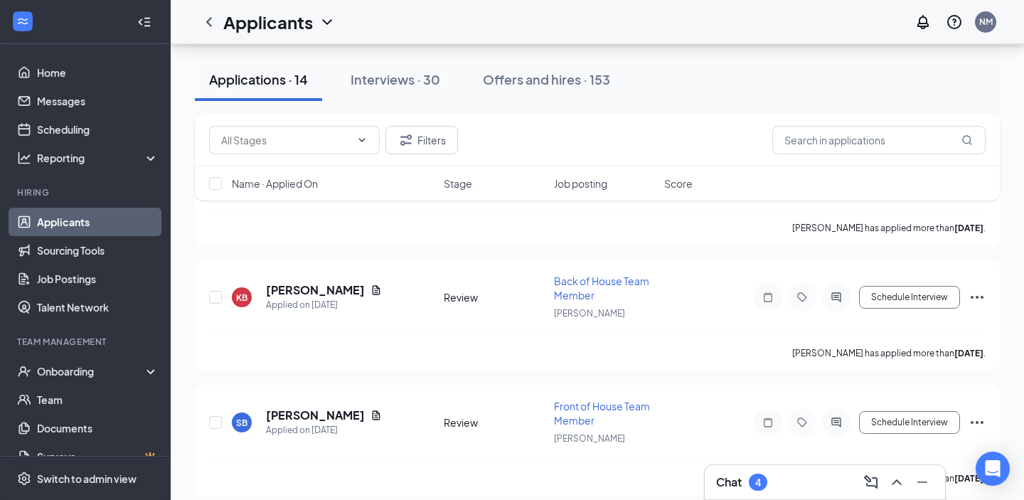
scroll to position [476, 0]
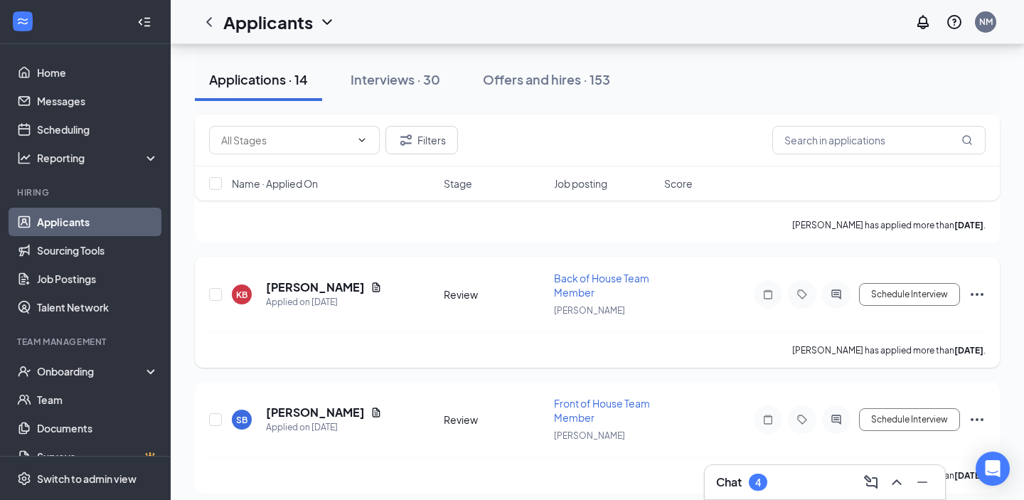
click at [321, 272] on div "KB [PERSON_NAME] Applied on [DATE] Review Back of House Team Member [PERSON_NAM…" at bounding box center [597, 301] width 777 height 61
click at [318, 279] on h5 "[PERSON_NAME]" at bounding box center [315, 287] width 99 height 16
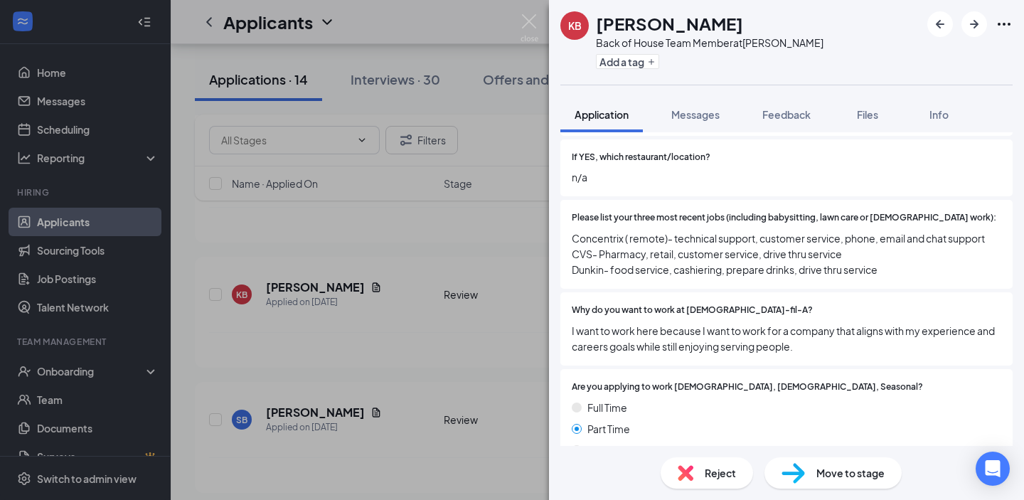
scroll to position [481, 0]
click at [454, 324] on div "KB [PERSON_NAME] Back of House Team Member at [PERSON_NAME] Add a tag Applicati…" at bounding box center [512, 250] width 1024 height 500
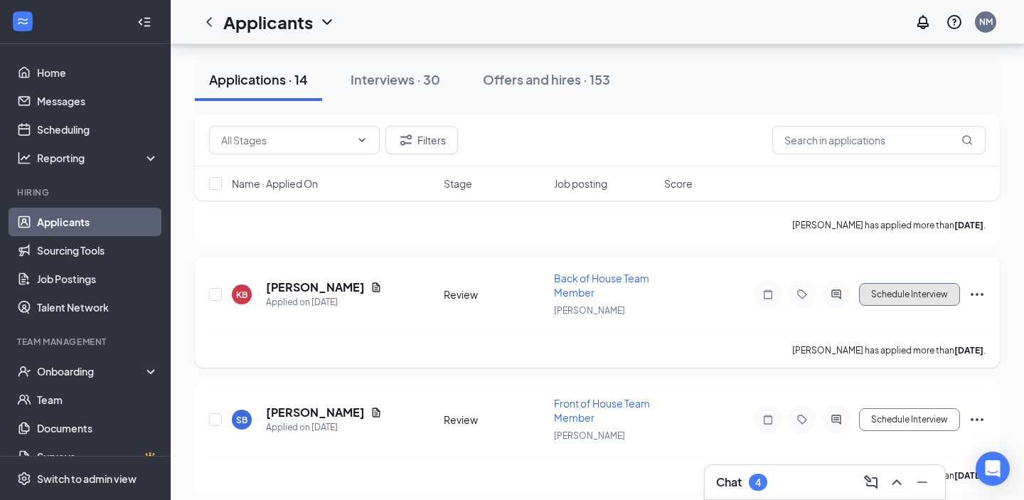
click at [920, 292] on button "Schedule Interview" at bounding box center [909, 294] width 101 height 23
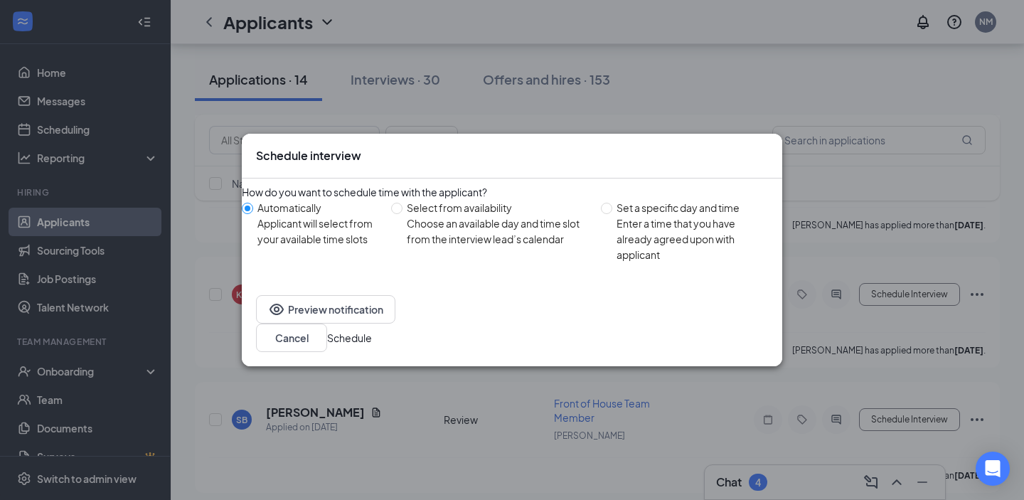
click at [372, 330] on button "Schedule" at bounding box center [349, 338] width 45 height 16
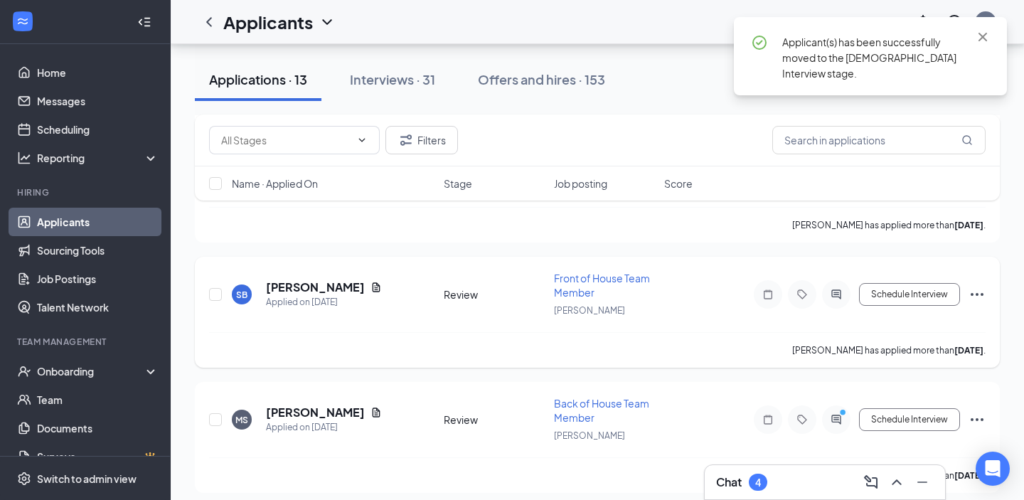
click at [304, 283] on h5 "[PERSON_NAME]" at bounding box center [315, 287] width 99 height 16
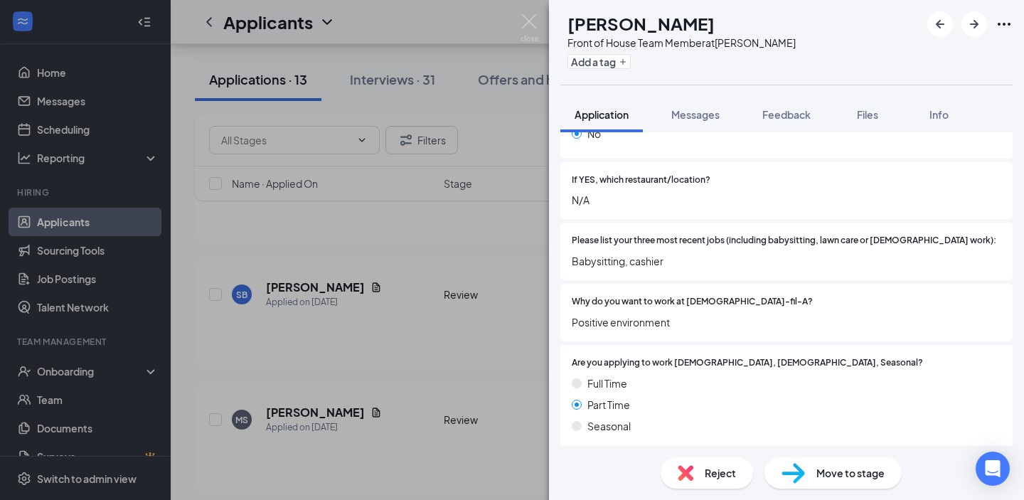
scroll to position [458, 0]
click at [432, 309] on div "SB [PERSON_NAME] Front of House Team Member at [PERSON_NAME] Add a tag Applicat…" at bounding box center [512, 250] width 1024 height 500
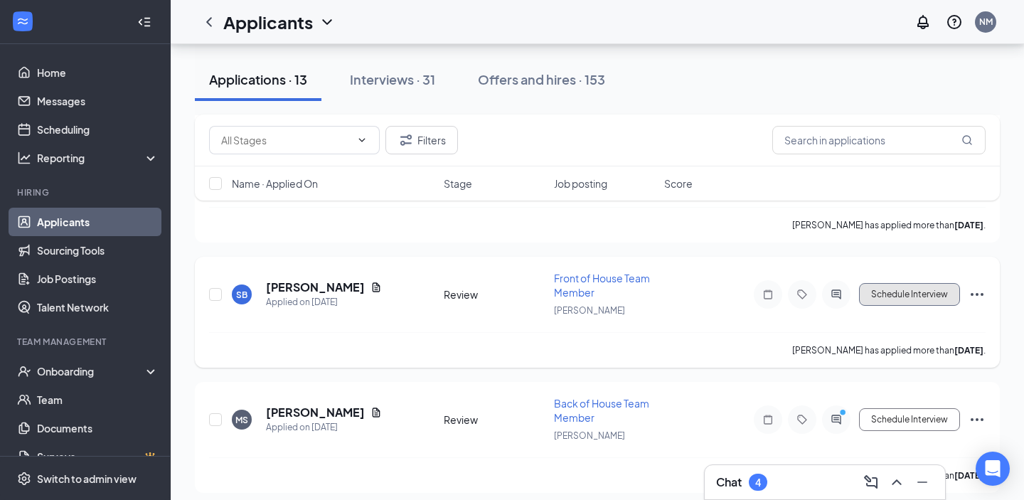
click at [900, 297] on button "Schedule Interview" at bounding box center [909, 294] width 101 height 23
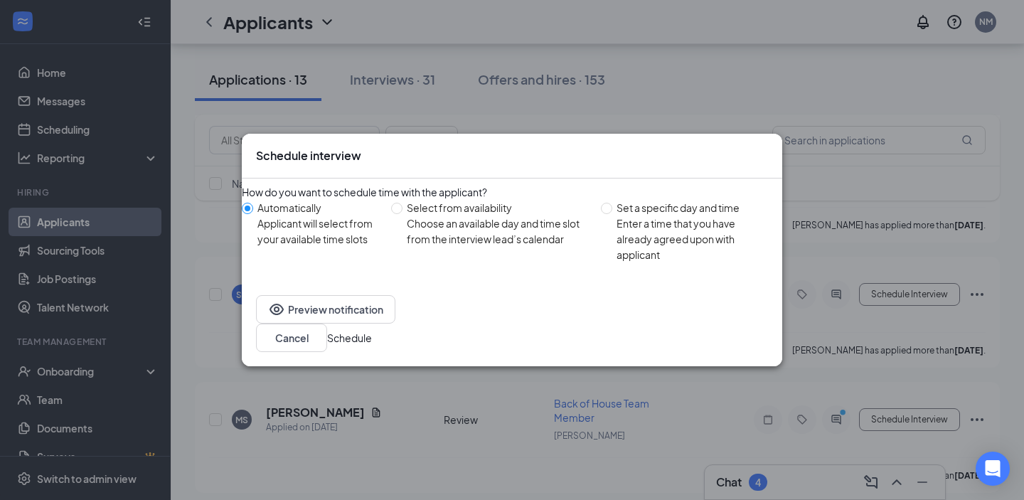
click at [372, 330] on button "Schedule" at bounding box center [349, 338] width 45 height 16
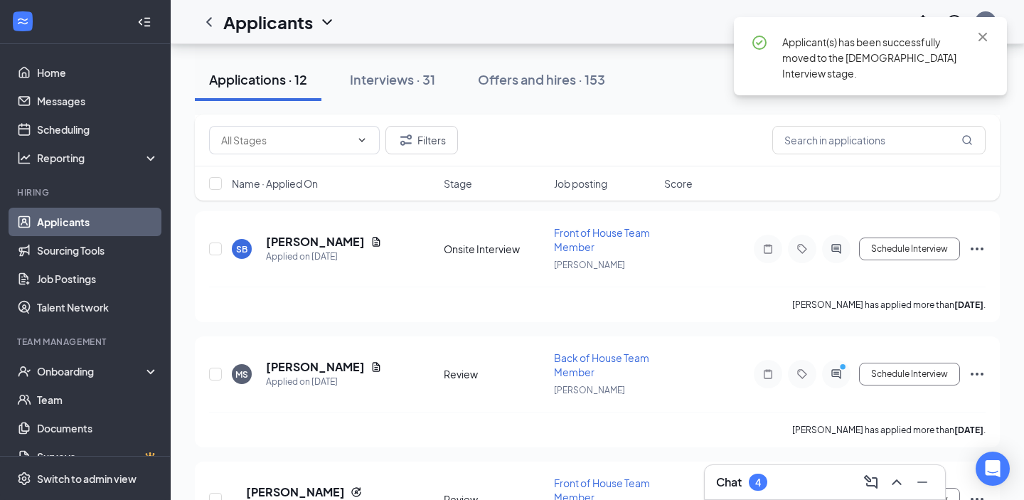
scroll to position [532, 0]
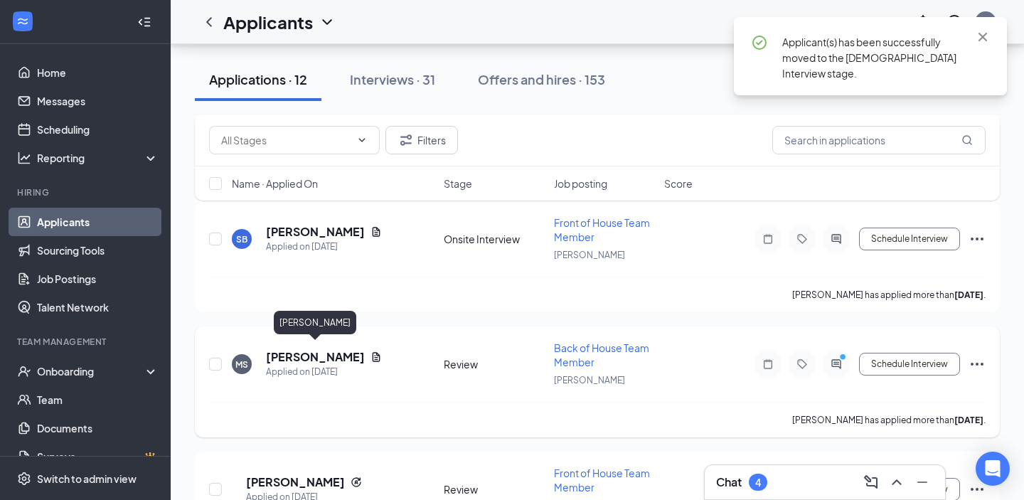
click at [312, 352] on h5 "[PERSON_NAME]" at bounding box center [315, 357] width 99 height 16
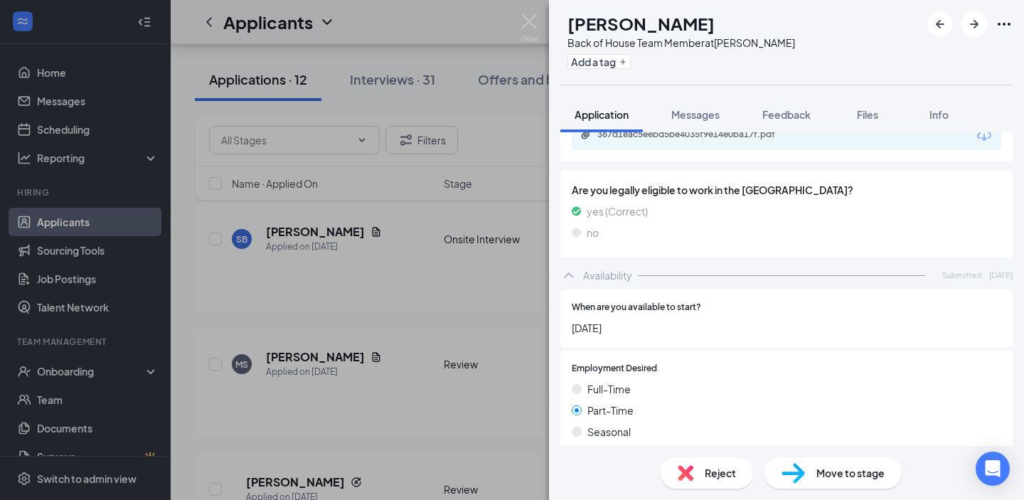
scroll to position [1227, 0]
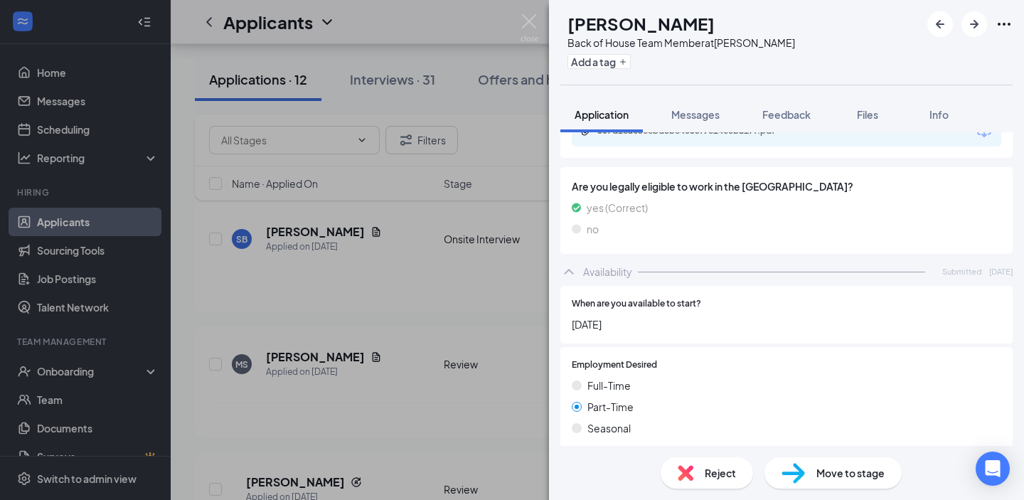
click at [390, 330] on div "[PERSON_NAME] Back of House Team Member at [PERSON_NAME] Add a tag Application …" at bounding box center [512, 250] width 1024 height 500
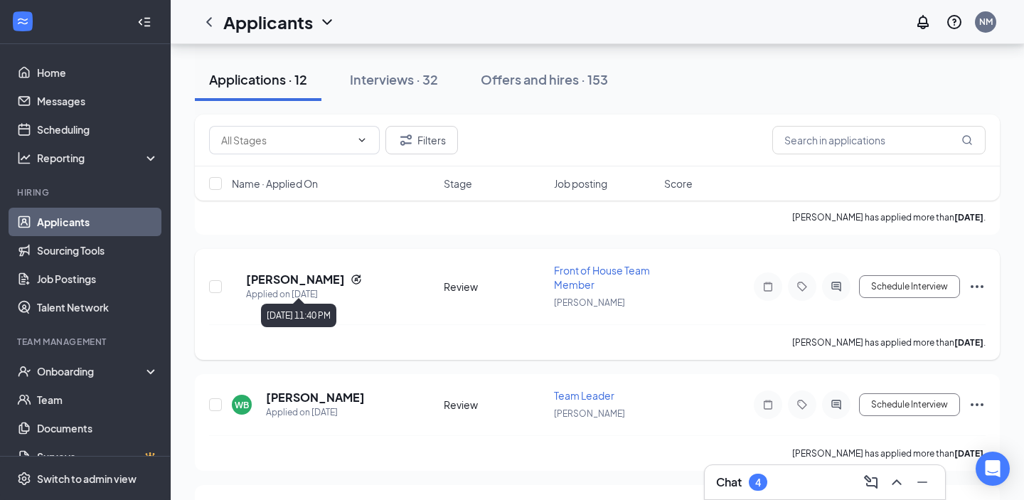
scroll to position [627, 0]
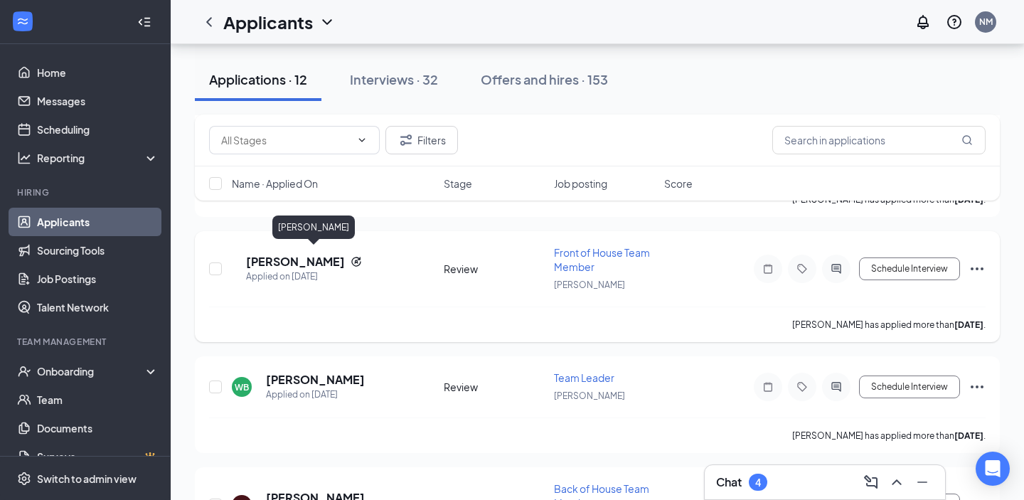
click at [329, 257] on h5 "[PERSON_NAME]" at bounding box center [295, 262] width 99 height 16
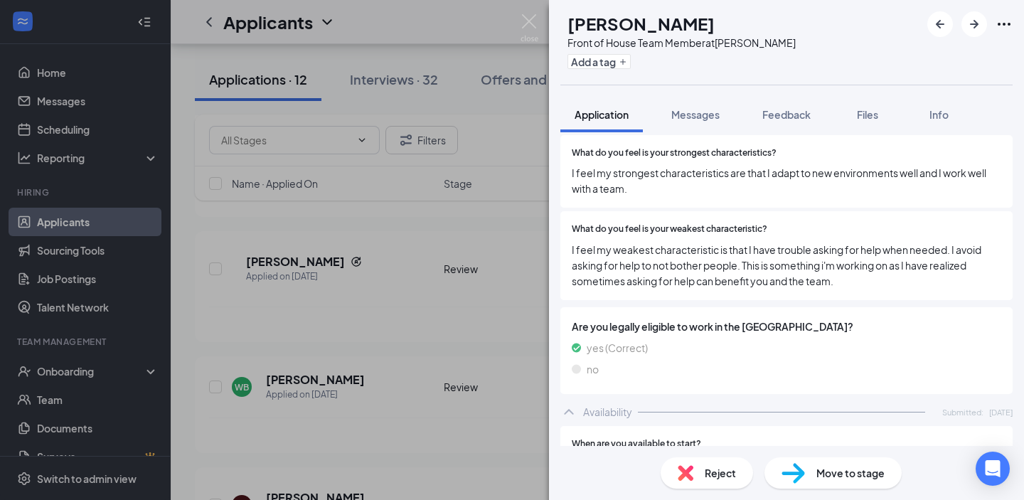
scroll to position [1132, 0]
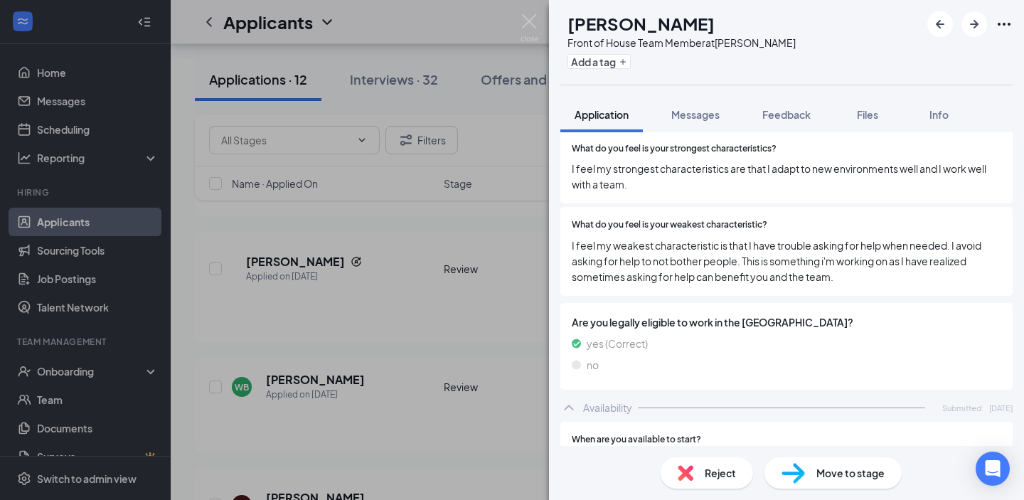
click at [441, 290] on div "AP [PERSON_NAME] Front of House Team Member at [PERSON_NAME] Add a tag Applicat…" at bounding box center [512, 250] width 1024 height 500
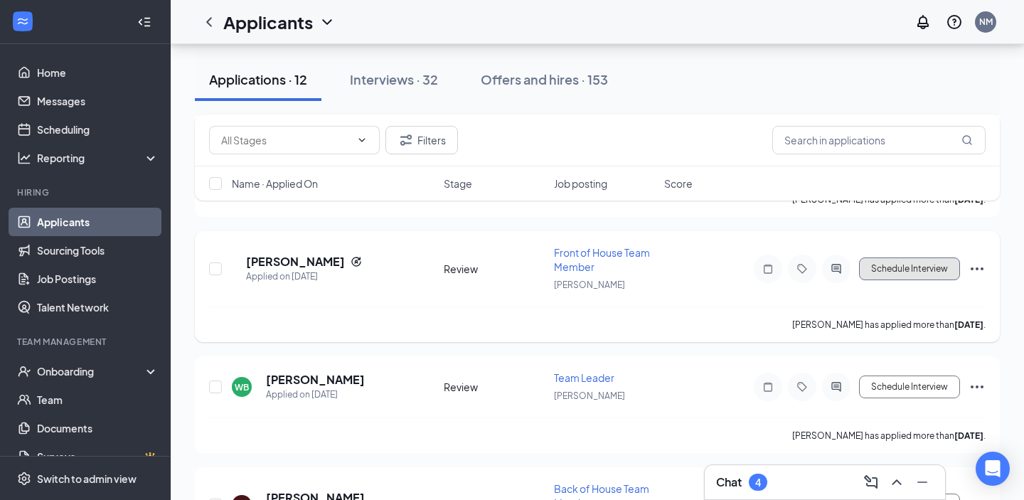
click at [927, 263] on button "Schedule Interview" at bounding box center [909, 268] width 101 height 23
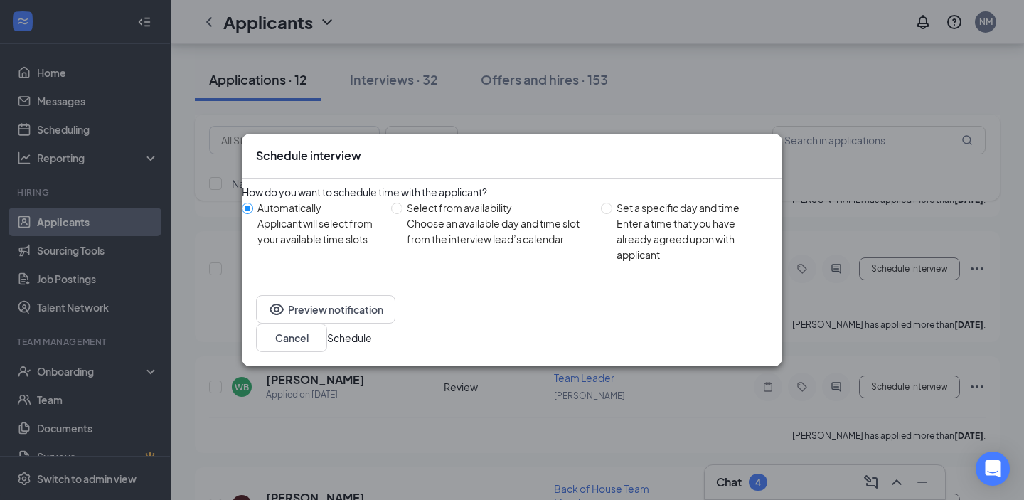
click at [372, 330] on button "Schedule" at bounding box center [349, 338] width 45 height 16
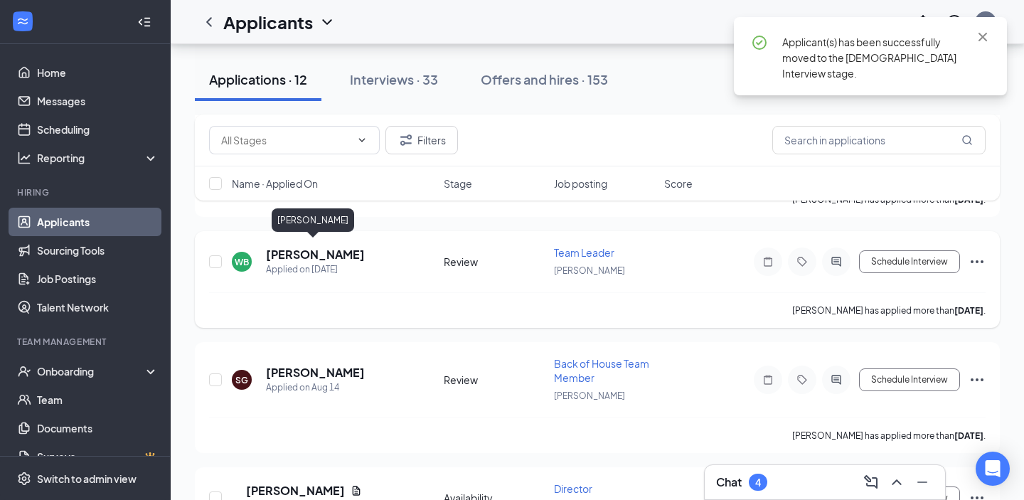
click at [315, 247] on h5 "[PERSON_NAME]" at bounding box center [315, 255] width 99 height 16
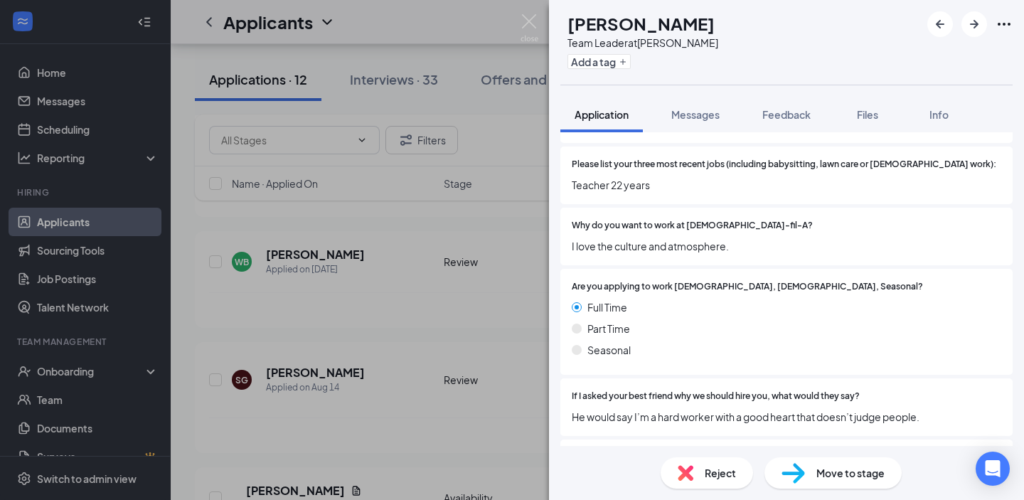
scroll to position [532, 0]
click at [494, 326] on div "WB [PERSON_NAME] Team Leader at [PERSON_NAME] Add a tag Application Messages Fe…" at bounding box center [512, 250] width 1024 height 500
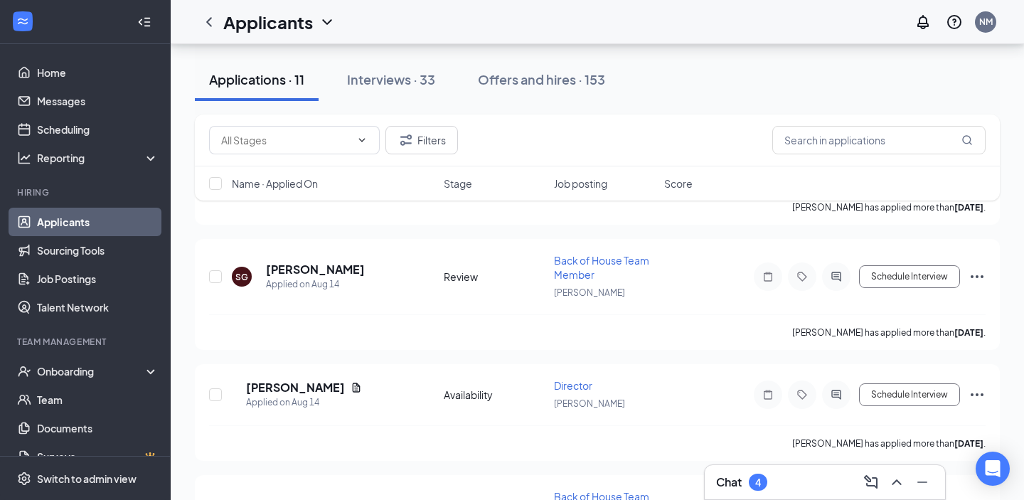
scroll to position [747, 0]
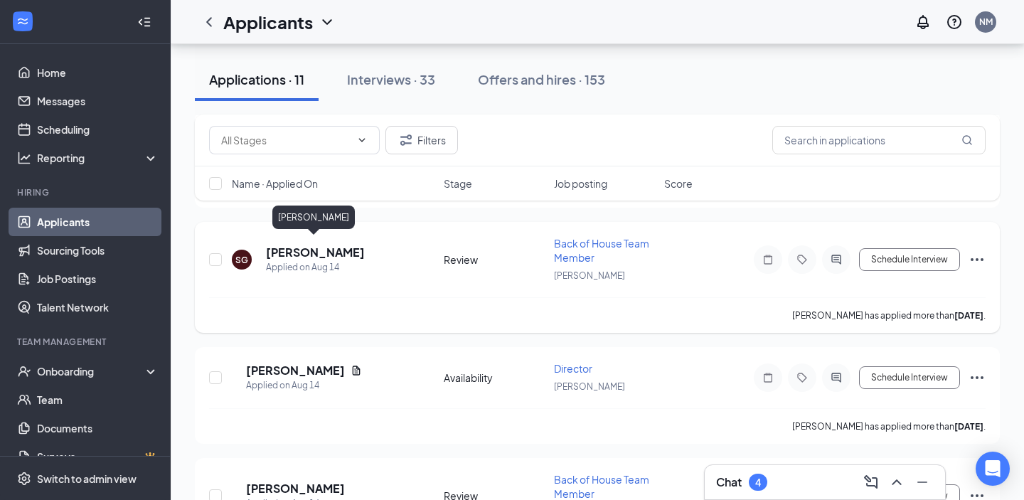
click at [302, 246] on h5 "[PERSON_NAME]" at bounding box center [315, 253] width 99 height 16
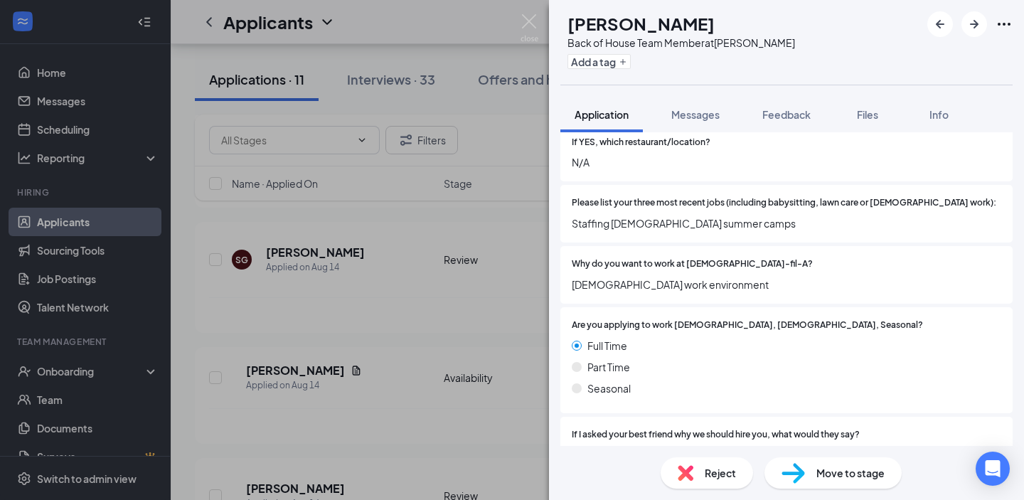
scroll to position [504, 0]
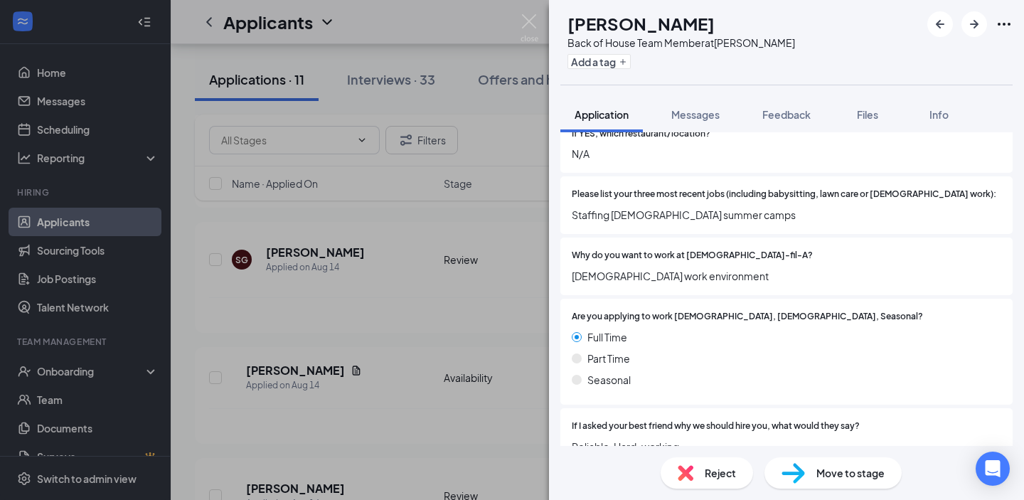
click at [381, 297] on div "SG [PERSON_NAME] Back of House Team Member at [PERSON_NAME] Add a tag Applicati…" at bounding box center [512, 250] width 1024 height 500
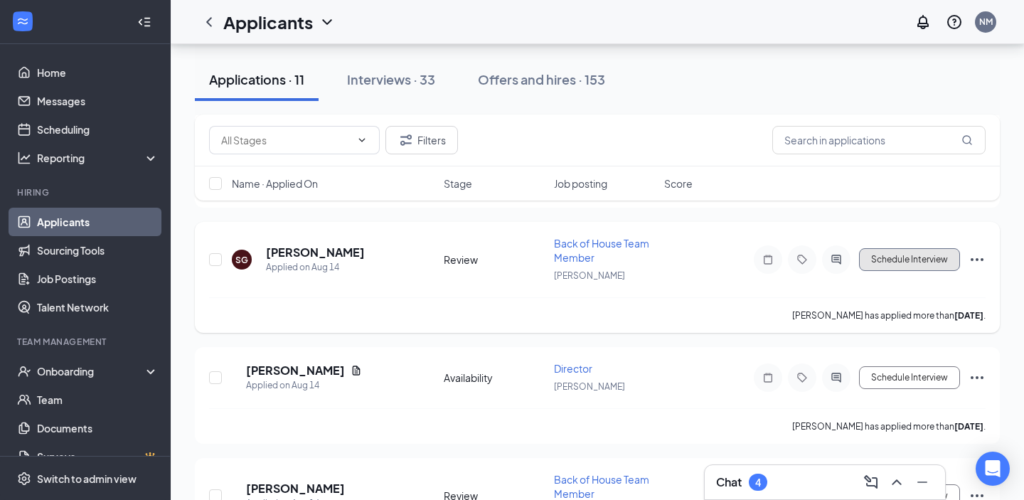
click at [951, 251] on button "Schedule Interview" at bounding box center [909, 259] width 101 height 23
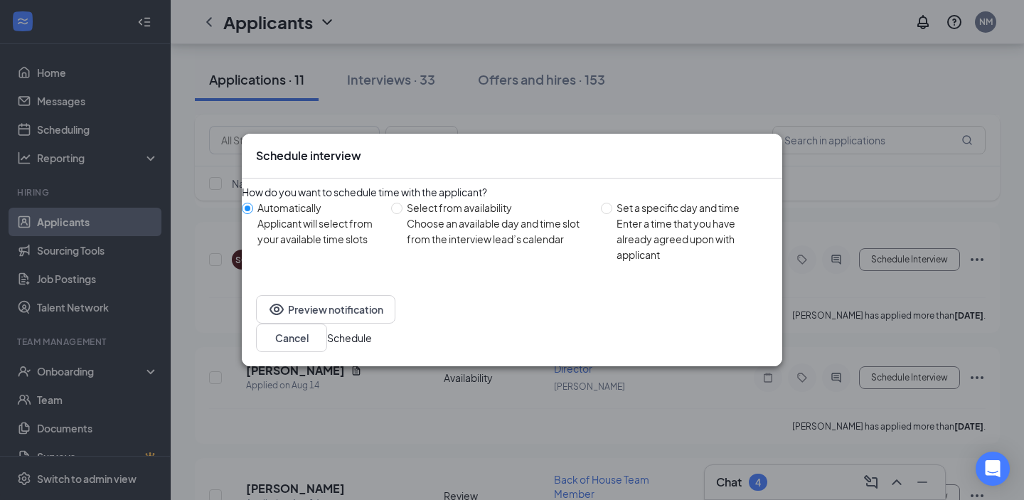
click at [372, 343] on button "Schedule" at bounding box center [349, 338] width 45 height 16
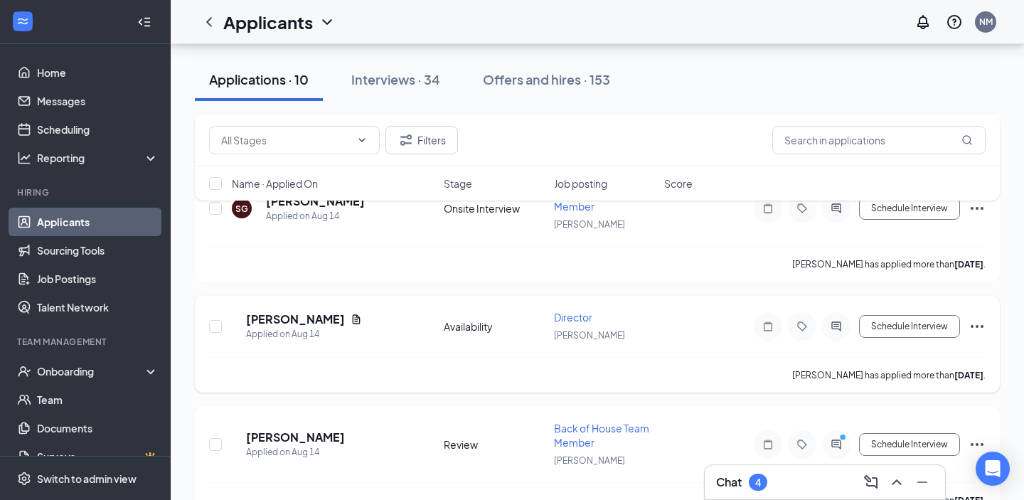
scroll to position [800, 0]
click at [314, 326] on div "Applied on Aug 14" at bounding box center [304, 333] width 116 height 14
click at [316, 310] on h5 "[PERSON_NAME]" at bounding box center [295, 318] width 99 height 16
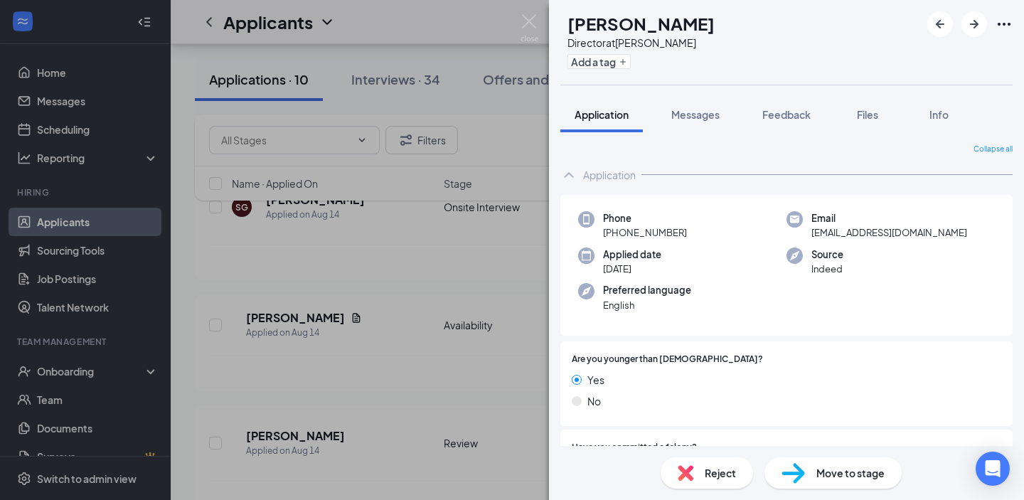
click at [356, 354] on div "EP [PERSON_NAME] Director at [PERSON_NAME] Add a tag Application Messages Feedb…" at bounding box center [512, 250] width 1024 height 500
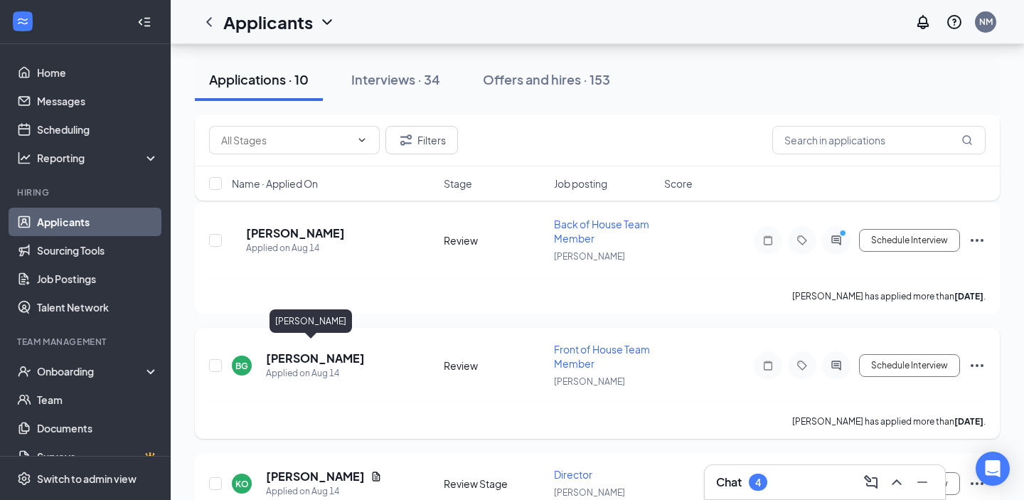
scroll to position [862, 0]
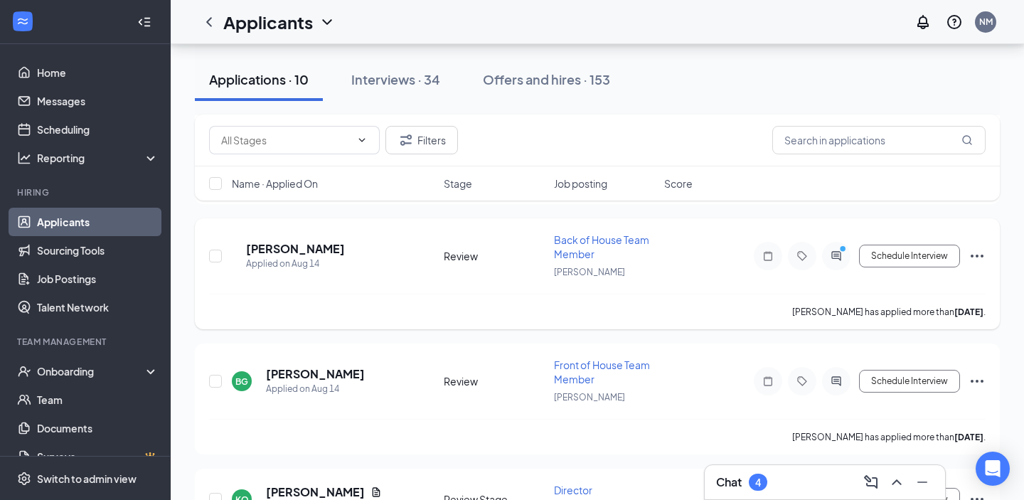
click at [302, 233] on div "BG [PERSON_NAME] Applied on [DATE] Review Back of House Team Member [PERSON_NAM…" at bounding box center [597, 263] width 777 height 61
click at [302, 241] on h5 "[PERSON_NAME]" at bounding box center [295, 249] width 99 height 16
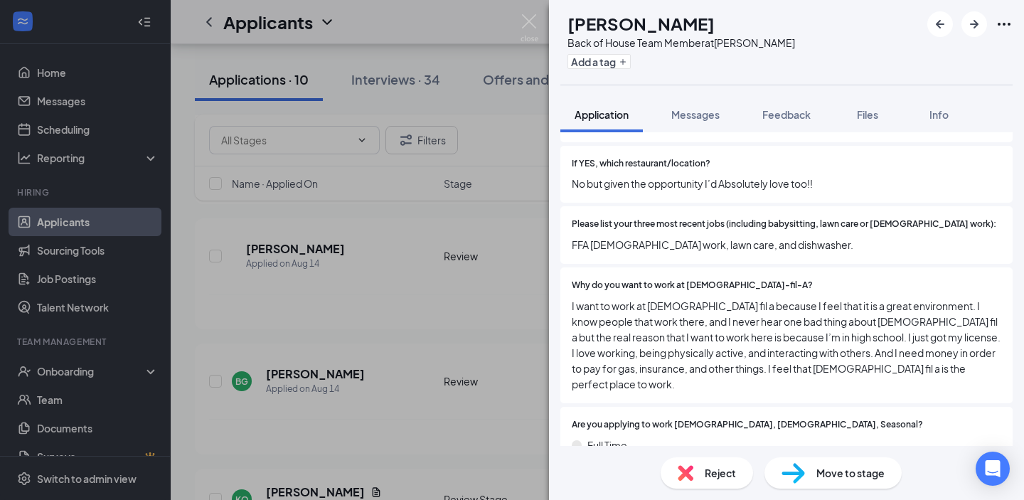
scroll to position [516, 0]
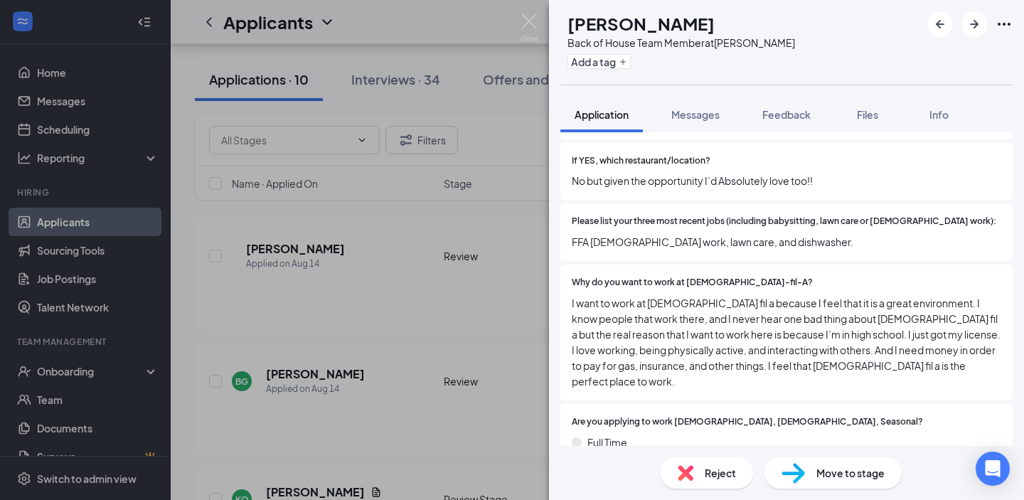
click at [371, 324] on div "BG [PERSON_NAME] Back of House Team Member at [PERSON_NAME] Add a tag Applicati…" at bounding box center [512, 250] width 1024 height 500
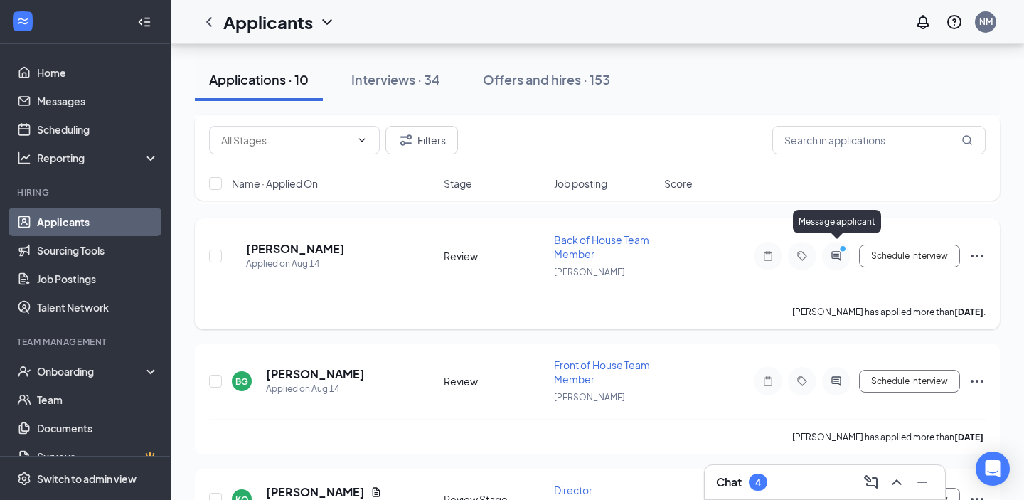
click at [829, 250] on icon "ActiveChat" at bounding box center [836, 255] width 17 height 11
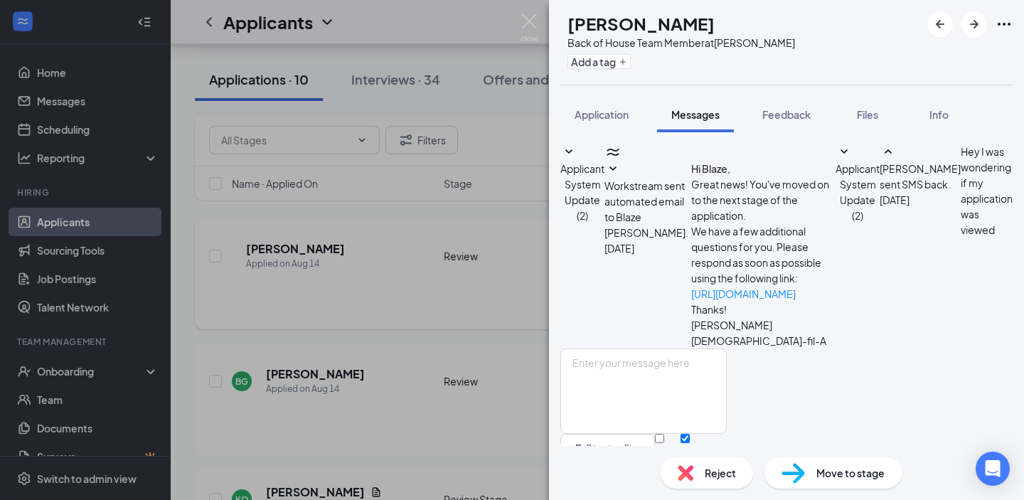
scroll to position [70, 0]
click at [497, 258] on div "BG [PERSON_NAME] Back of House Team Member at [PERSON_NAME] Add a tag Applicati…" at bounding box center [512, 250] width 1024 height 500
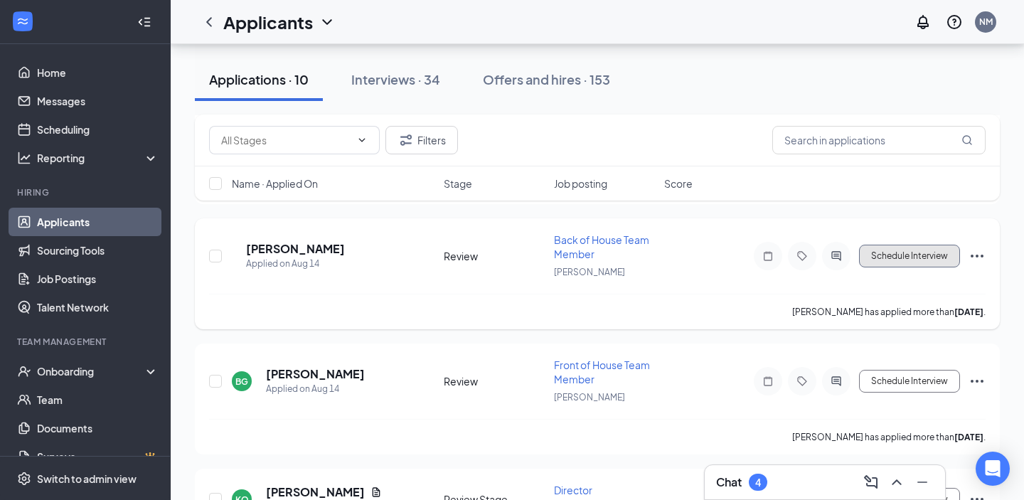
click at [912, 251] on button "Schedule Interview" at bounding box center [909, 256] width 101 height 23
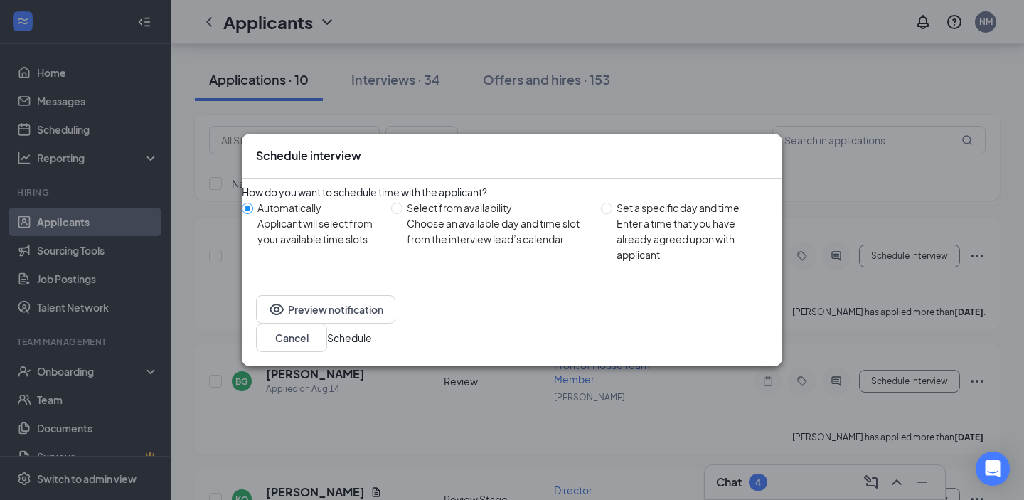
click at [722, 316] on div "Preview notification Cancel Schedule" at bounding box center [512, 323] width 540 height 85
click at [372, 330] on button "Schedule" at bounding box center [349, 338] width 45 height 16
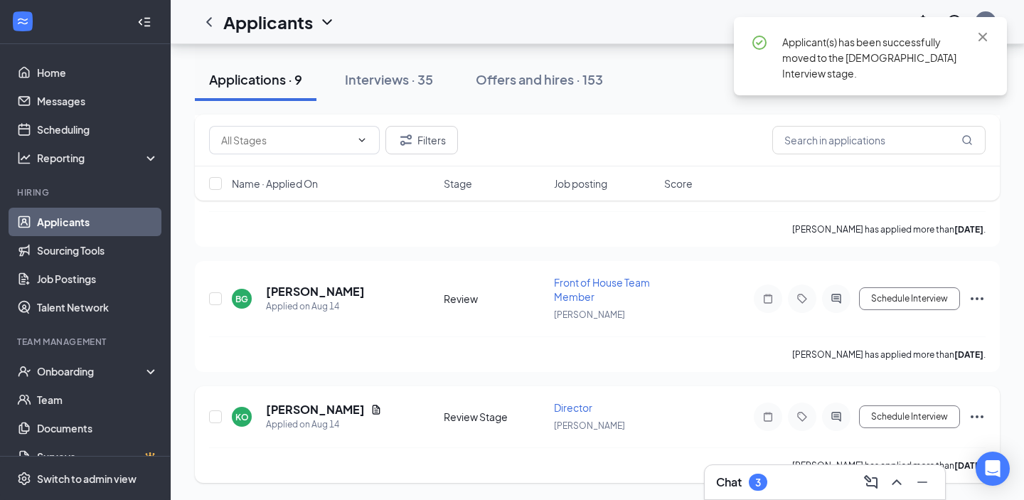
scroll to position [809, 0]
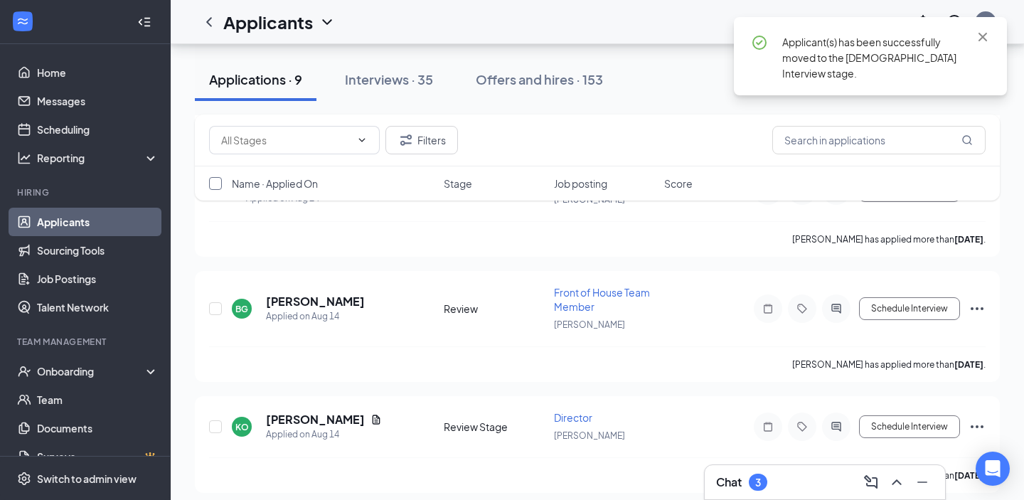
click at [215, 183] on input "checkbox" at bounding box center [215, 183] width 13 height 13
checkbox input "true"
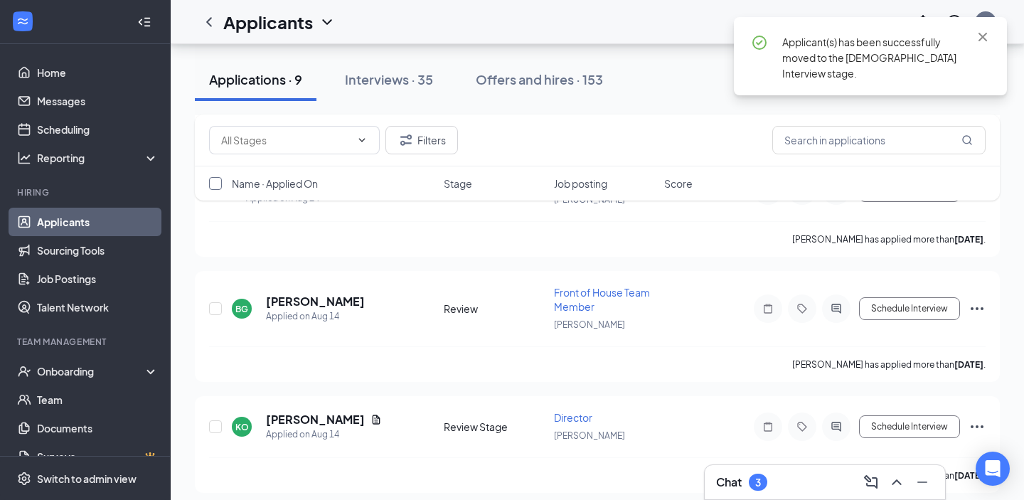
checkbox input "true"
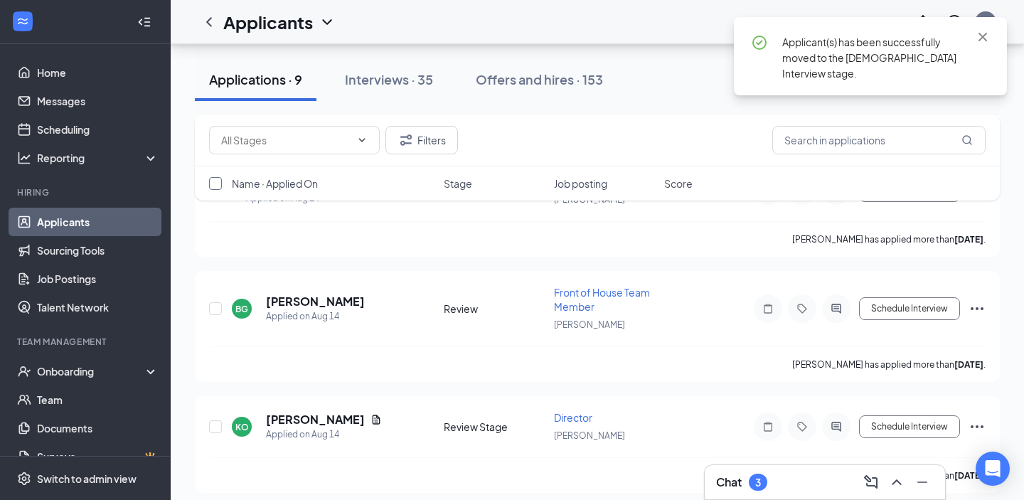
checkbox input "true"
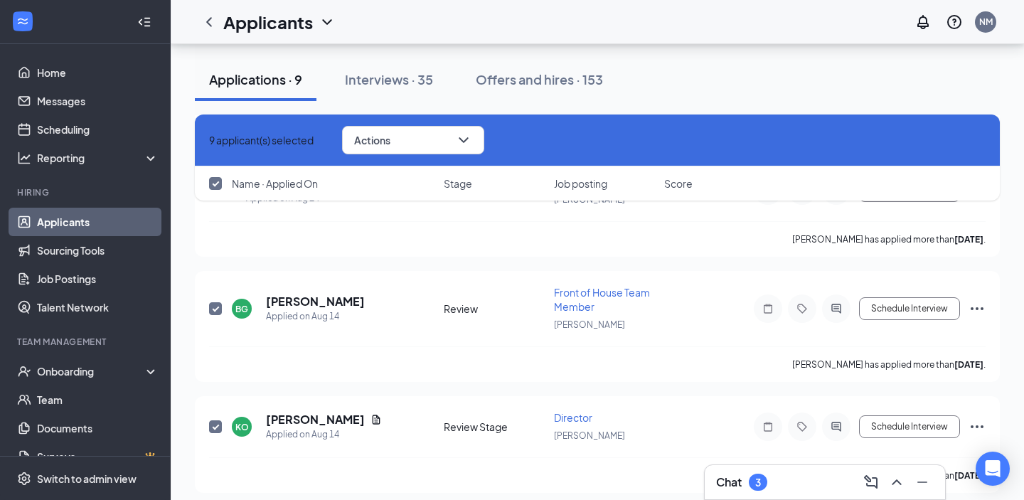
click at [472, 155] on div "9 applicant(s) selected Actions" at bounding box center [597, 140] width 805 height 52
click at [480, 144] on button "Actions" at bounding box center [413, 140] width 142 height 28
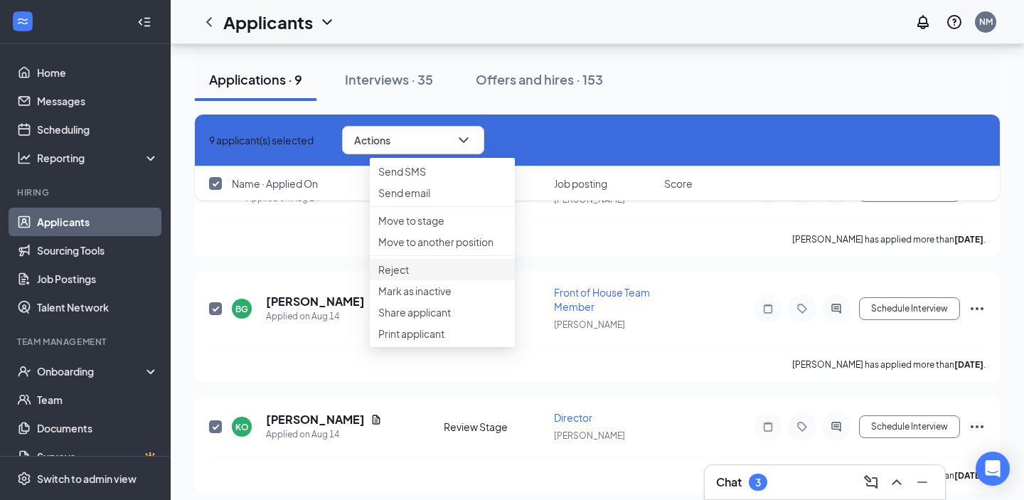
click at [404, 277] on p "Reject" at bounding box center [442, 269] width 128 height 14
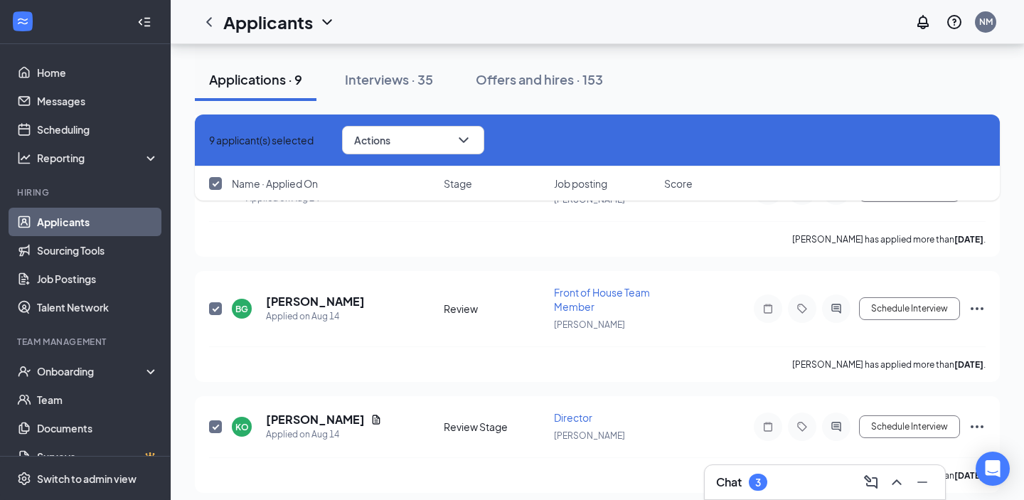
checkbox input "false"
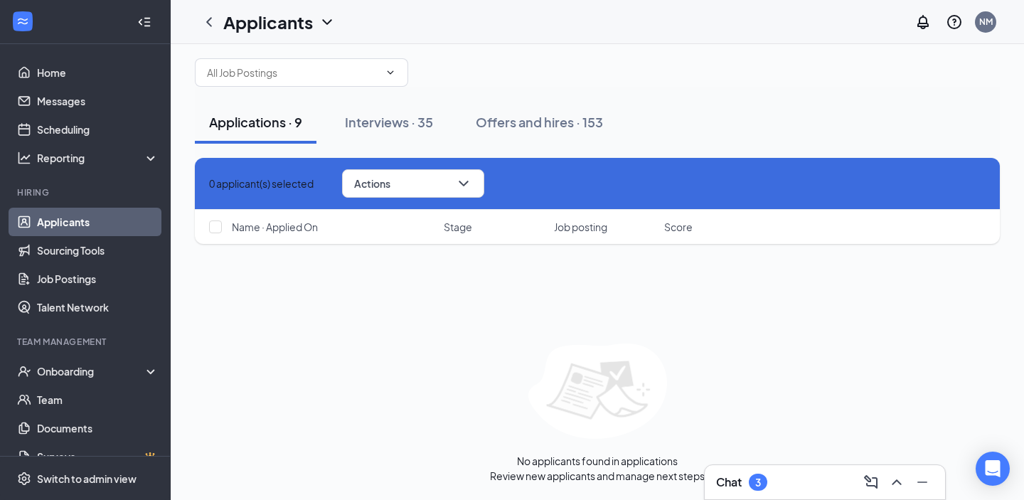
scroll to position [0, 0]
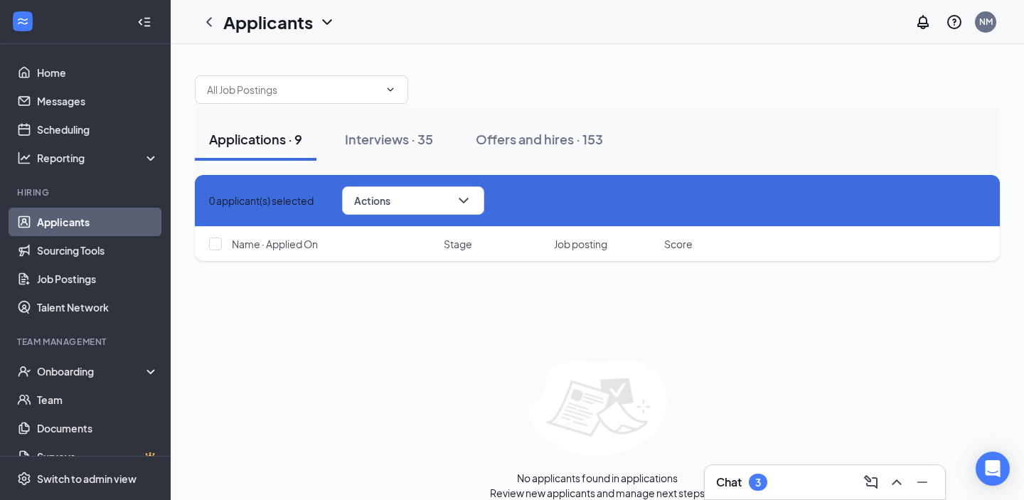
click at [209, 201] on icon "Cross" at bounding box center [209, 201] width 0 height 0
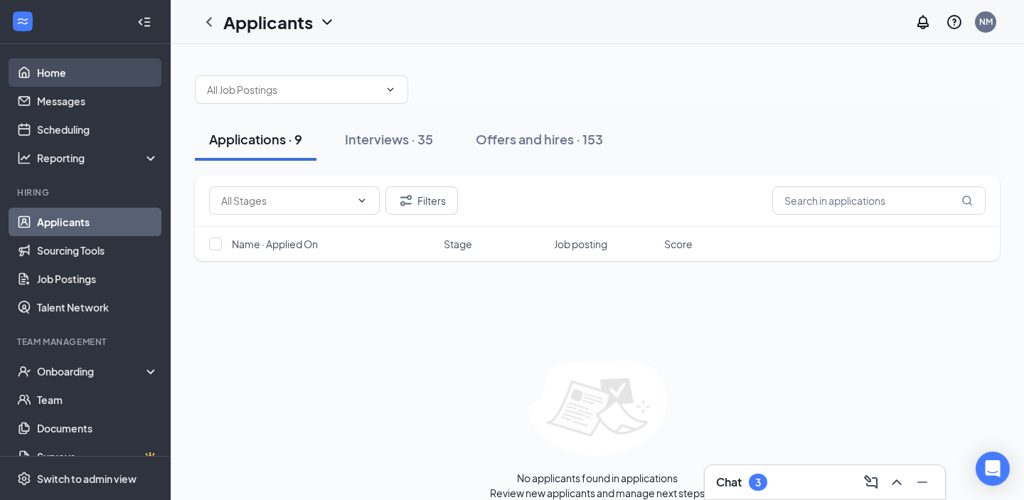
click at [127, 64] on link "Home" at bounding box center [98, 72] width 122 height 28
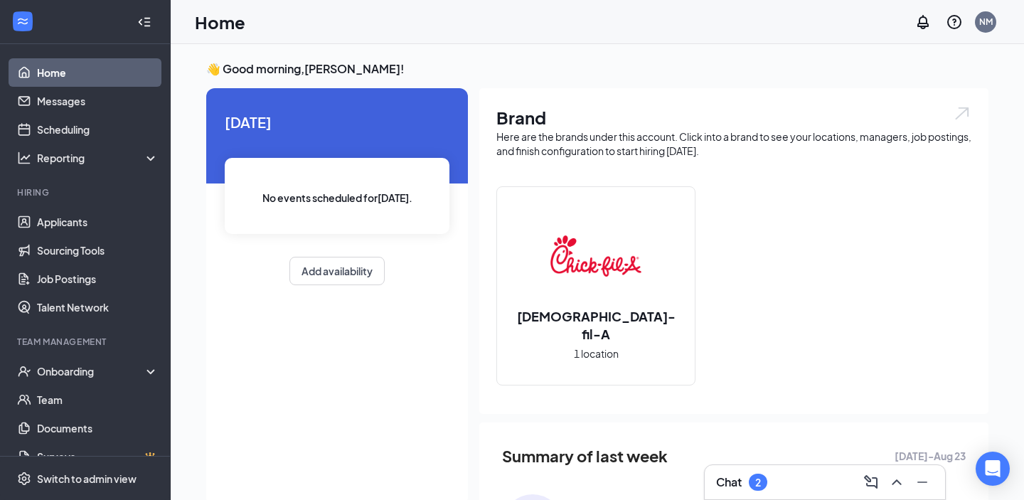
click at [127, 64] on link "Home" at bounding box center [98, 72] width 122 height 28
click at [755, 464] on div "Chat 2" at bounding box center [825, 482] width 242 height 36
click at [764, 471] on div "Chat 2" at bounding box center [825, 482] width 218 height 23
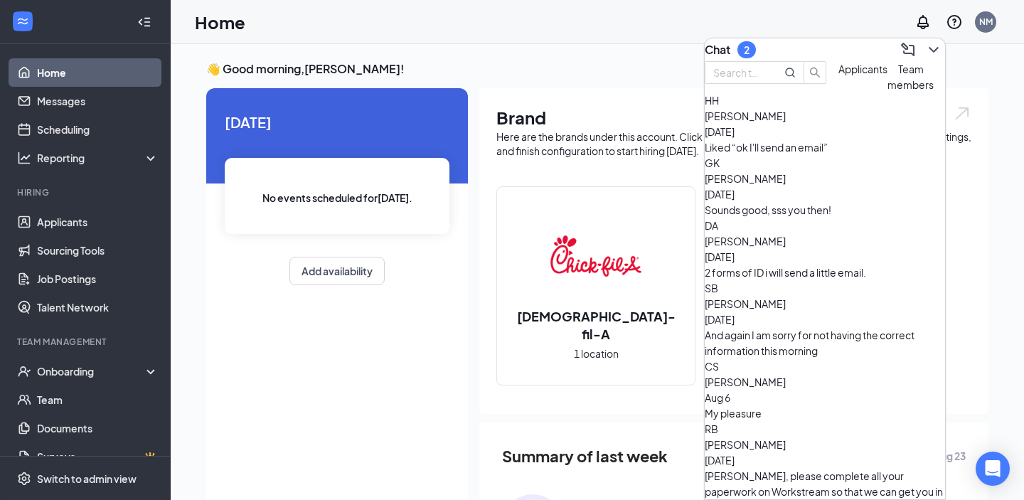
click at [778, 155] on div "Liked “ok I'll send an email”" at bounding box center [825, 147] width 240 height 16
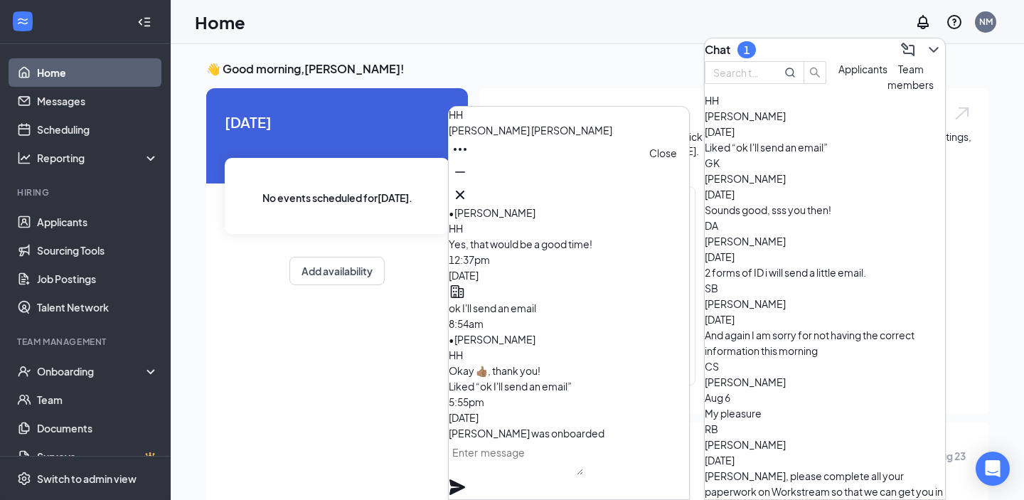
click at [469, 187] on icon "Cross" at bounding box center [460, 194] width 17 height 17
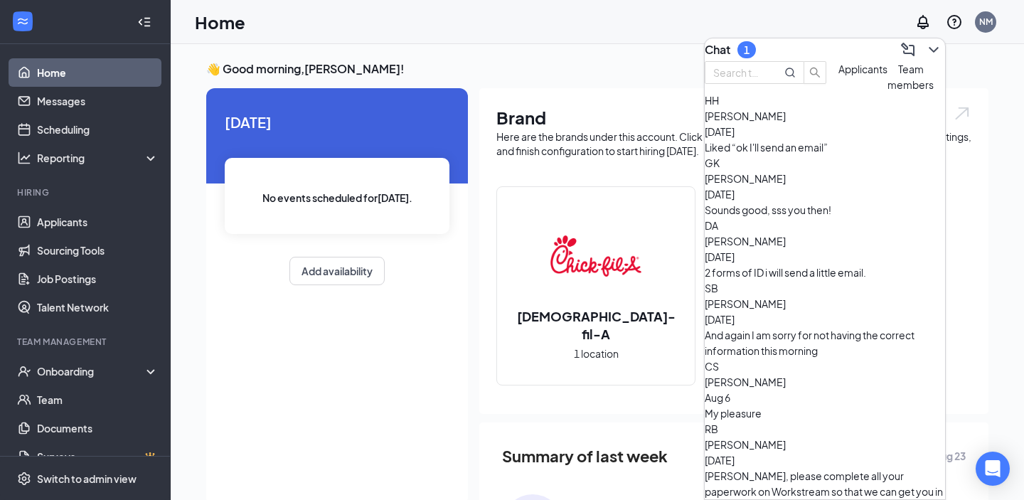
click at [827, 202] on div "[PERSON_NAME] [DATE]" at bounding box center [825, 186] width 240 height 31
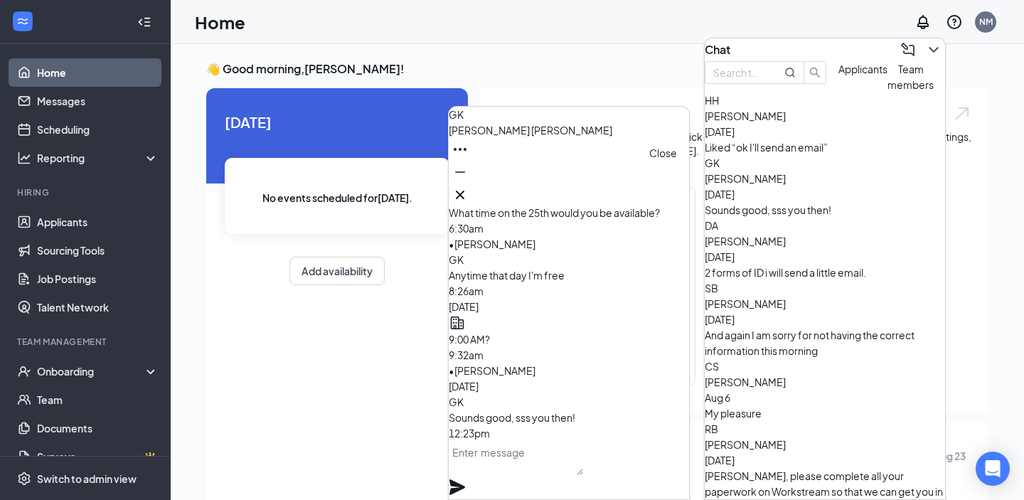
click at [472, 198] on button at bounding box center [460, 194] width 23 height 23
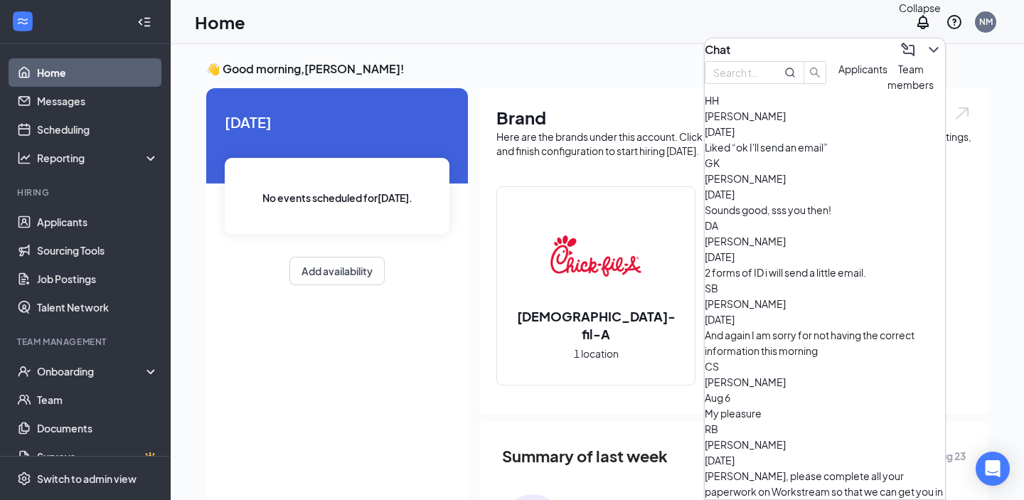
click at [926, 41] on icon "ChevronDown" at bounding box center [933, 49] width 17 height 17
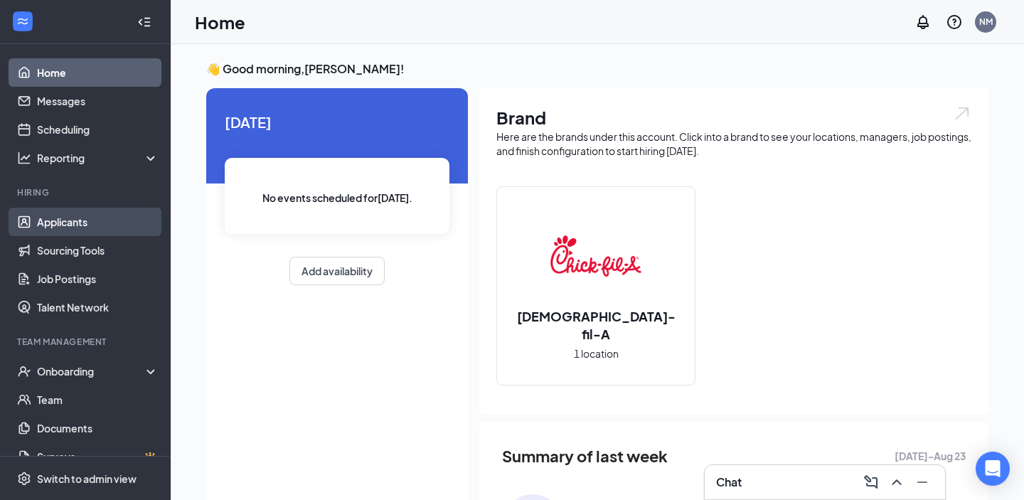
click at [68, 231] on link "Applicants" at bounding box center [98, 222] width 122 height 28
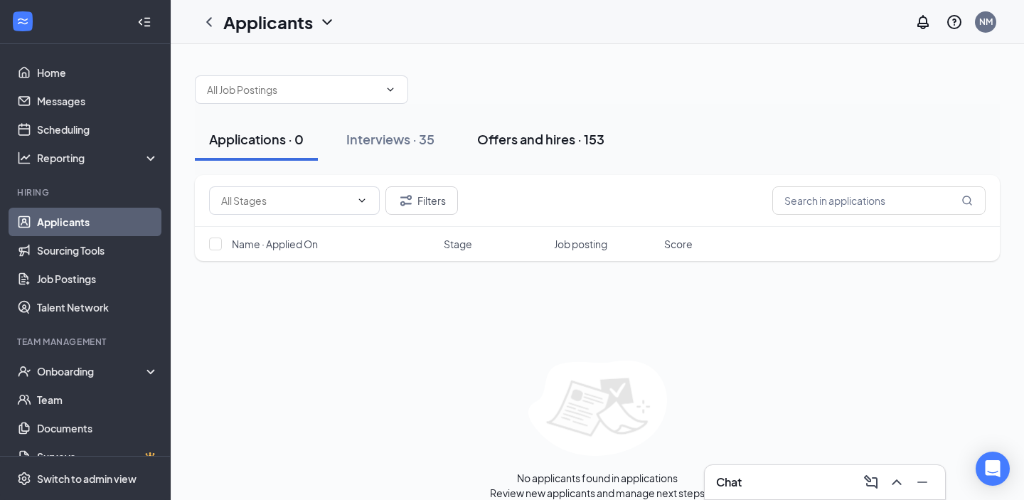
click at [523, 131] on div "Offers and hires · 153" at bounding box center [540, 139] width 127 height 18
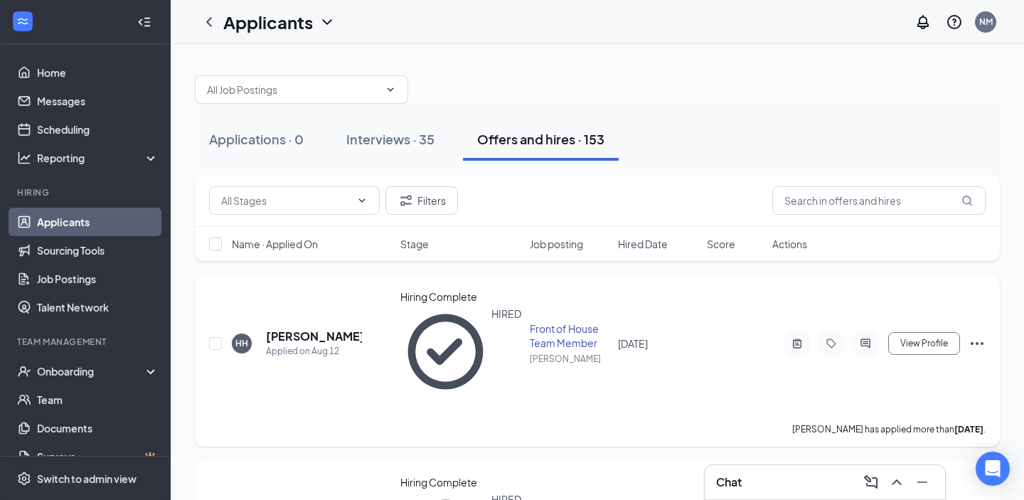
click at [317, 329] on h5 "[PERSON_NAME]" at bounding box center [314, 337] width 96 height 16
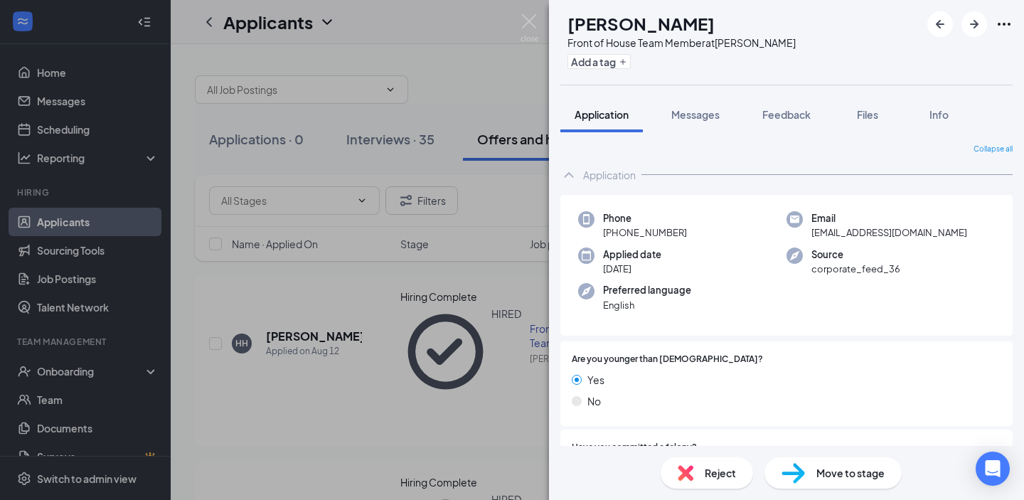
click at [444, 102] on div "[PERSON_NAME] Front of House Team Member at [PERSON_NAME] Add a tag Application…" at bounding box center [512, 250] width 1024 height 500
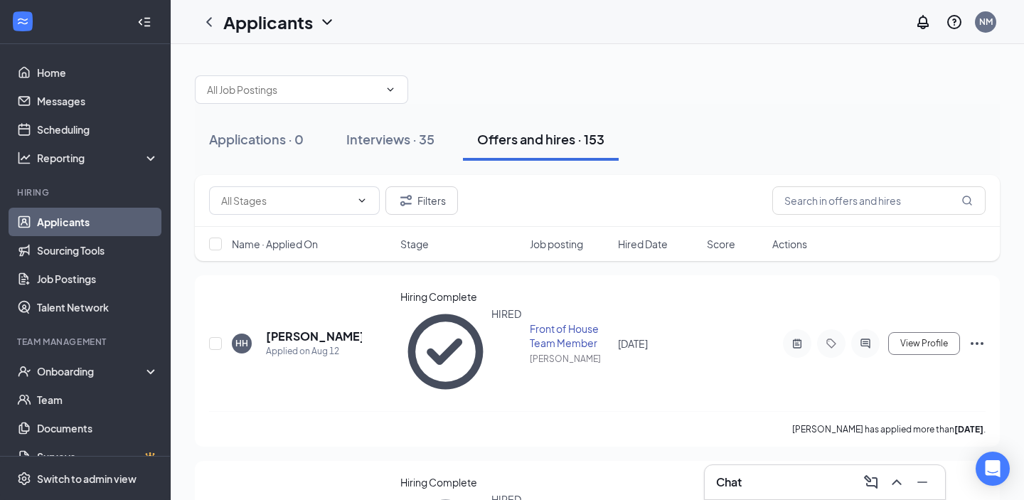
click at [444, 102] on div at bounding box center [597, 82] width 805 height 43
click at [72, 213] on link "Applicants" at bounding box center [98, 222] width 122 height 28
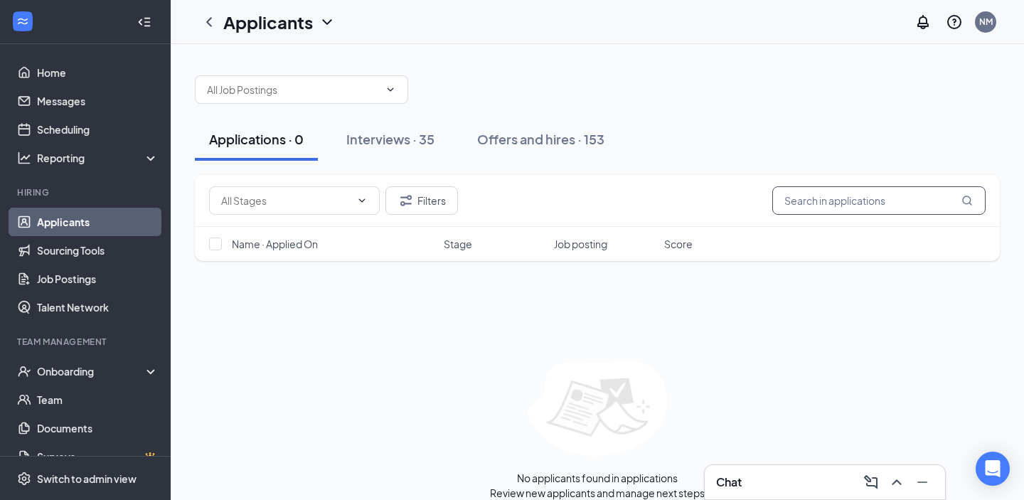
click at [804, 203] on input "text" at bounding box center [878, 200] width 213 height 28
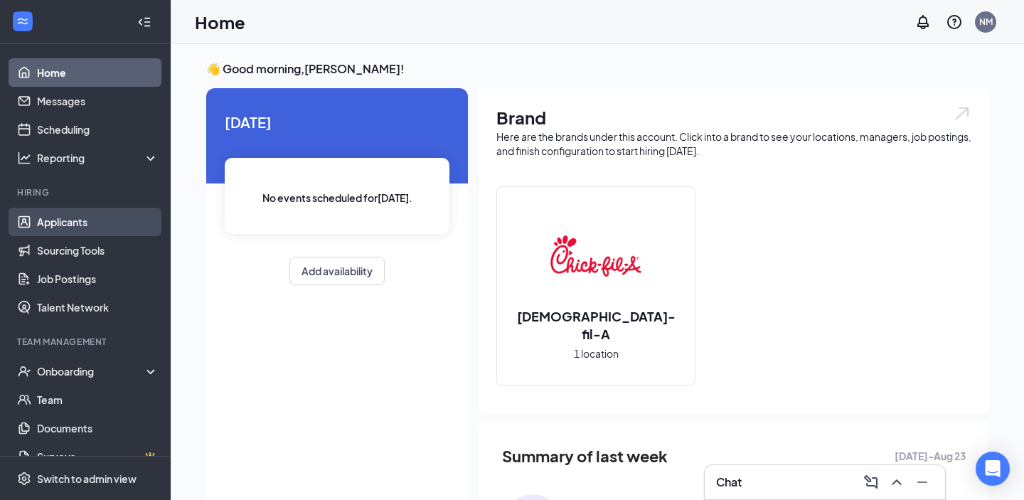
click at [76, 223] on link "Applicants" at bounding box center [98, 222] width 122 height 28
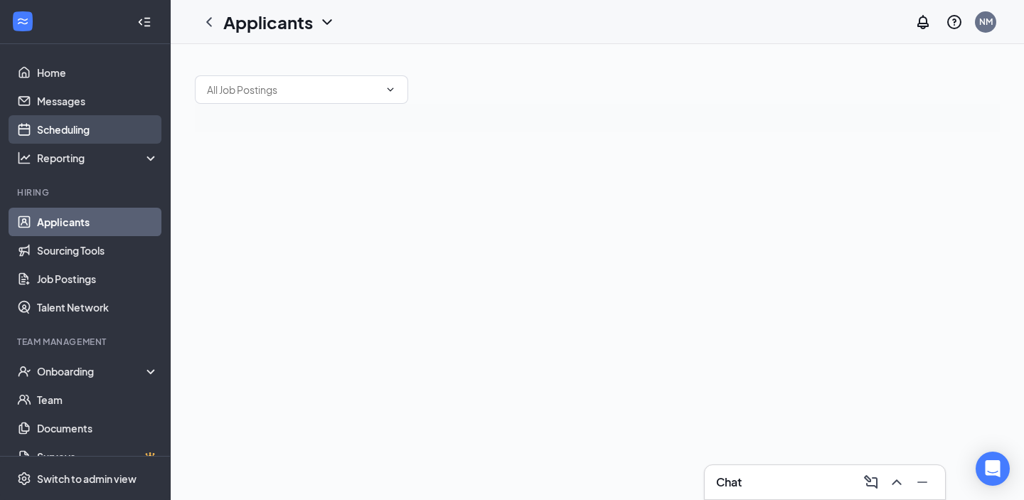
click at [50, 134] on link "Scheduling" at bounding box center [98, 129] width 122 height 28
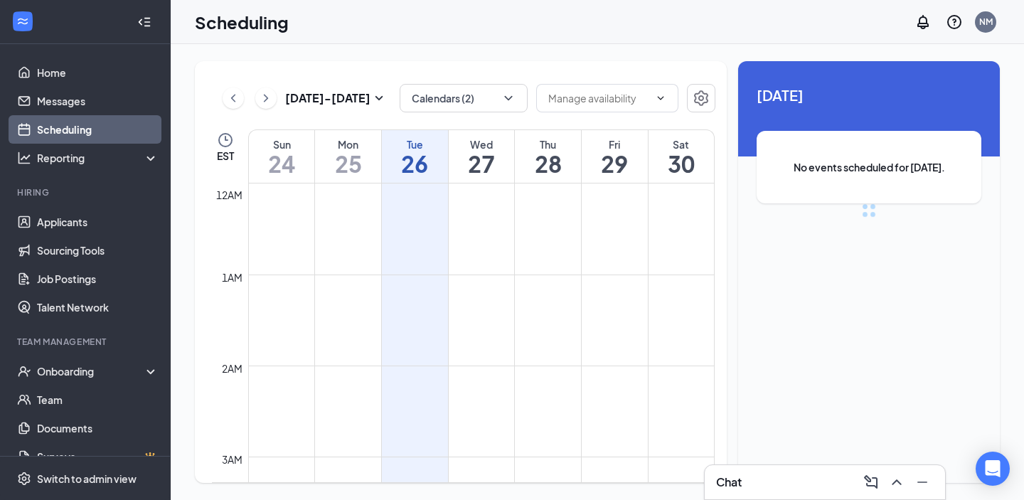
scroll to position [699, 0]
click at [464, 154] on h1 "27" at bounding box center [482, 163] width 66 height 24
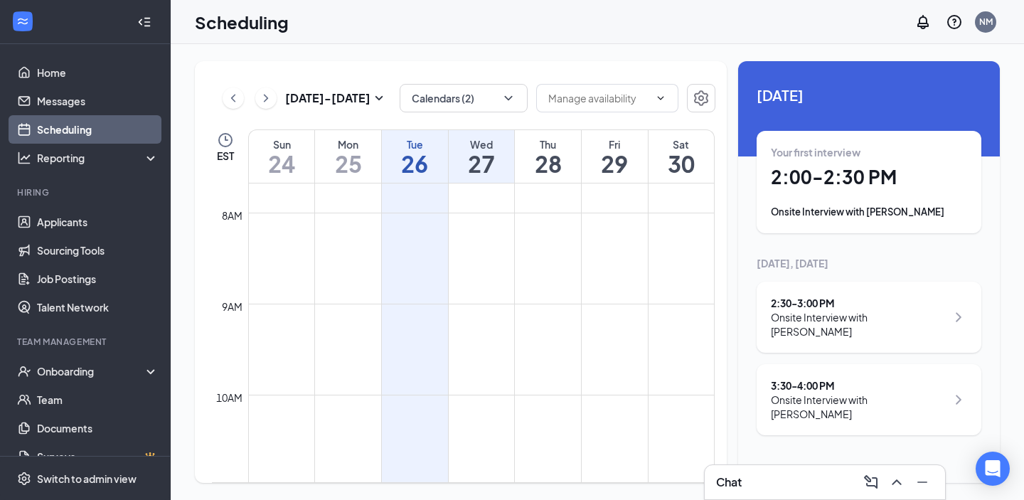
click at [548, 167] on h1 "28" at bounding box center [548, 163] width 66 height 24
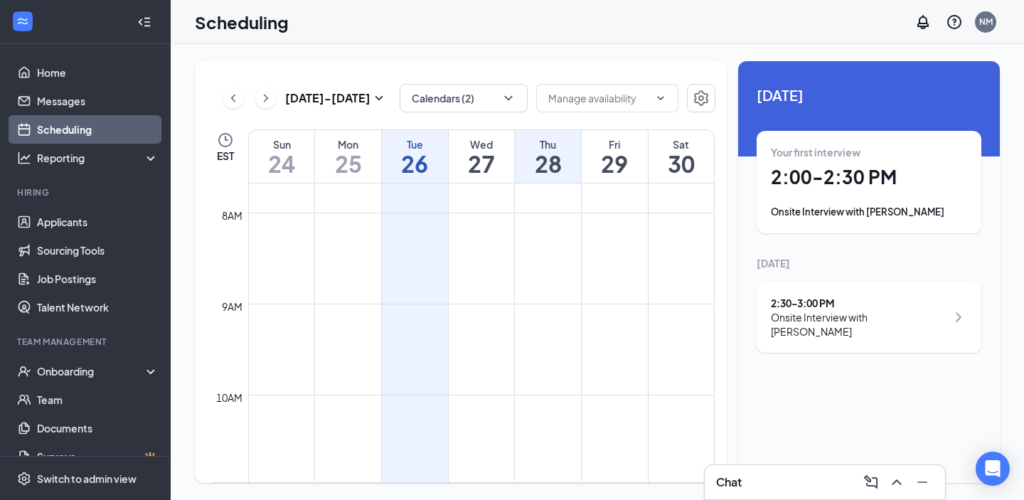
click at [636, 169] on h1 "29" at bounding box center [615, 163] width 66 height 24
click at [834, 297] on div "3:30 - 4:00 PM" at bounding box center [859, 303] width 176 height 14
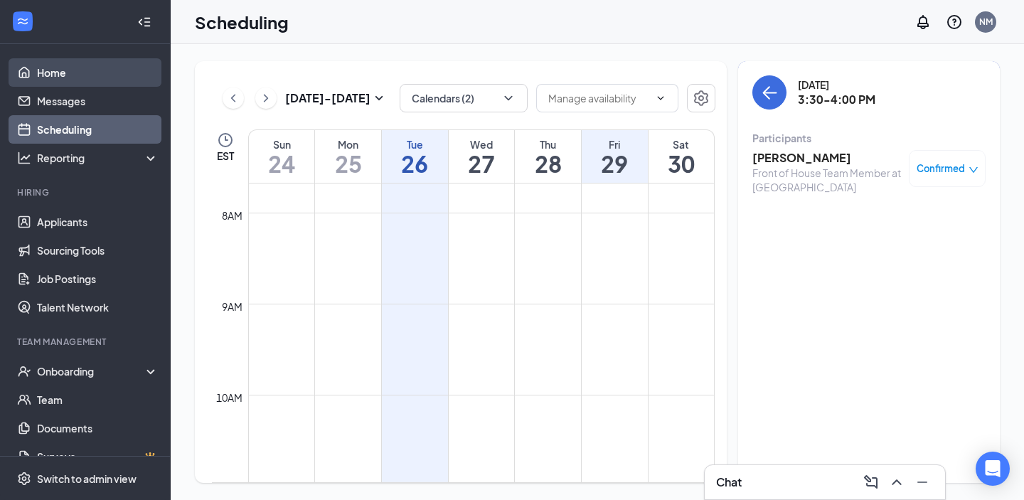
click at [57, 67] on link "Home" at bounding box center [98, 72] width 122 height 28
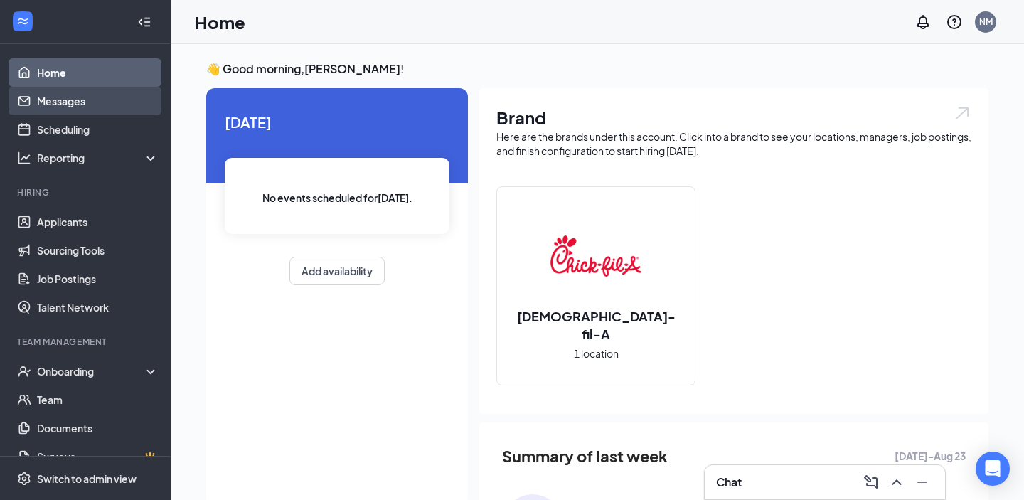
click at [61, 113] on link "Messages" at bounding box center [98, 101] width 122 height 28
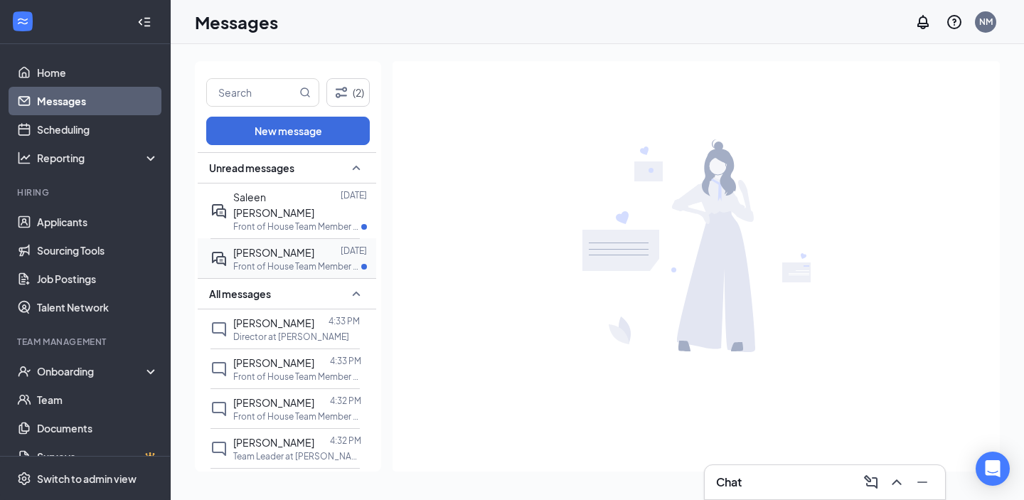
click at [311, 260] on p "Front of House Team Member at Ranson" at bounding box center [297, 266] width 128 height 12
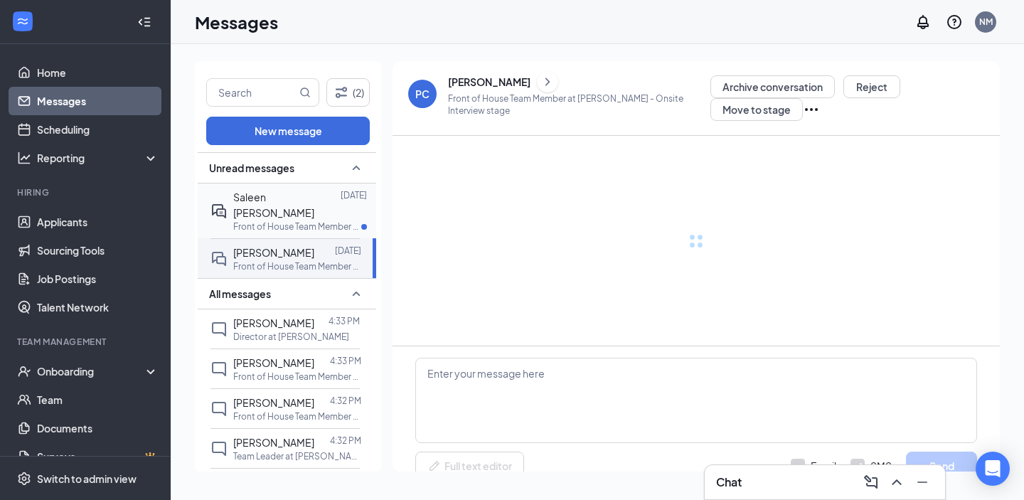
click at [304, 220] on p "Front of House Team Member at Ranson" at bounding box center [297, 226] width 128 height 12
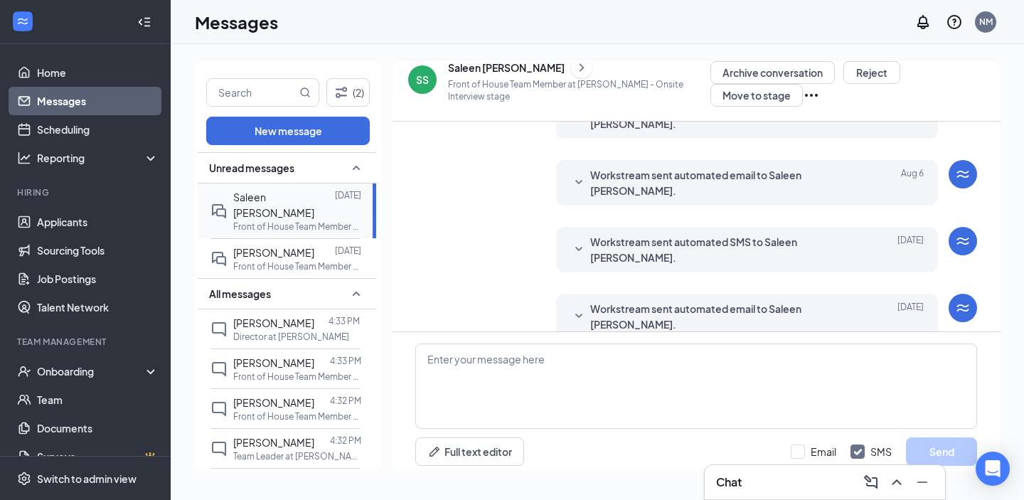
scroll to position [390, 0]
click at [112, 72] on link "Home" at bounding box center [98, 72] width 122 height 28
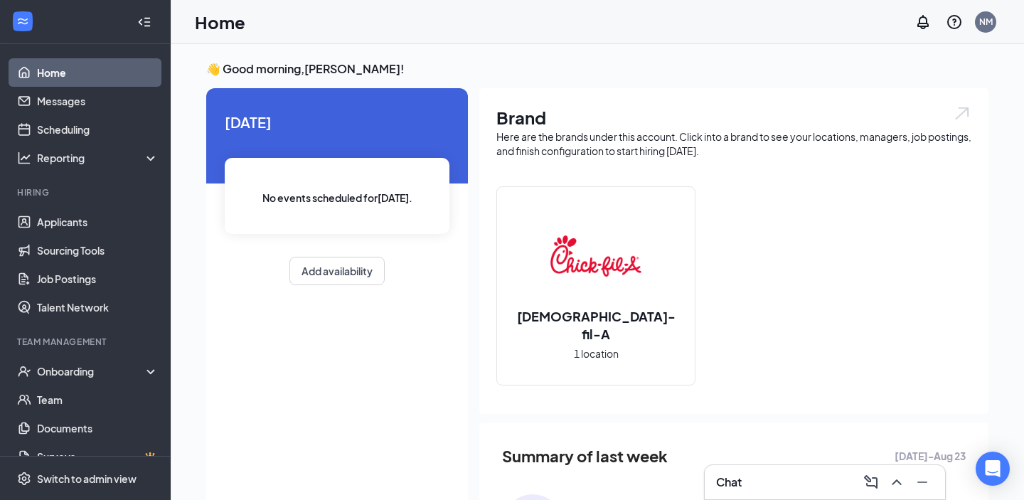
click at [351, 71] on h3 "👋 Good morning, Nicole Myers !" at bounding box center [597, 69] width 782 height 16
click at [417, 51] on div "👋 Good morning, Nicole Myers ! Today No events scheduled for today . Add availa…" at bounding box center [597, 369] width 853 height 651
click at [50, 234] on link "Applicants" at bounding box center [98, 222] width 122 height 28
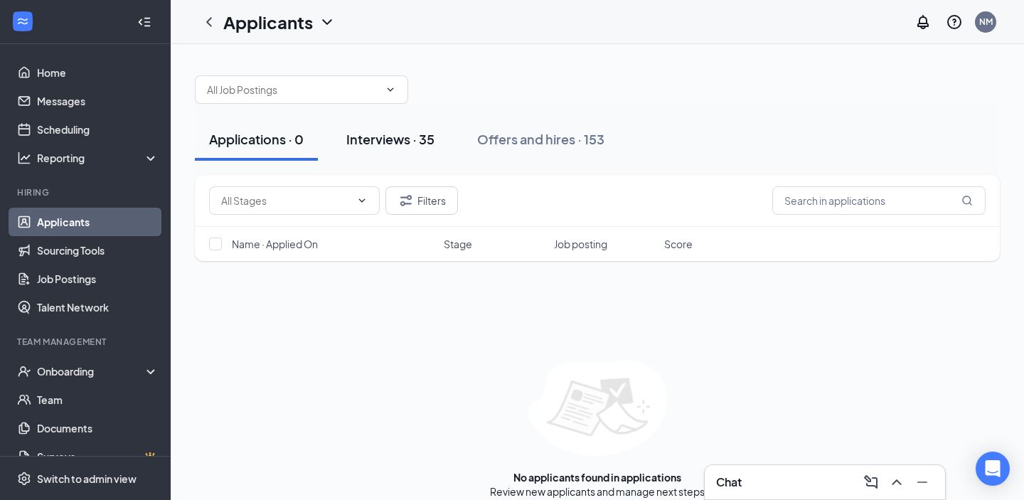
click at [393, 150] on button "Interviews · 35" at bounding box center [390, 139] width 117 height 43
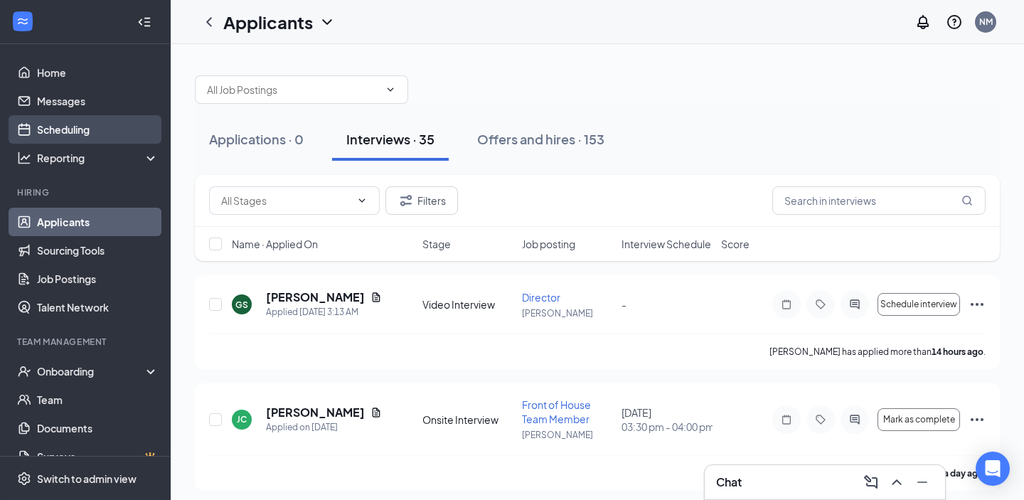
click at [124, 124] on link "Scheduling" at bounding box center [98, 129] width 122 height 28
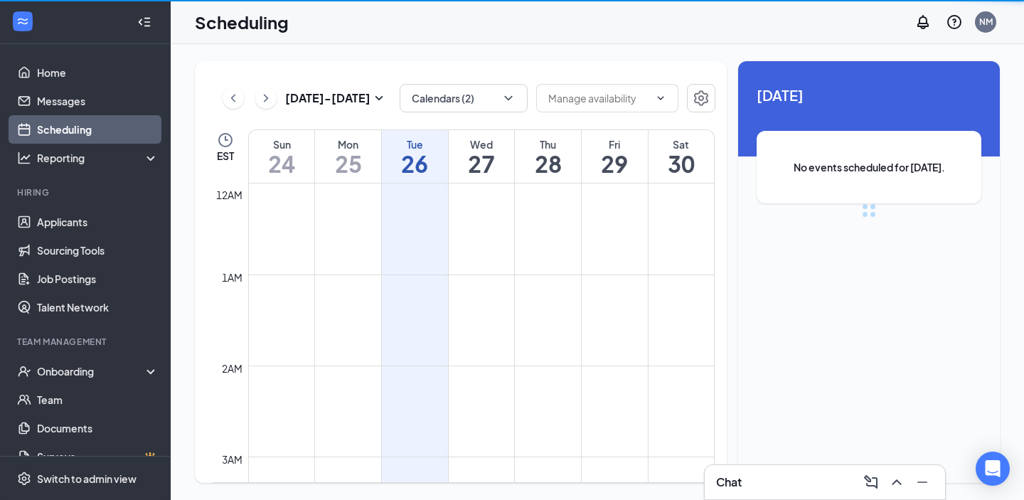
scroll to position [699, 0]
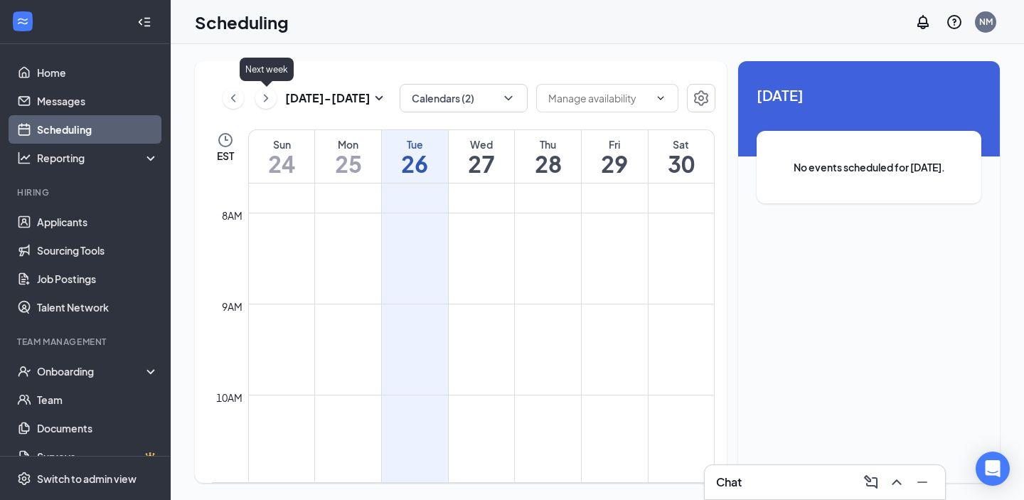
click at [267, 92] on icon "ChevronRight" at bounding box center [266, 98] width 14 height 17
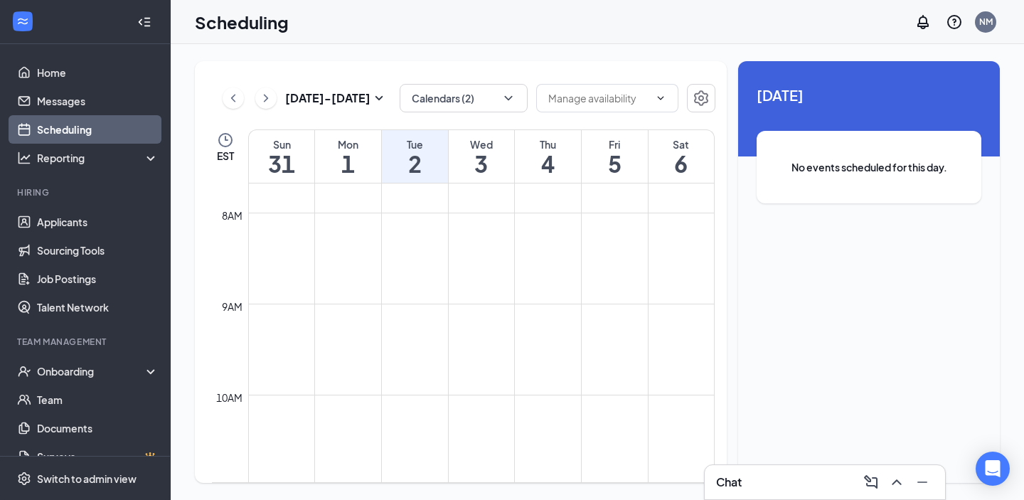
click at [420, 171] on h1 "2" at bounding box center [415, 163] width 66 height 24
click at [693, 100] on icon "Settings" at bounding box center [701, 98] width 17 height 17
click at [415, 168] on h1 "2" at bounding box center [415, 163] width 66 height 24
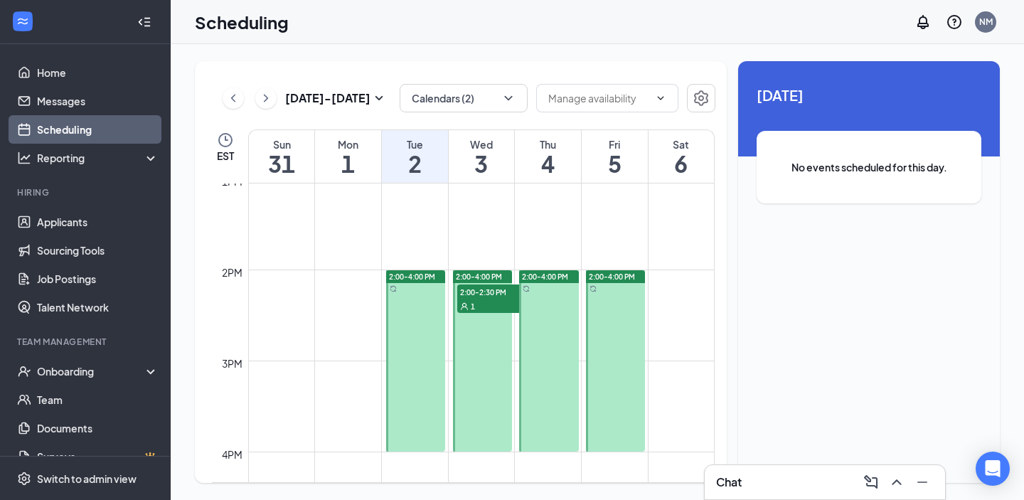
scroll to position [1189, 0]
click at [265, 100] on icon "ChevronRight" at bounding box center [266, 98] width 4 height 8
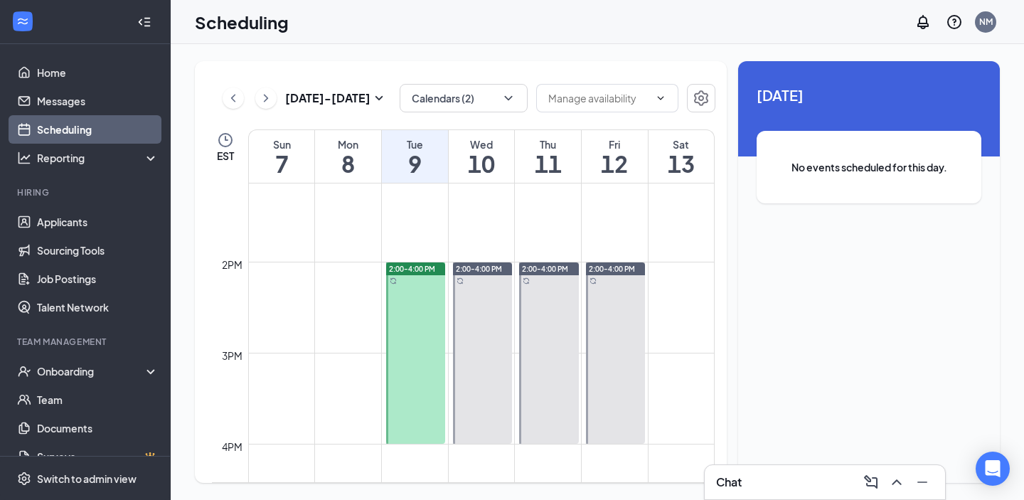
scroll to position [1199, 0]
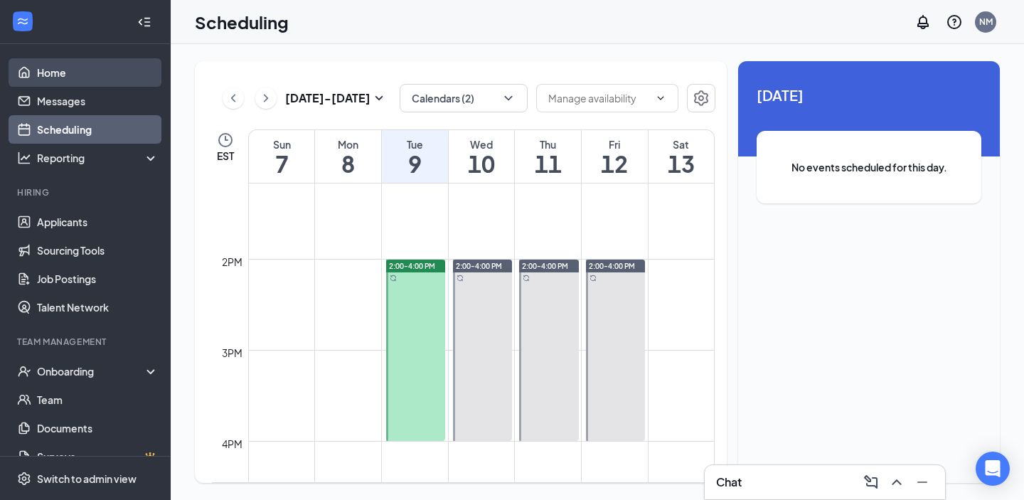
click at [110, 78] on link "Home" at bounding box center [98, 72] width 122 height 28
